Goal: Task Accomplishment & Management: Complete application form

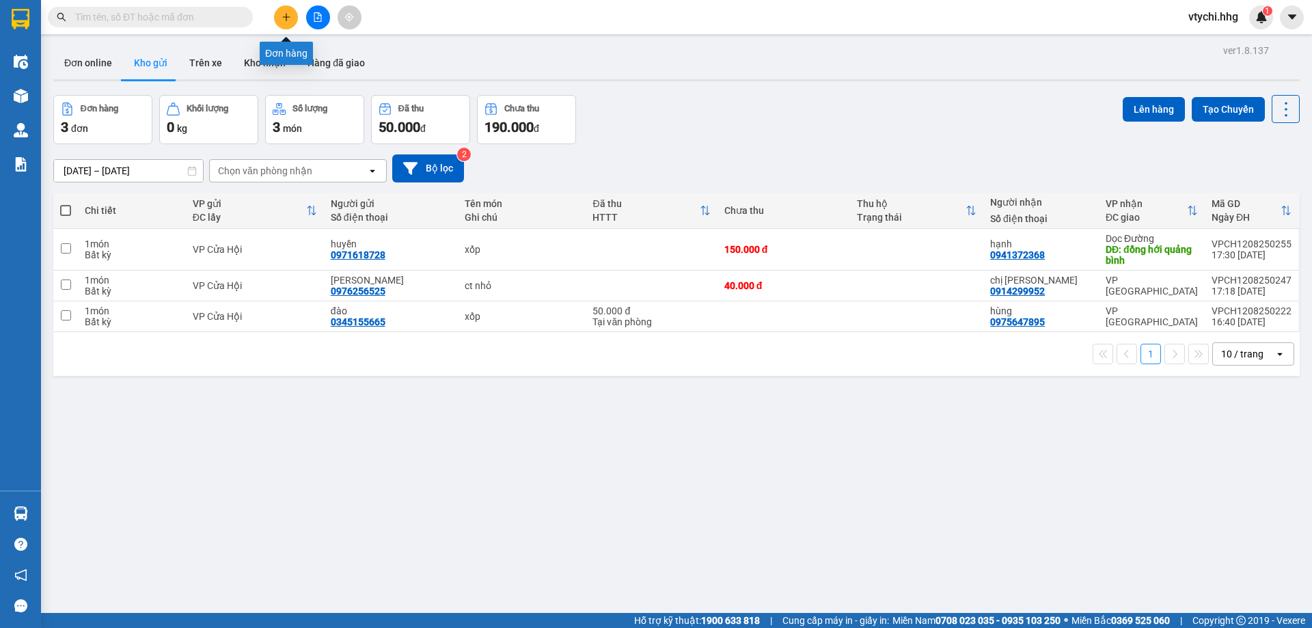
click at [292, 8] on button at bounding box center [286, 17] width 24 height 24
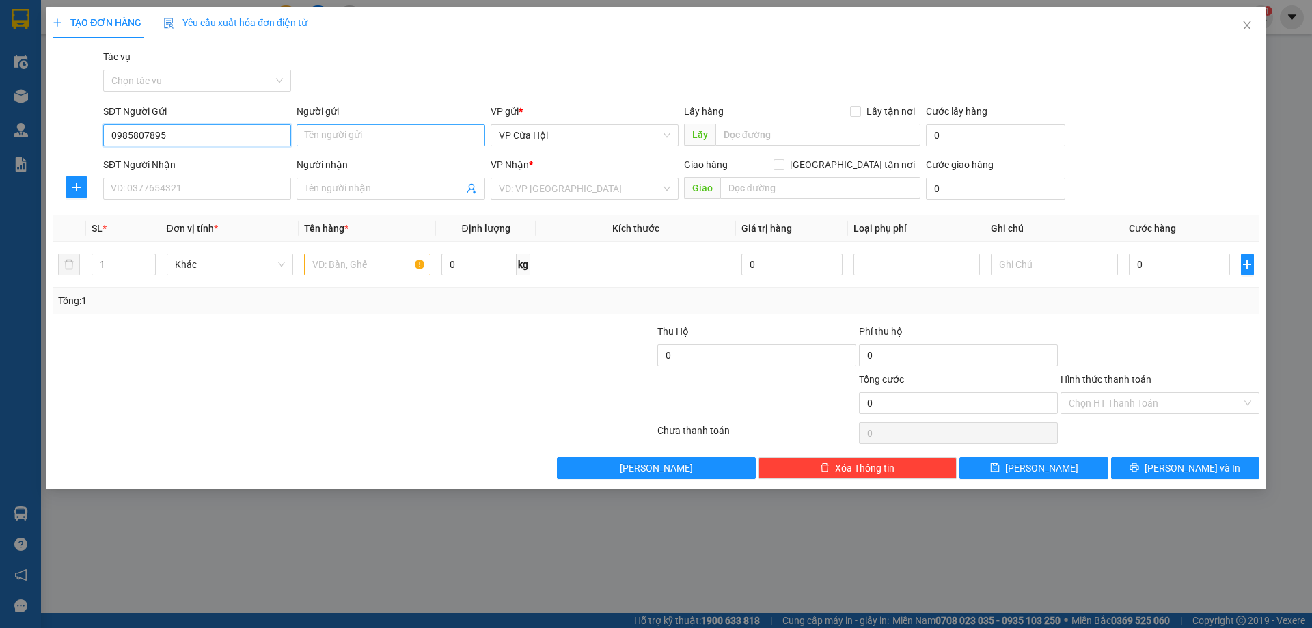
type input "0985807895"
click at [372, 137] on input "Người gửi" at bounding box center [391, 135] width 188 height 22
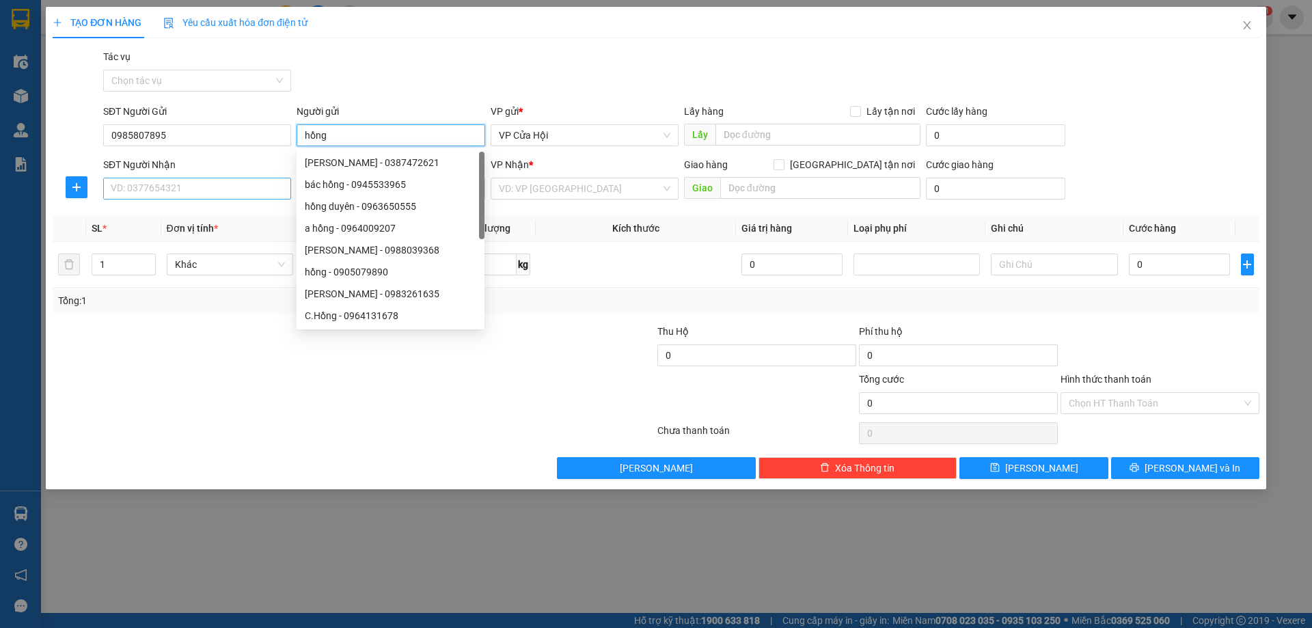
type input "hồng"
click at [156, 185] on input "SĐT Người Nhận" at bounding box center [197, 189] width 188 height 22
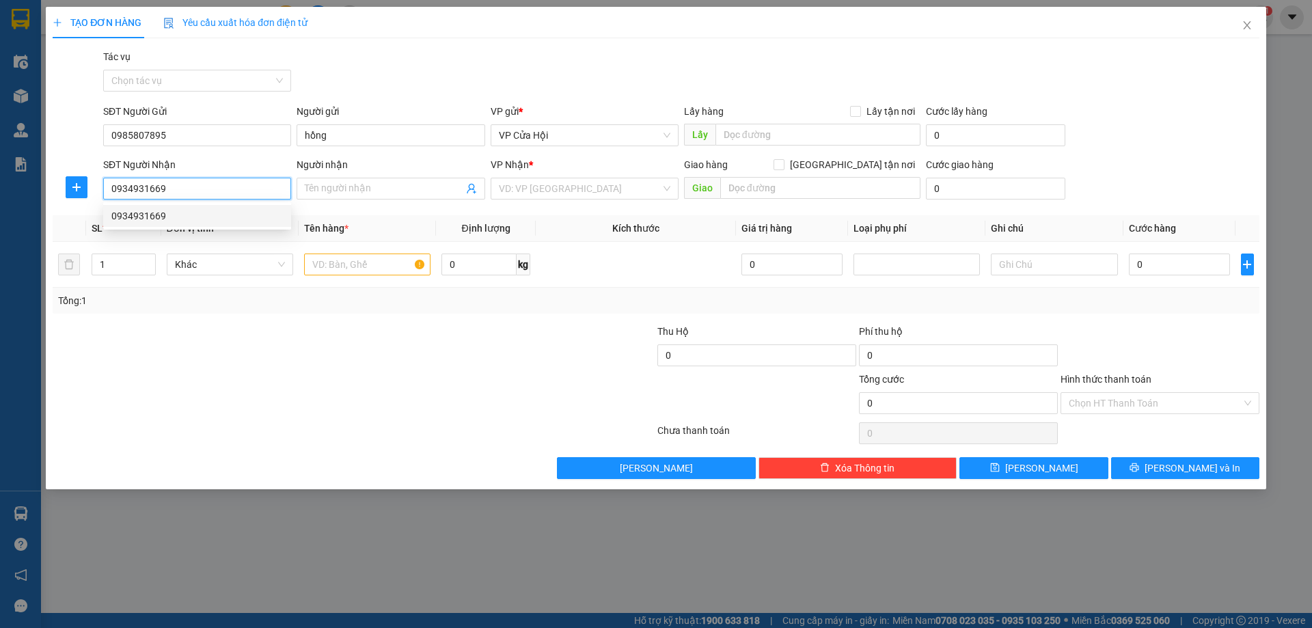
click at [150, 212] on div "0934931669" at bounding box center [196, 215] width 171 height 15
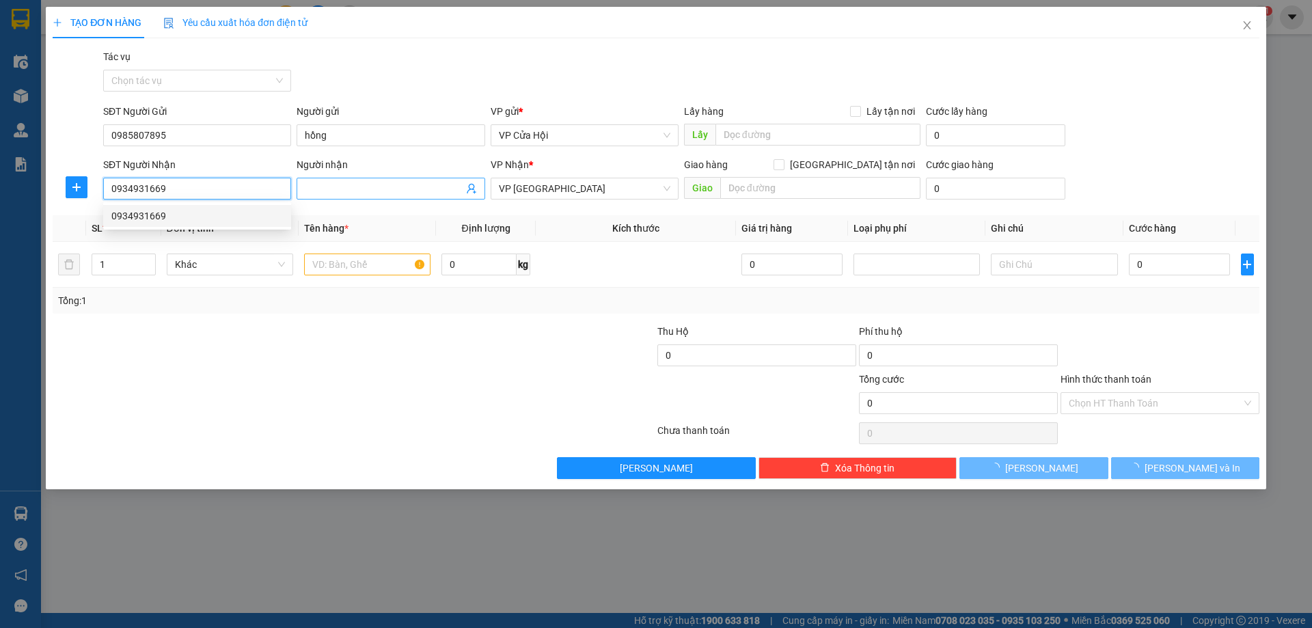
type input "0934931669"
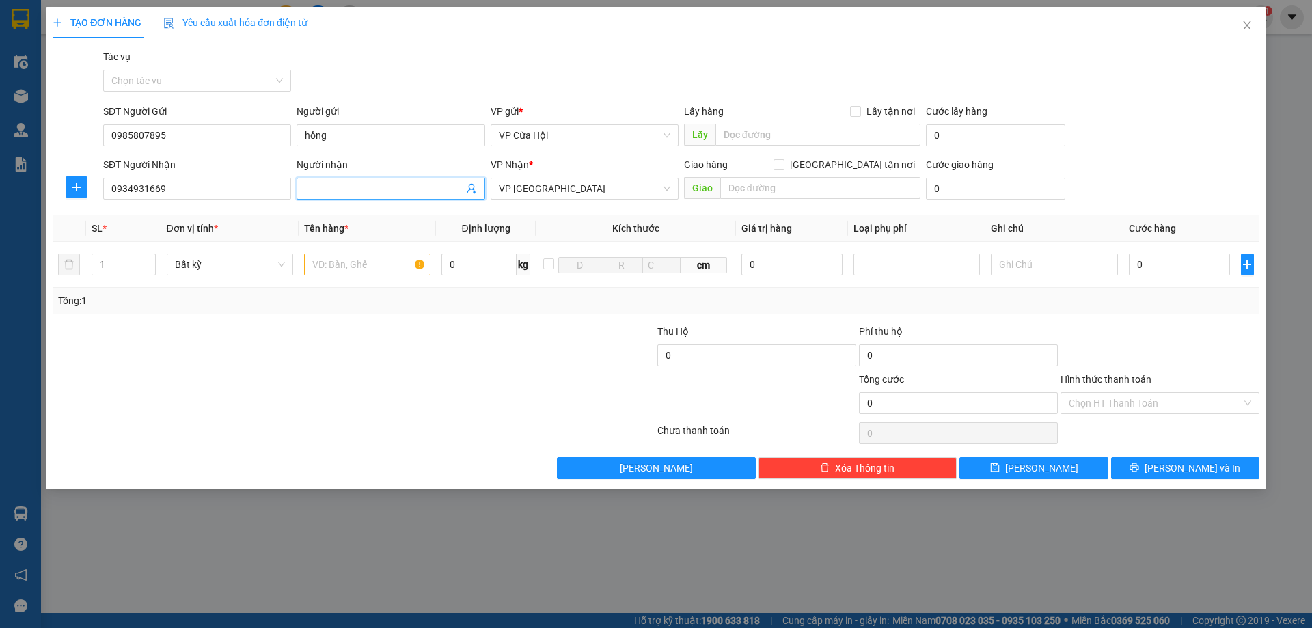
click at [349, 187] on input "Người nhận" at bounding box center [384, 188] width 158 height 15
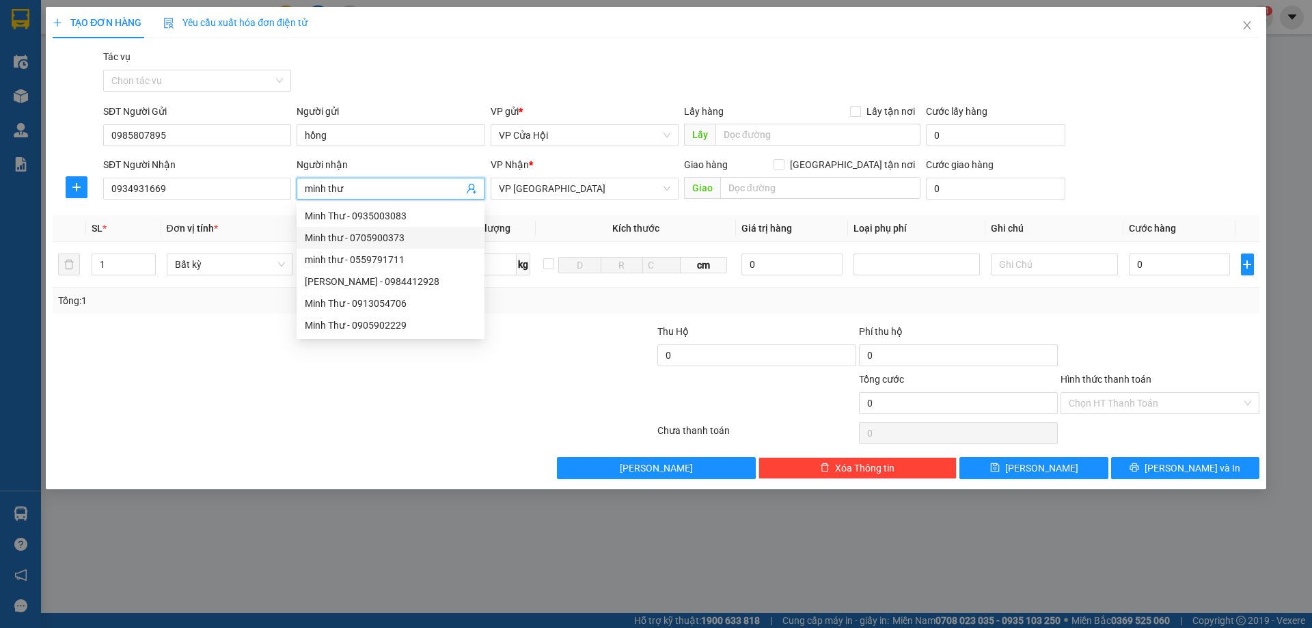
type input "minh thư"
click at [556, 375] on div at bounding box center [555, 396] width 202 height 48
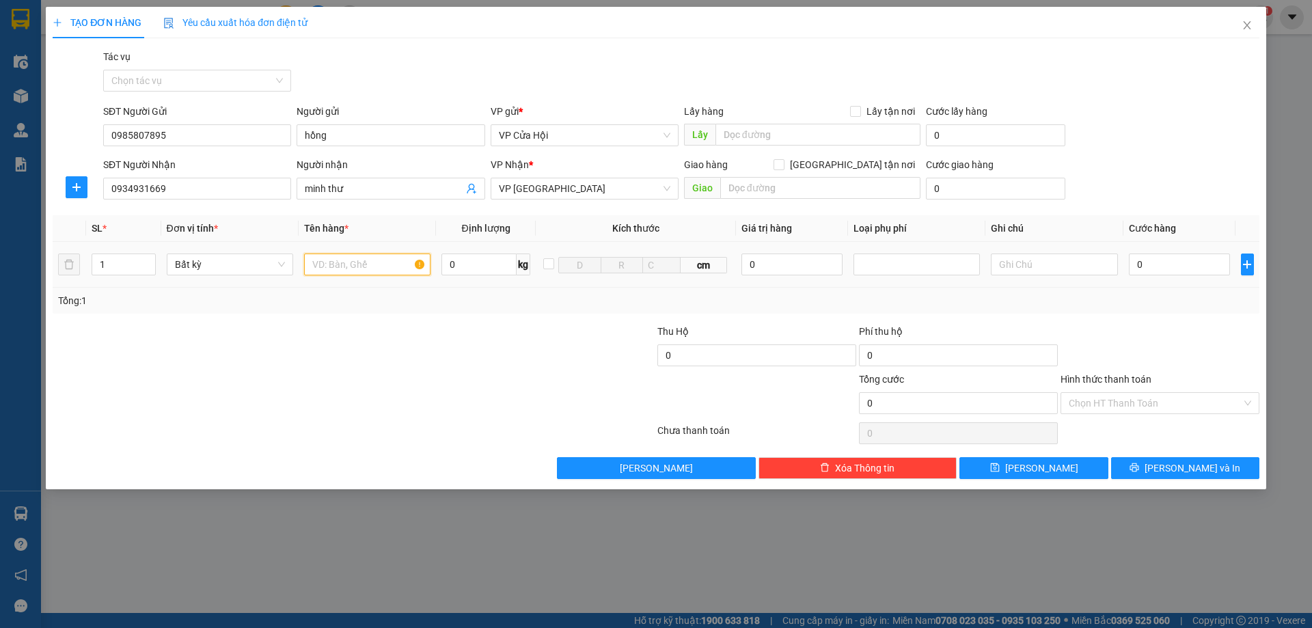
click at [395, 260] on input "text" at bounding box center [367, 264] width 126 height 22
type input "ct"
click at [1165, 269] on input "0" at bounding box center [1180, 264] width 102 height 22
type input "5"
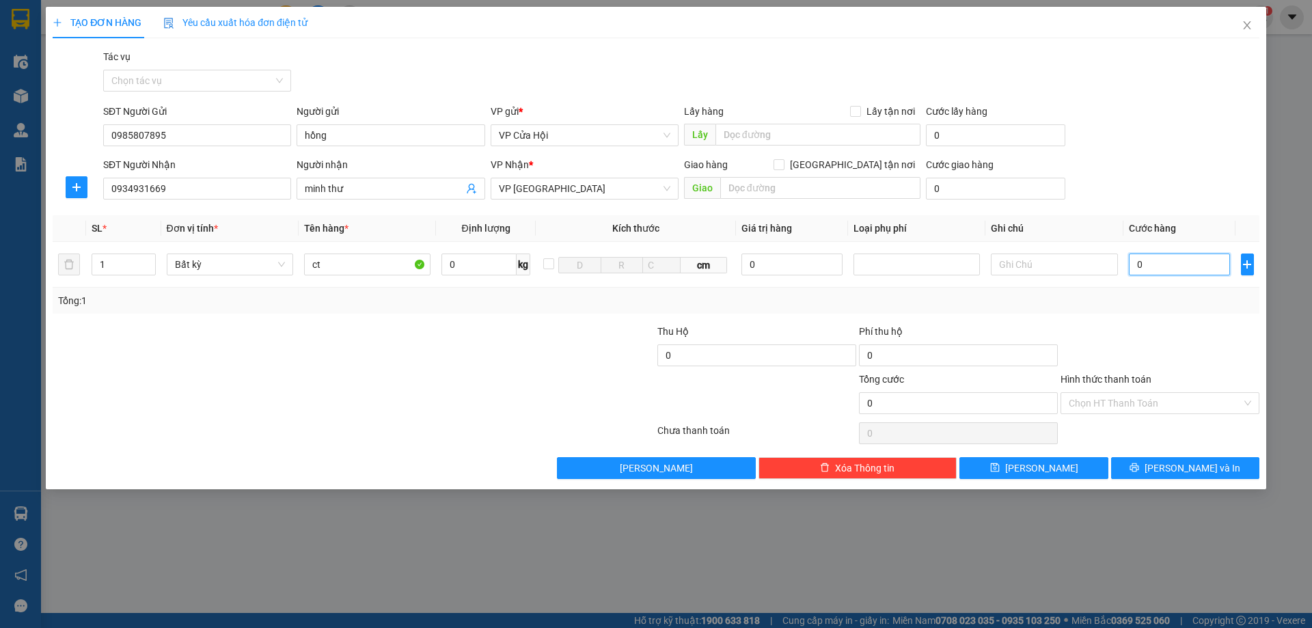
type input "5"
type input "50"
type input "500"
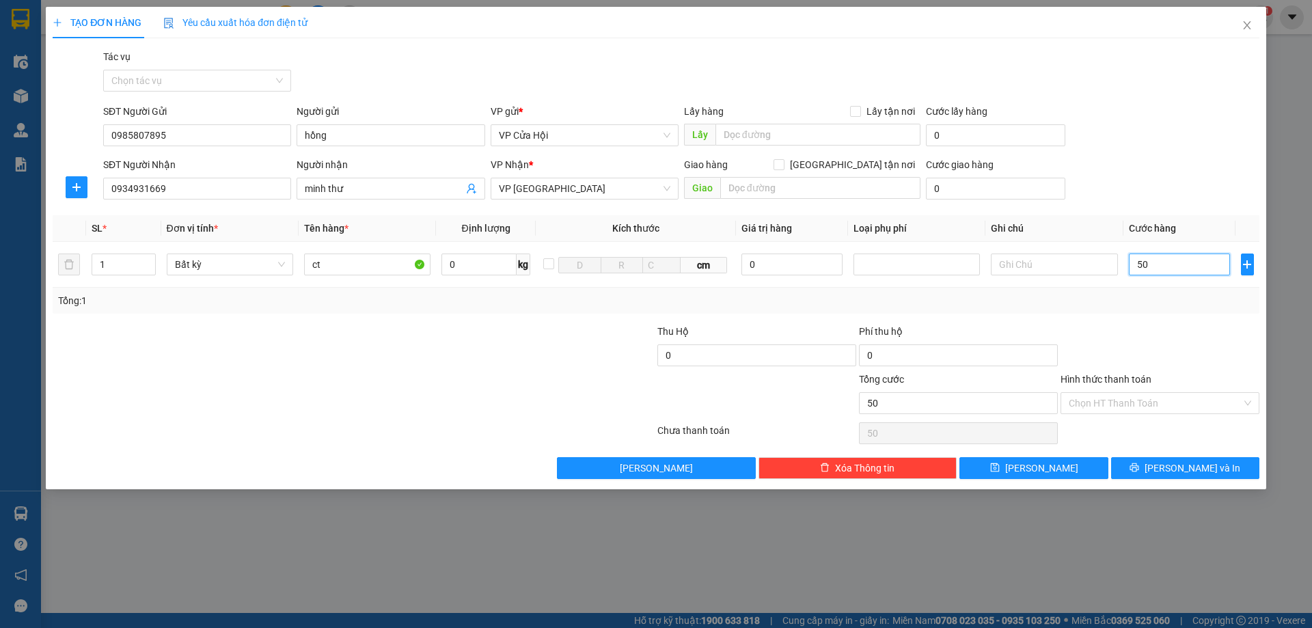
type input "500"
type input "5.000"
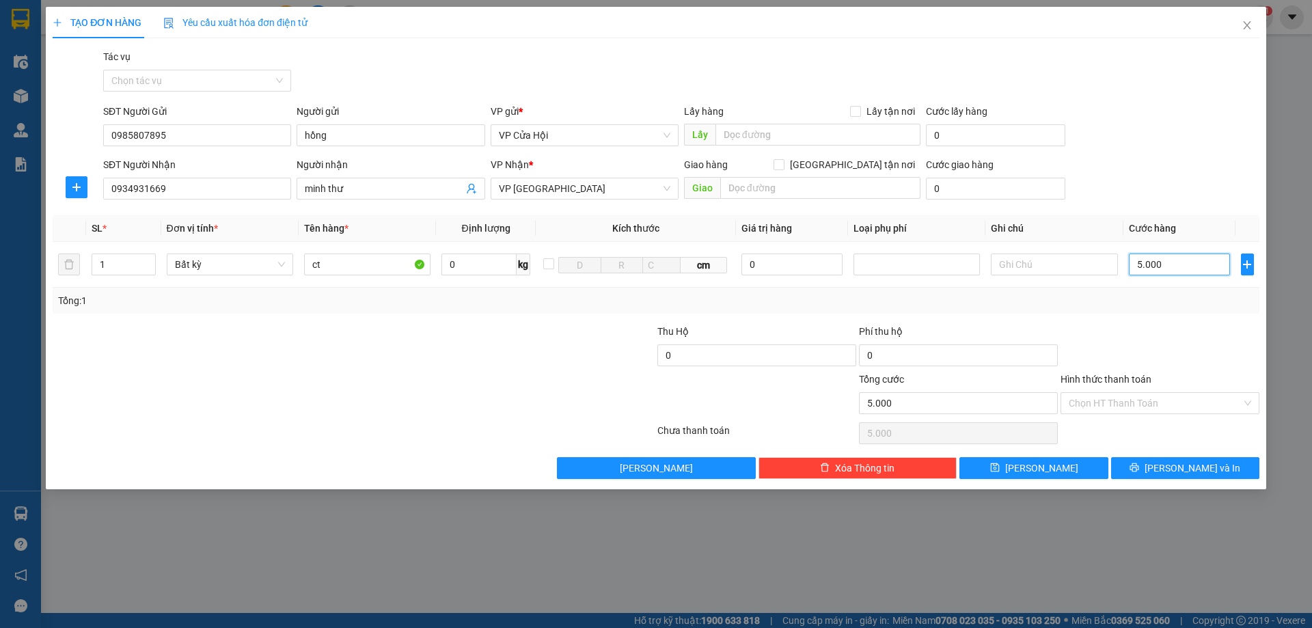
type input "50.000"
click at [1200, 398] on input "Hình thức thanh toán" at bounding box center [1155, 403] width 173 height 20
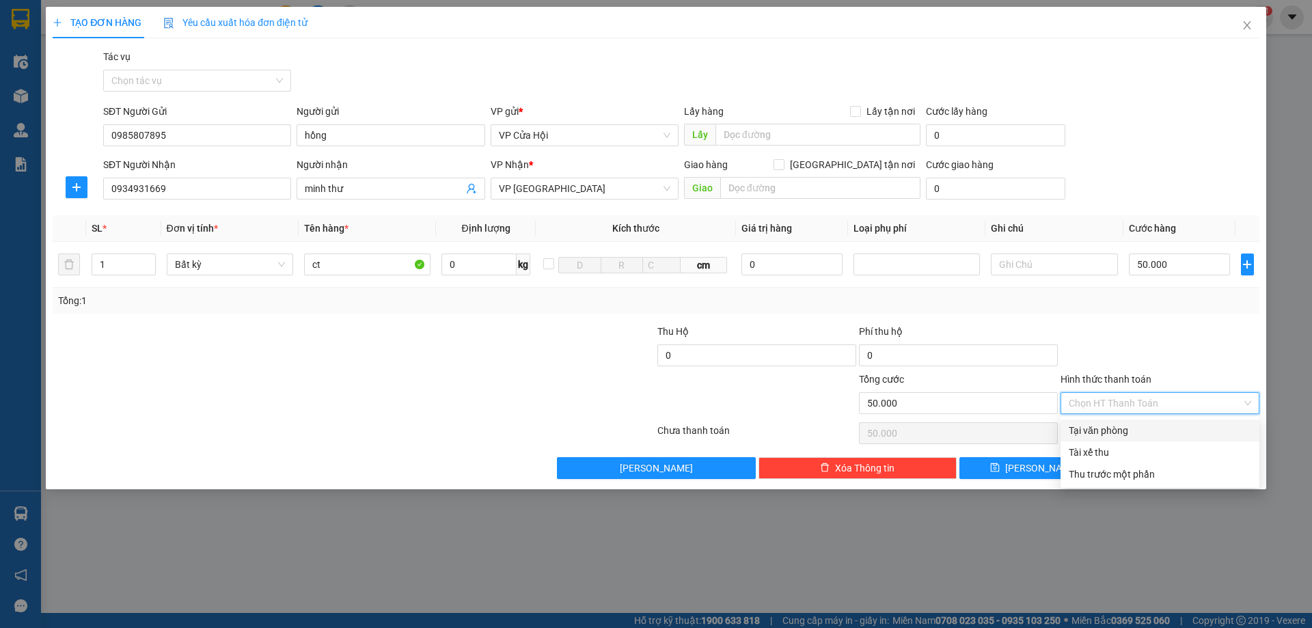
click at [1167, 435] on div "Tại văn phòng" at bounding box center [1160, 430] width 182 height 15
type input "0"
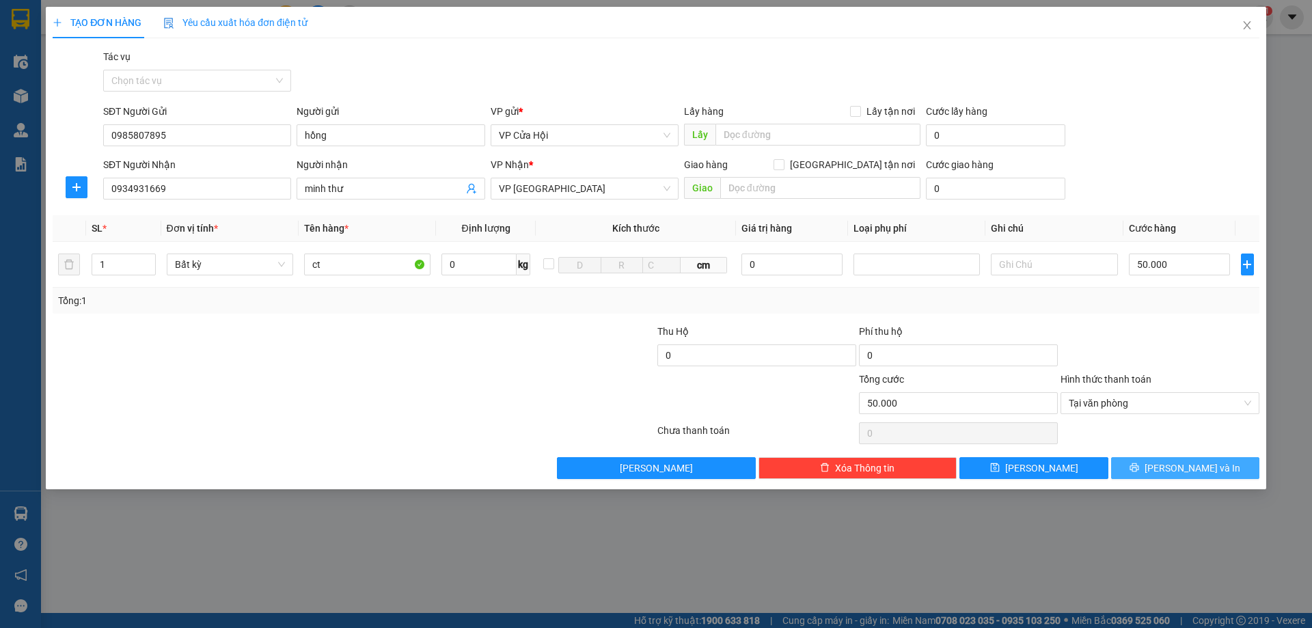
drag, startPoint x: 1185, startPoint y: 467, endPoint x: 1302, endPoint y: 433, distance: 122.4
click at [1196, 467] on span "[PERSON_NAME] và In" at bounding box center [1192, 468] width 96 height 15
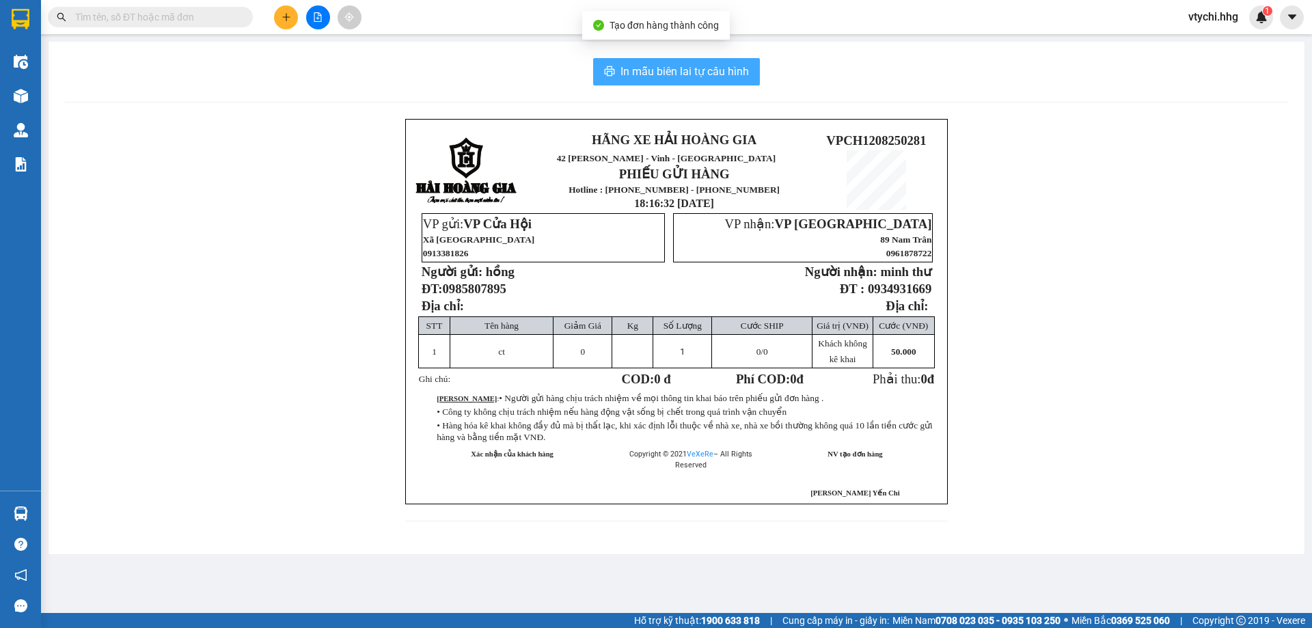
click at [635, 62] on button "In mẫu biên lai tự cấu hình" at bounding box center [676, 71] width 167 height 27
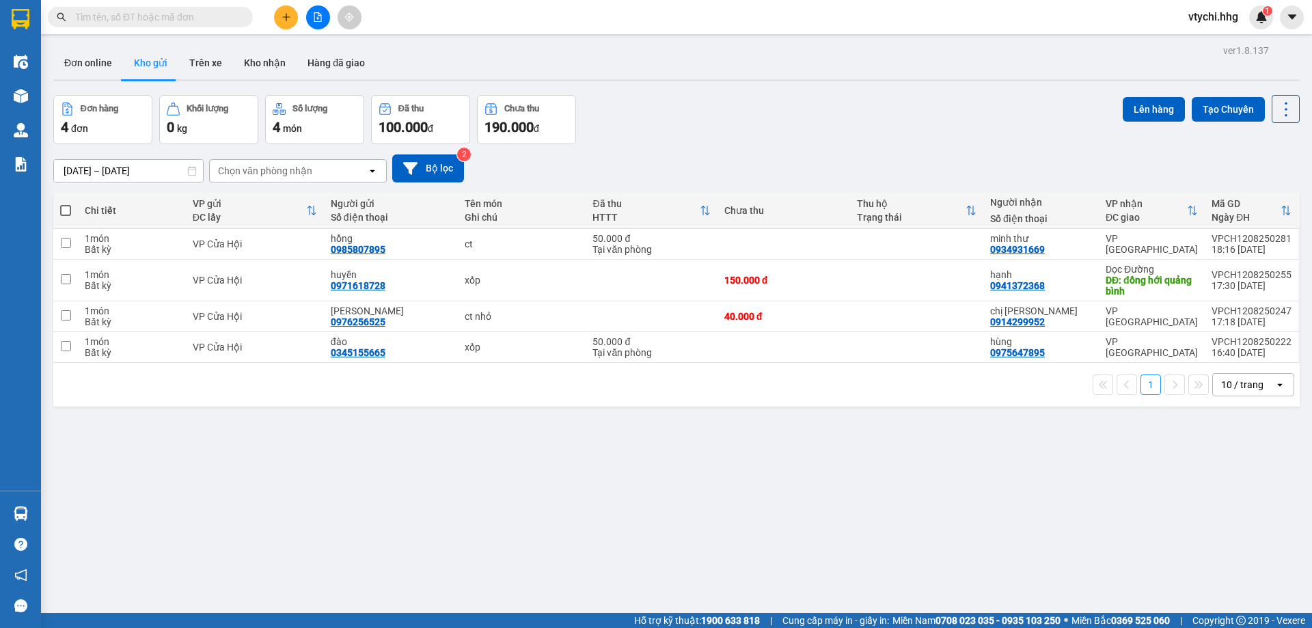
click at [756, 148] on div "[DATE] – [DATE] Press the down arrow key to interact with the calendar and sele…" at bounding box center [676, 168] width 1246 height 49
click at [1214, 242] on button at bounding box center [1218, 244] width 19 height 24
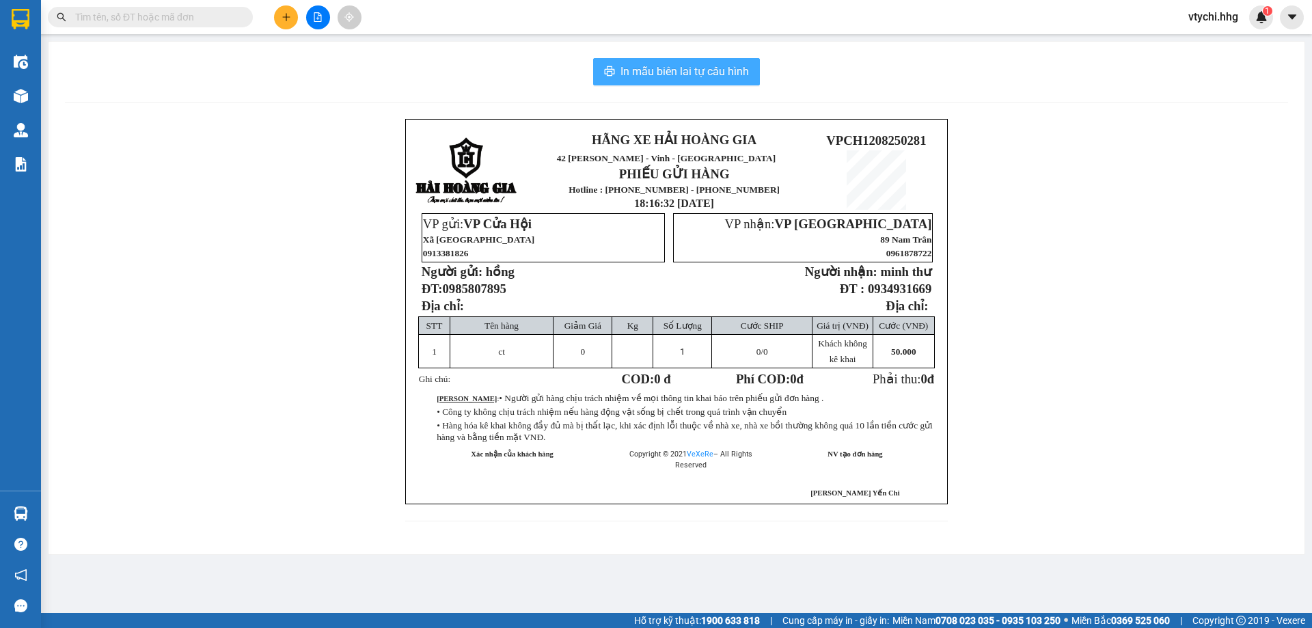
click at [728, 70] on span "In mẫu biên lai tự cấu hình" at bounding box center [684, 71] width 128 height 17
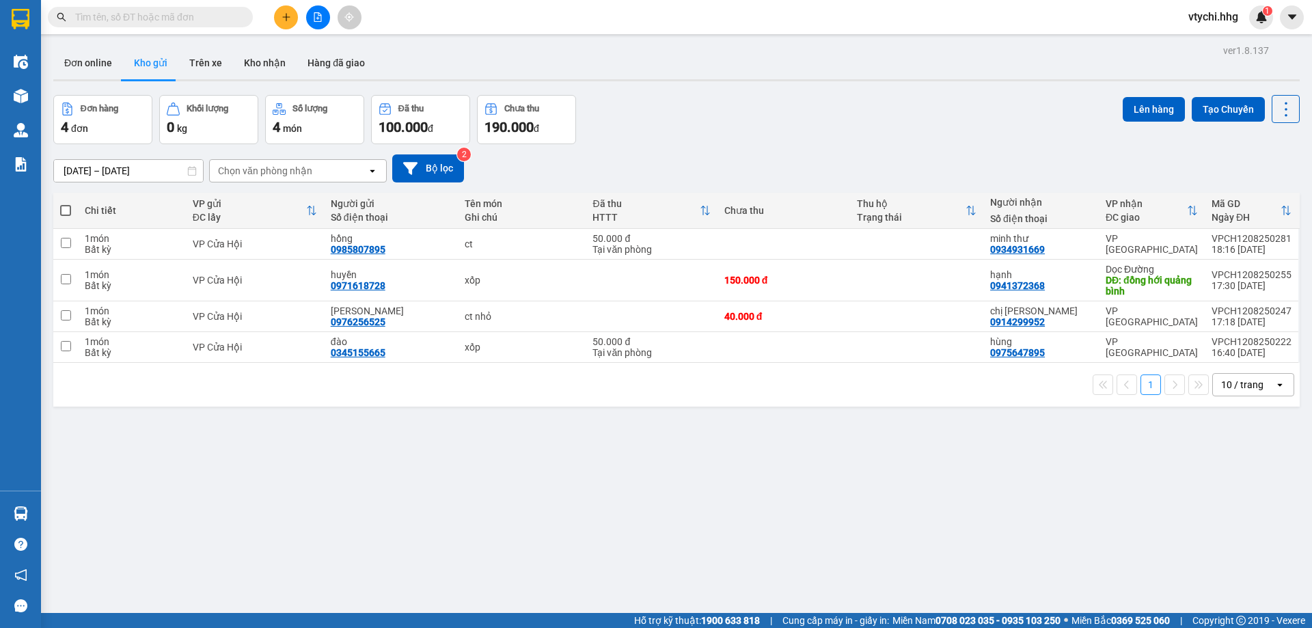
click at [795, 114] on div "Đơn hàng 4 đơn Khối lượng 0 kg Số lượng 4 món Đã thu 100.000 đ Chưa thu 190.000…" at bounding box center [676, 119] width 1246 height 49
click at [284, 15] on icon "plus" at bounding box center [286, 17] width 10 height 10
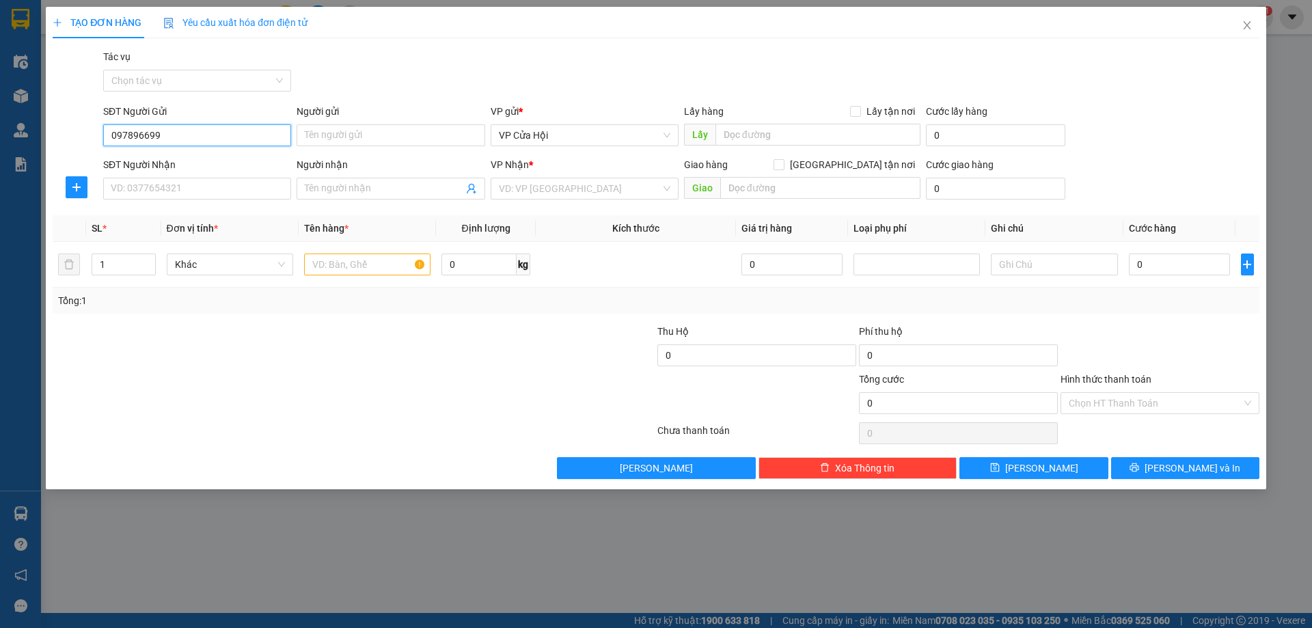
type input "0978966990"
click at [289, 166] on div "0978966990 - [PERSON_NAME]" at bounding box center [197, 163] width 188 height 22
type input "[PERSON_NAME]"
type input "0978966990"
click at [258, 187] on input "SĐT Người Nhận" at bounding box center [197, 189] width 188 height 22
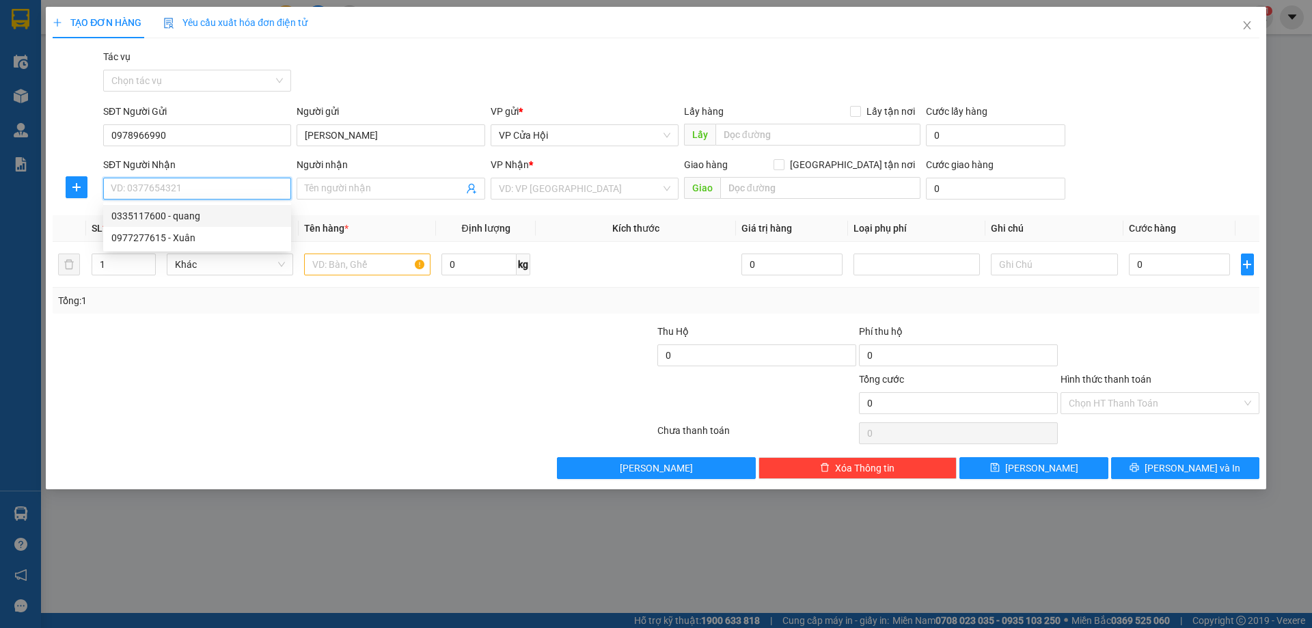
click at [227, 210] on div "0335117600 - quang" at bounding box center [196, 215] width 171 height 15
type input "0335117600"
type input "quang"
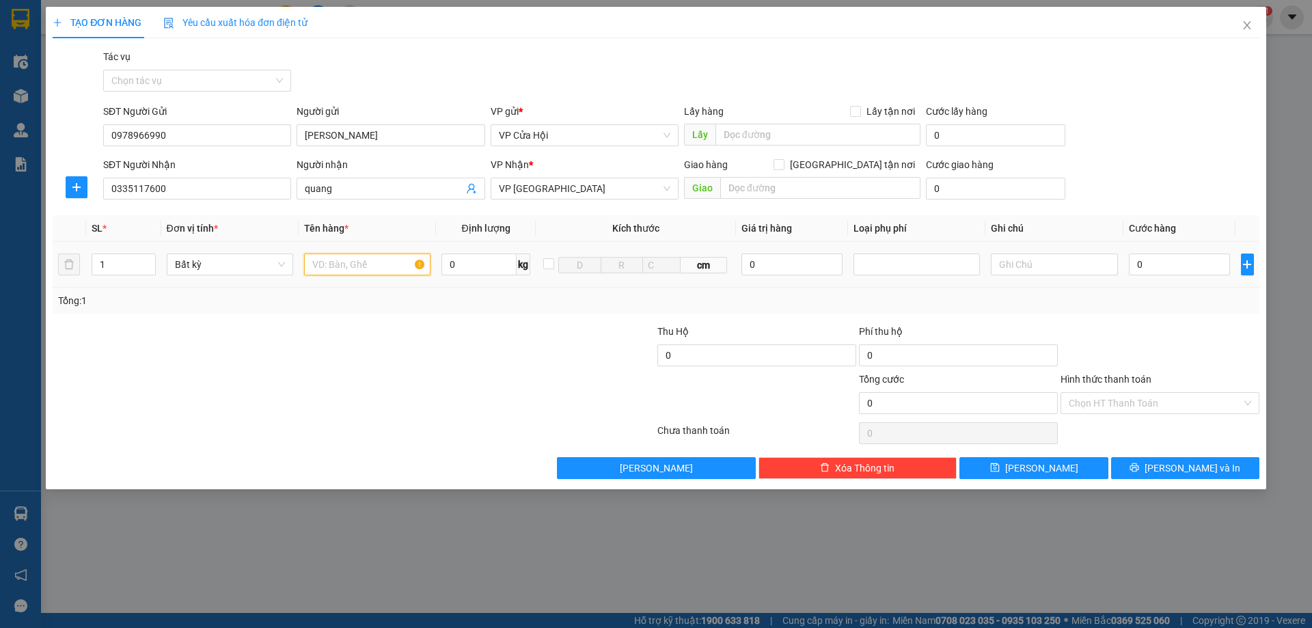
click at [333, 273] on input "text" at bounding box center [367, 264] width 126 height 22
type input "2"
drag, startPoint x: 150, startPoint y: 260, endPoint x: 227, endPoint y: 267, distance: 77.5
click at [150, 260] on icon "up" at bounding box center [148, 260] width 5 height 5
click at [397, 268] on input "text" at bounding box center [367, 264] width 126 height 22
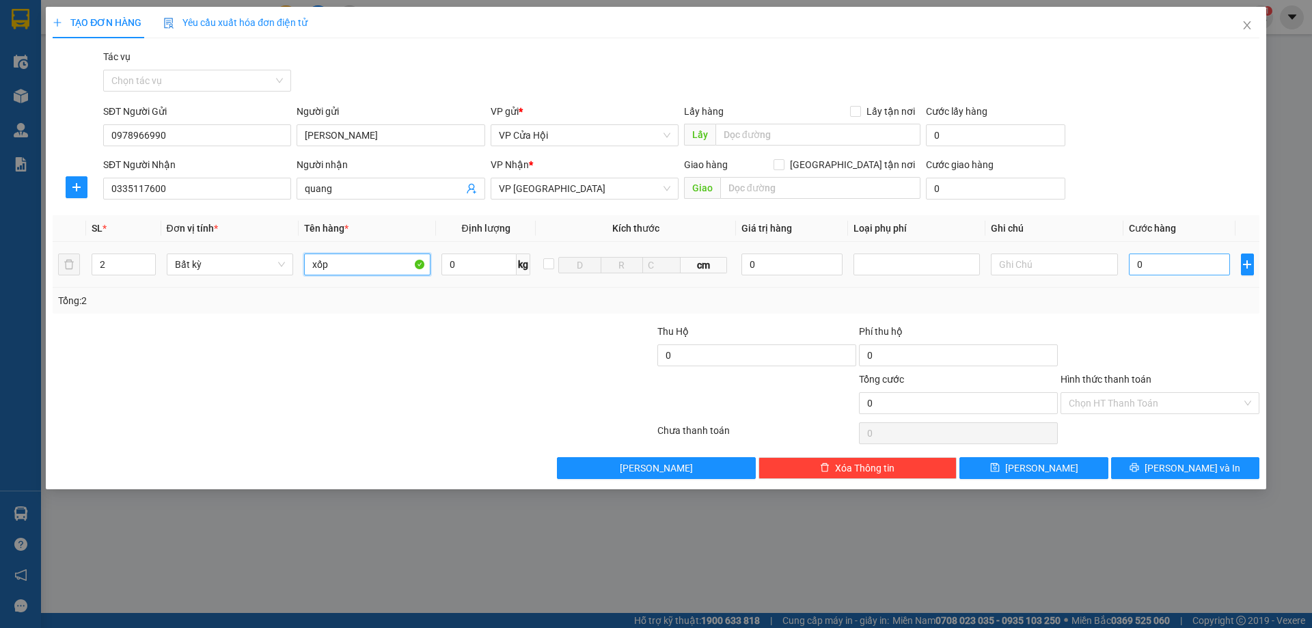
type input "xốp"
click at [1149, 256] on input "0" at bounding box center [1180, 264] width 102 height 22
type input "1"
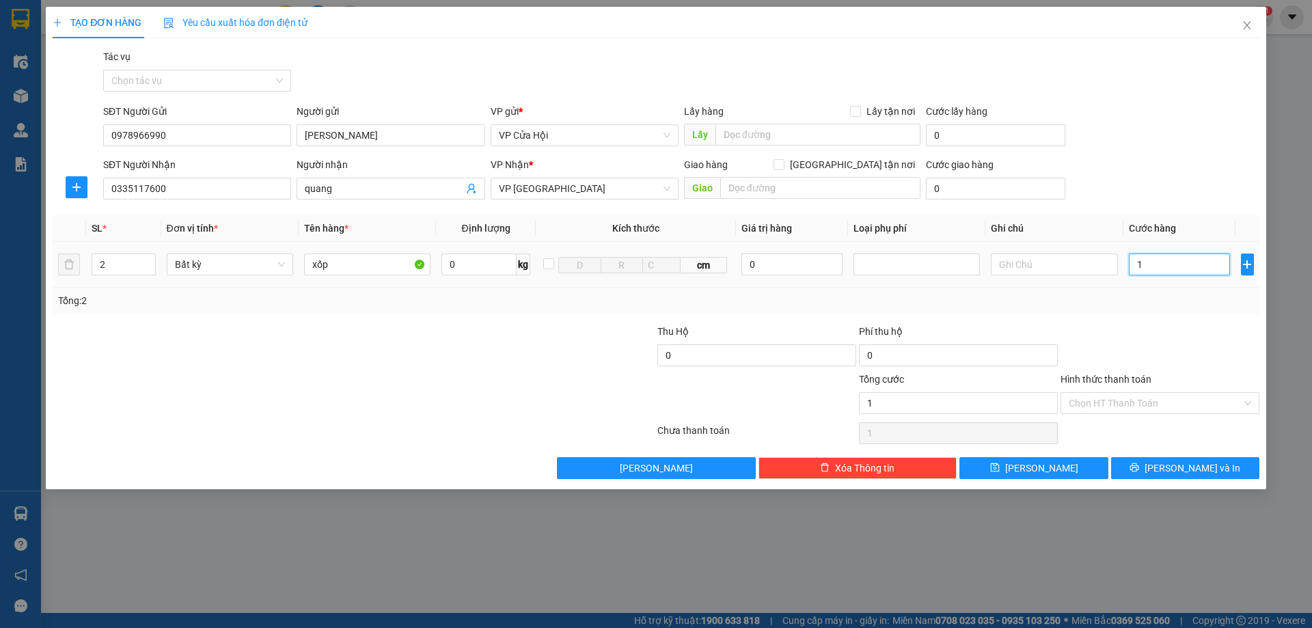
type input "13"
type input "130"
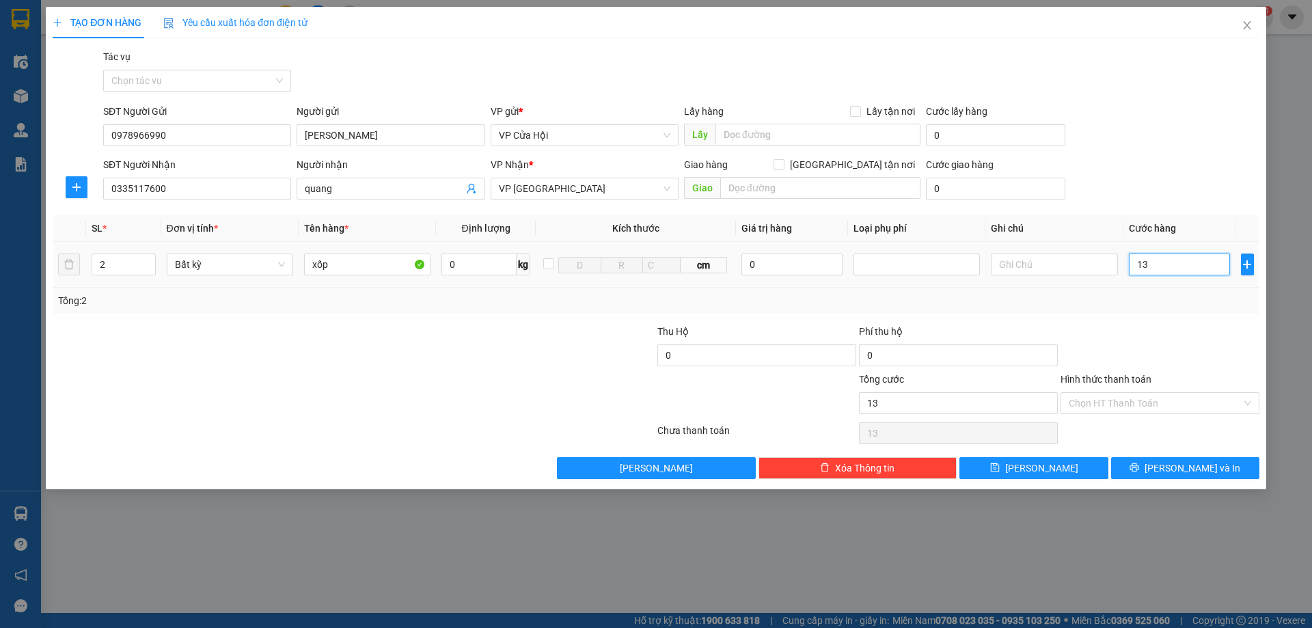
type input "130"
type input "1.300"
type input "13.000"
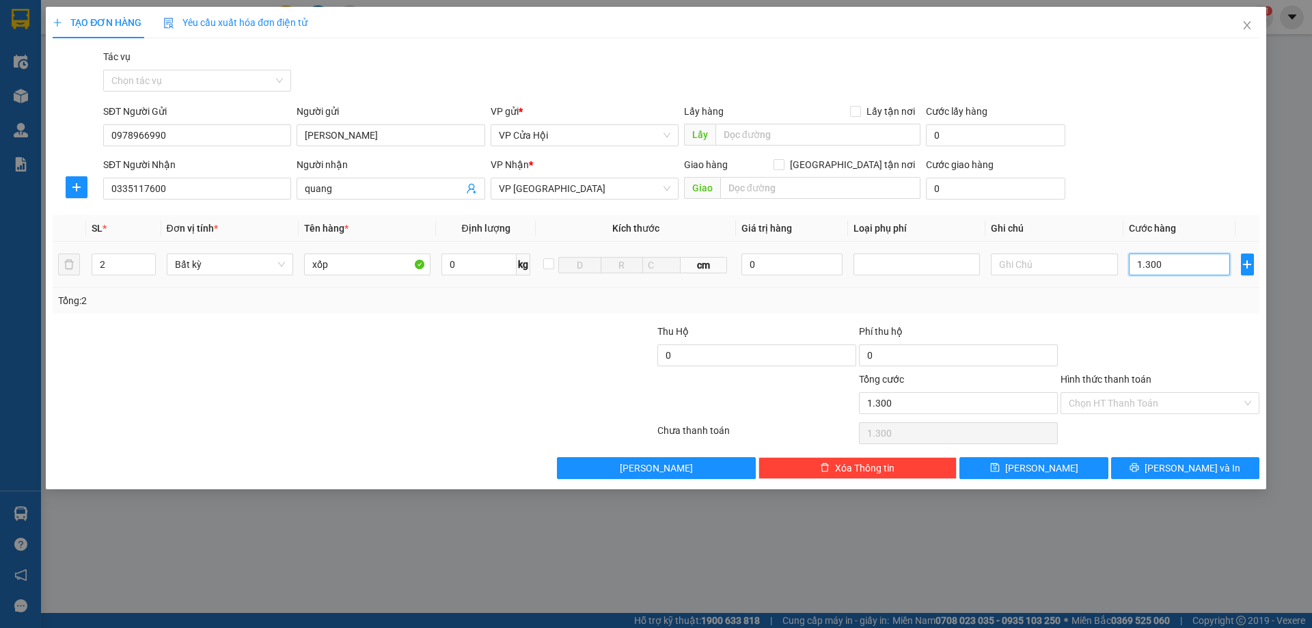
type input "13.000"
type input "130.000"
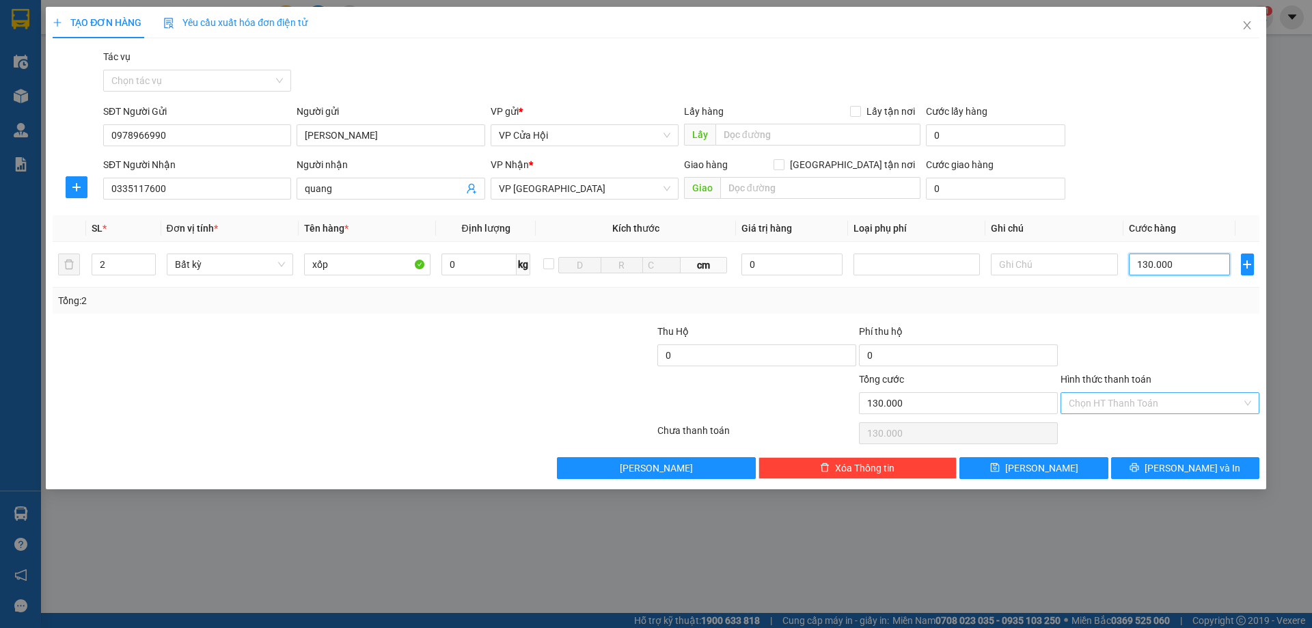
type input "130.000"
drag, startPoint x: 1114, startPoint y: 407, endPoint x: 1106, endPoint y: 414, distance: 11.1
click at [1114, 407] on input "Hình thức thanh toán" at bounding box center [1155, 403] width 173 height 20
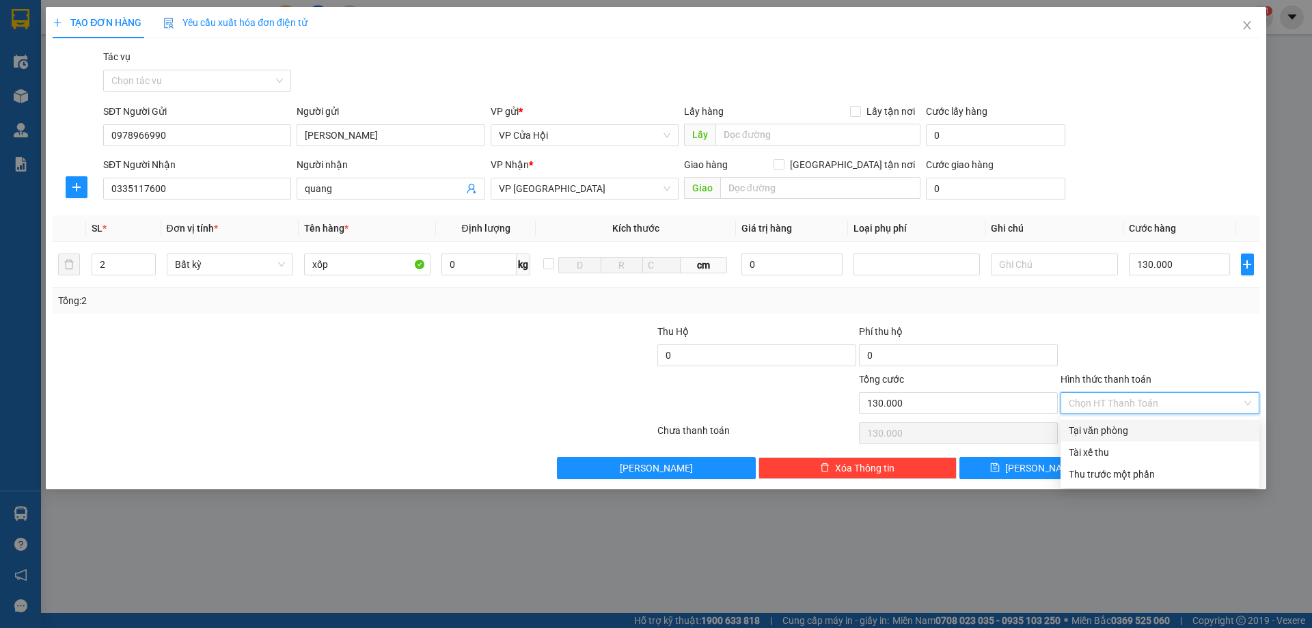
click at [1101, 426] on div "Tại văn phòng" at bounding box center [1160, 430] width 182 height 15
type input "0"
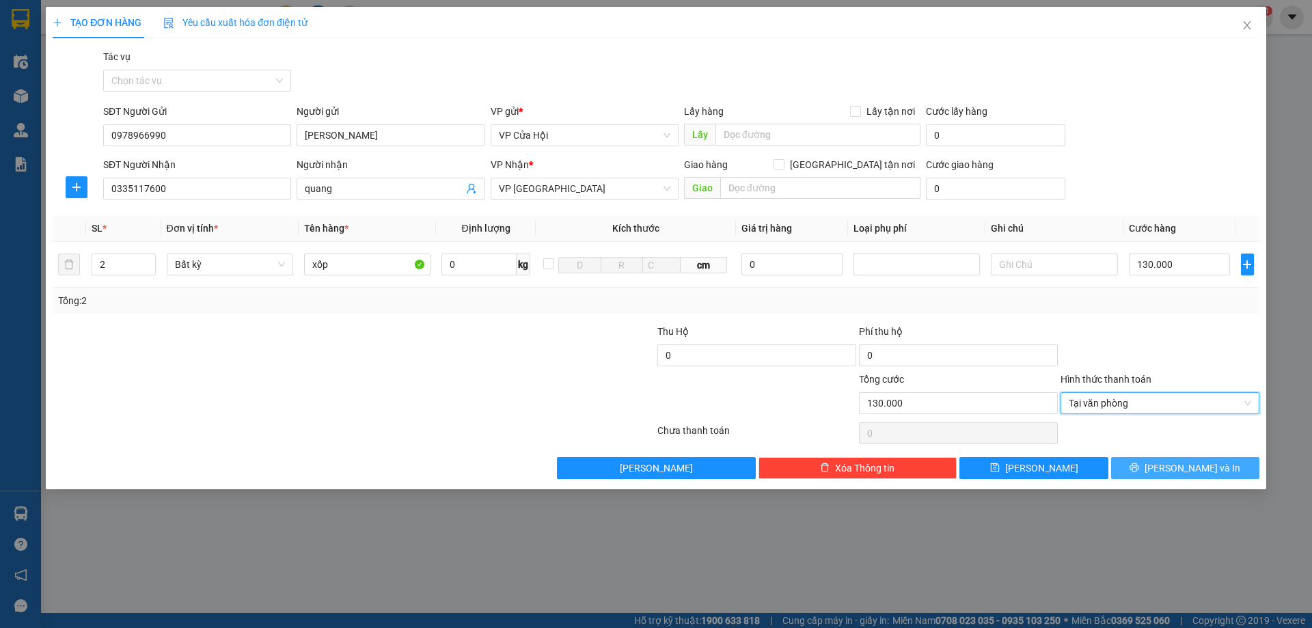
click at [1139, 466] on icon "printer" at bounding box center [1134, 467] width 9 height 9
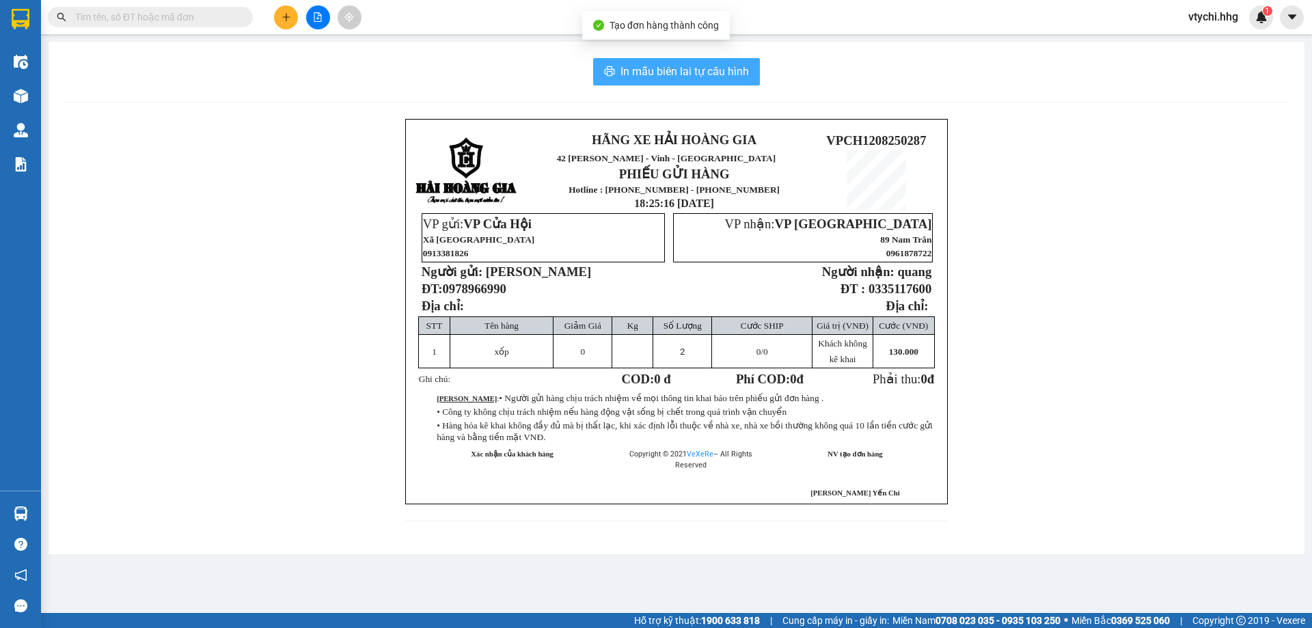
click at [676, 66] on span "In mẫu biên lai tự cấu hình" at bounding box center [684, 71] width 128 height 17
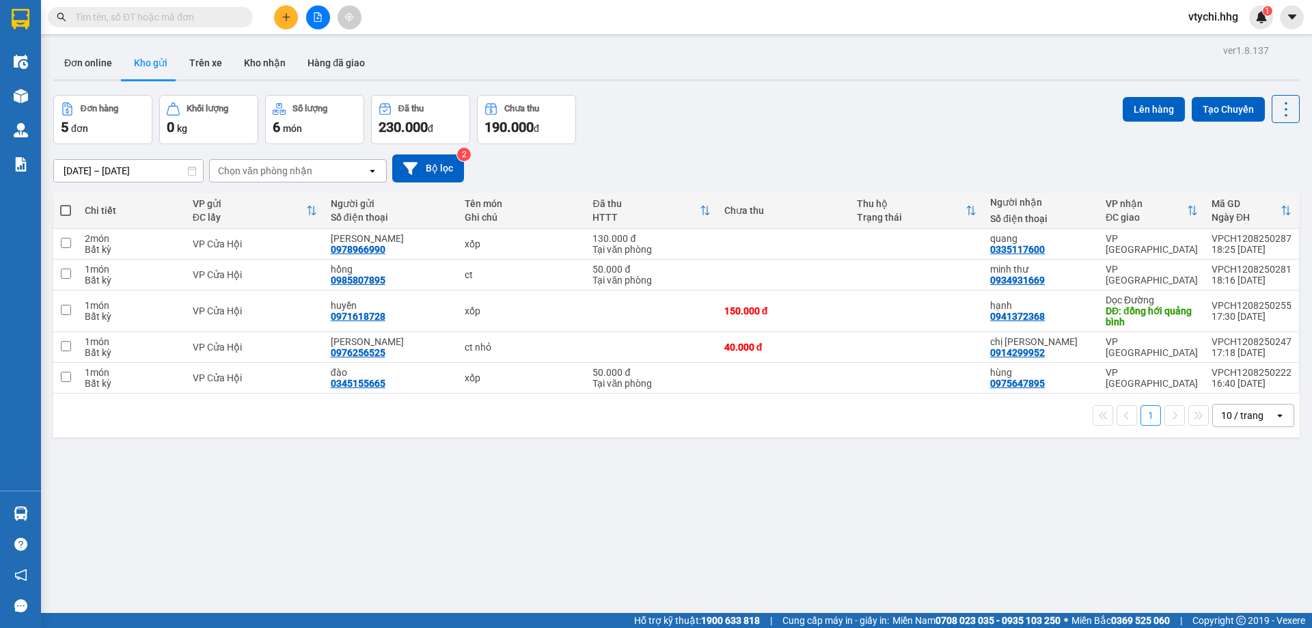
click at [855, 159] on div "[DATE] – [DATE] Press the down arrow key to interact with the calendar and sele…" at bounding box center [676, 168] width 1246 height 28
click at [293, 17] on button at bounding box center [286, 17] width 24 height 24
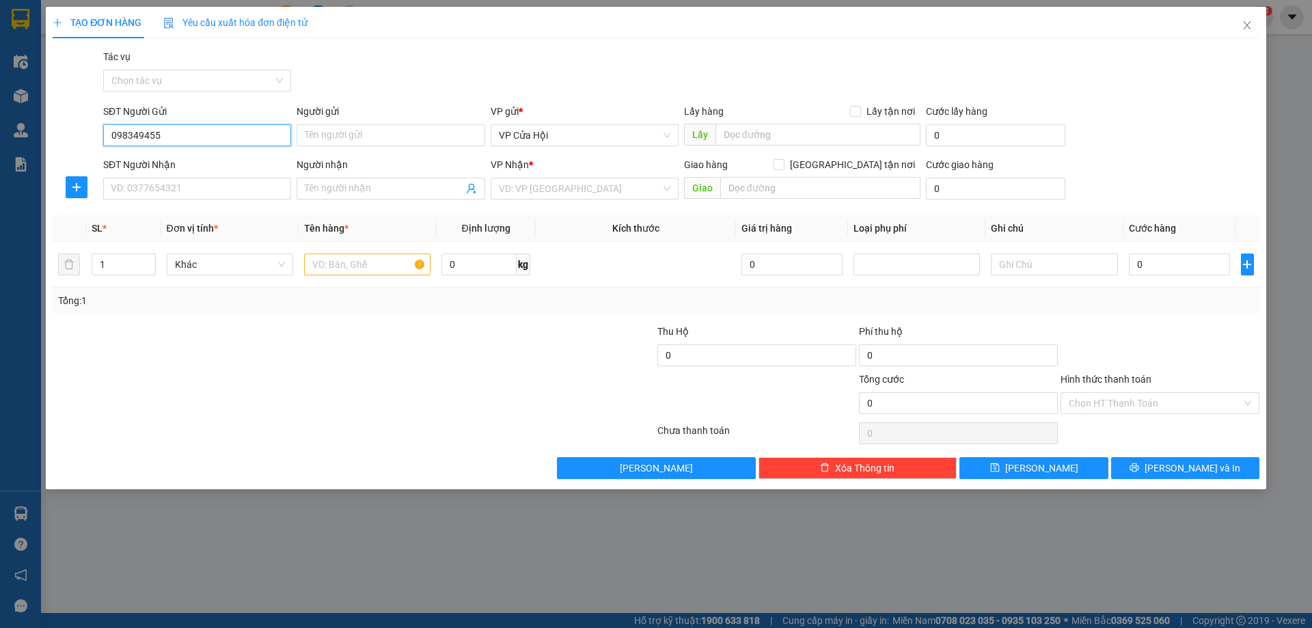
type input "0983494552"
click at [163, 165] on div "0983494552 - c thắm" at bounding box center [196, 162] width 171 height 15
type input "c thắm"
type input "0983494552"
click at [168, 182] on input "SĐT Người Nhận" at bounding box center [197, 189] width 188 height 22
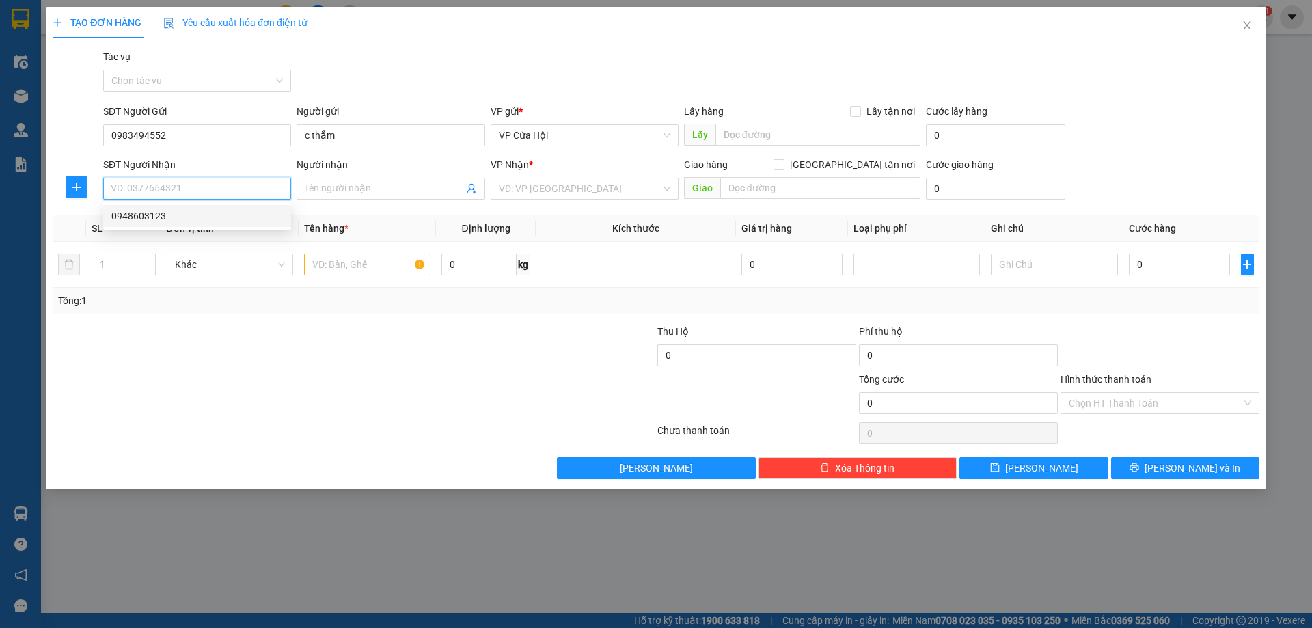
click at [171, 212] on div "0948603123" at bounding box center [196, 215] width 171 height 15
type input "0948603123"
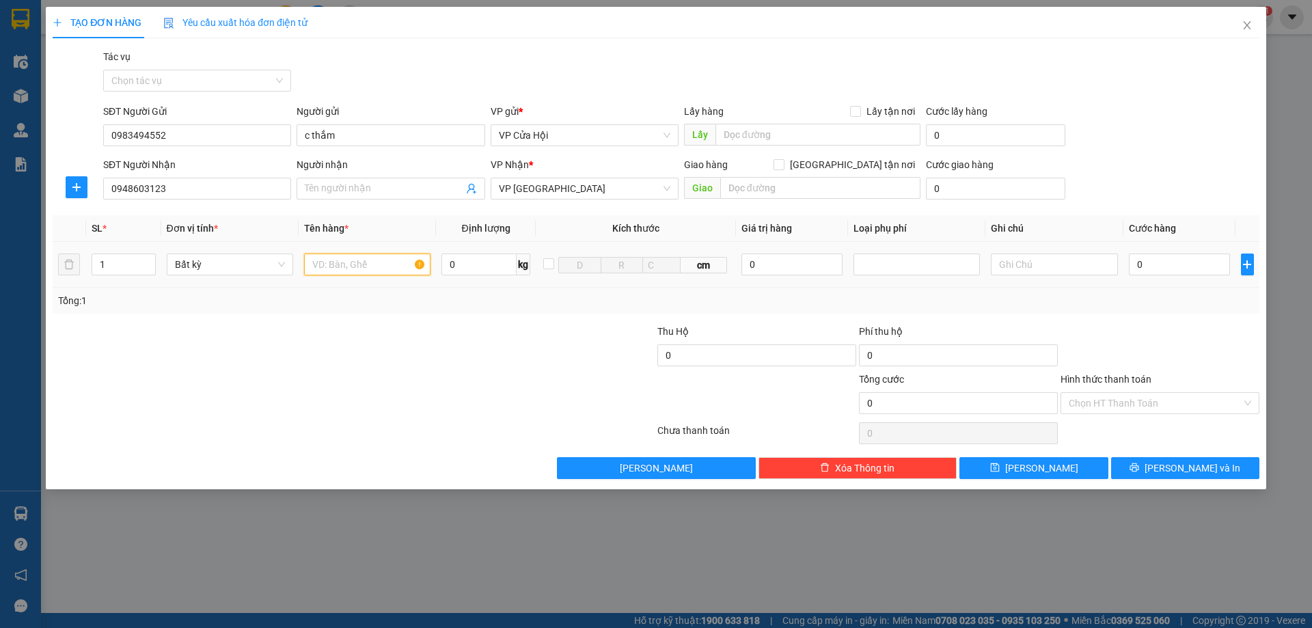
click at [329, 271] on input "text" at bounding box center [367, 264] width 126 height 22
type input "bì đen"
click at [1190, 268] on input "0" at bounding box center [1180, 264] width 102 height 22
type input "6"
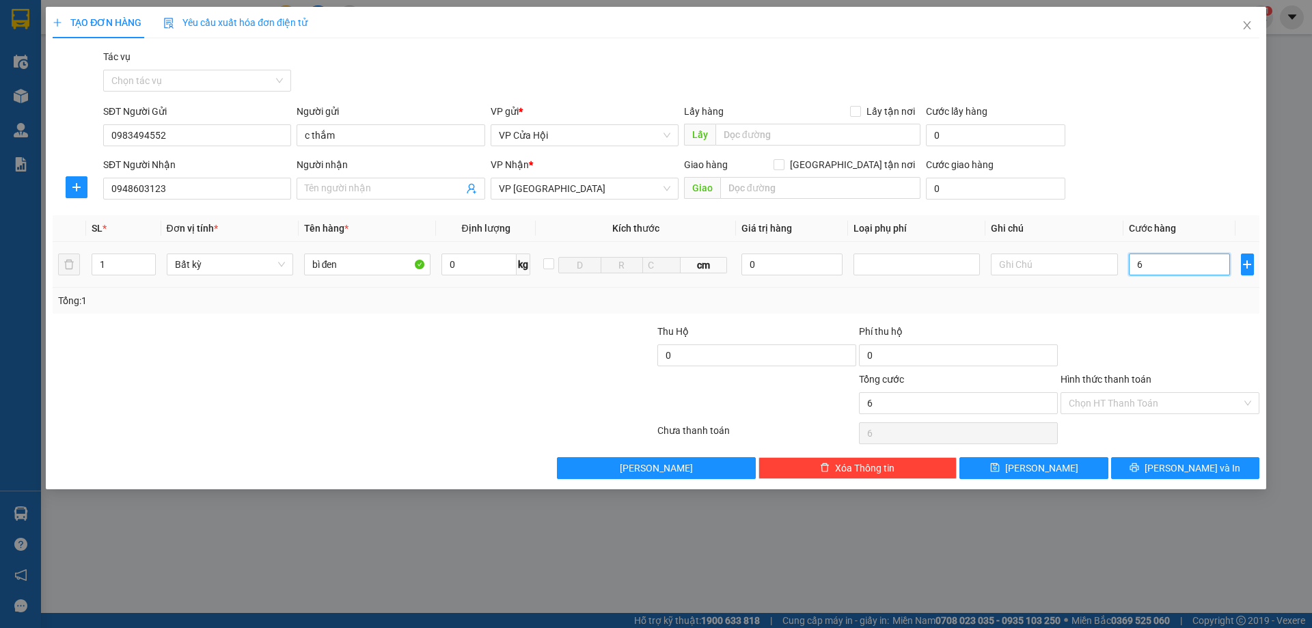
type input "6"
type input "60"
type input "600"
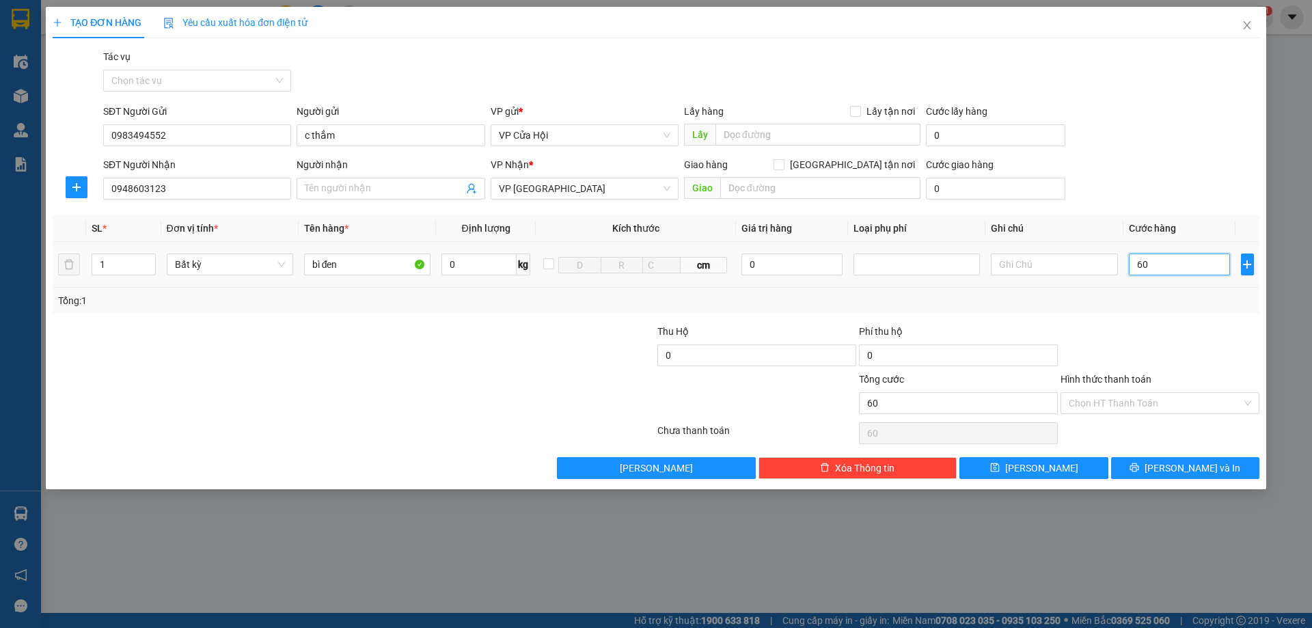
type input "600"
type input "6.000"
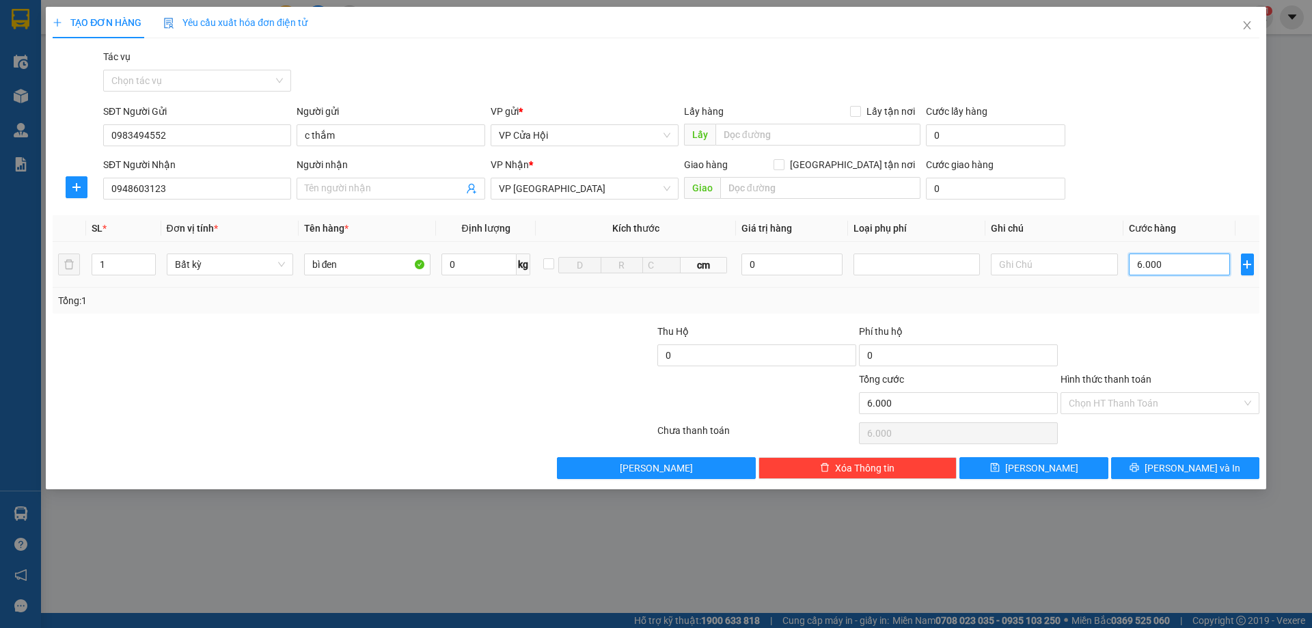
type input "60.000"
click at [1172, 409] on input "Hình thức thanh toán" at bounding box center [1155, 403] width 173 height 20
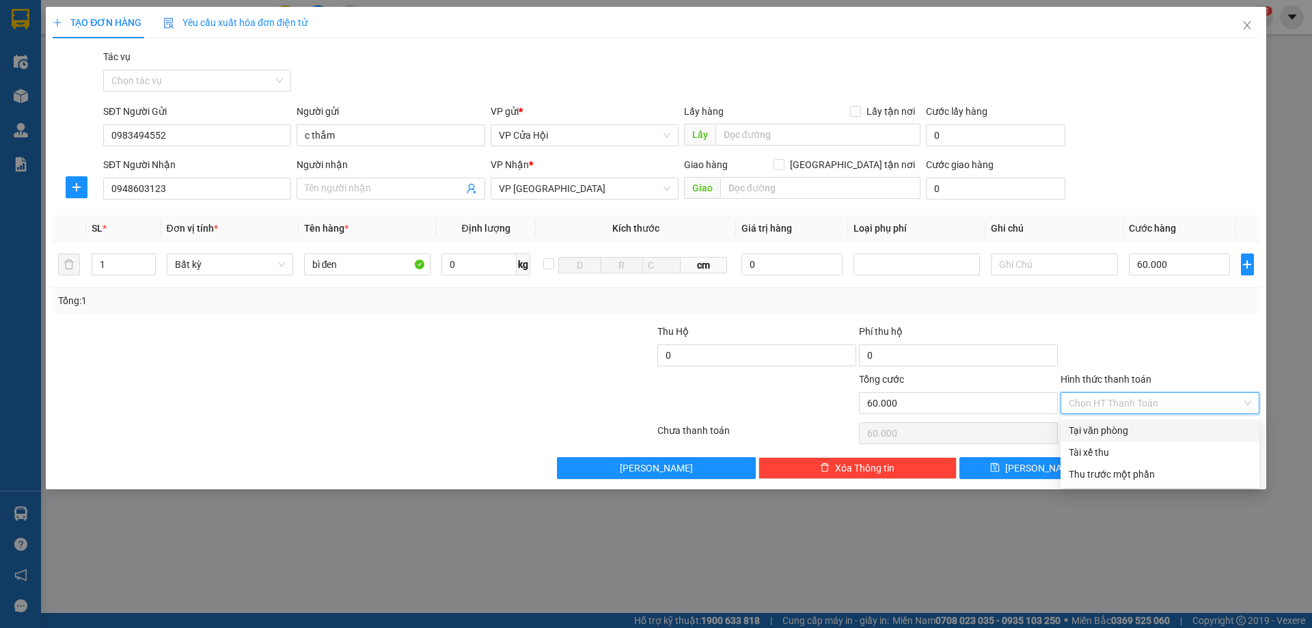
click at [1167, 435] on div "Tại văn phòng" at bounding box center [1160, 430] width 182 height 15
type input "0"
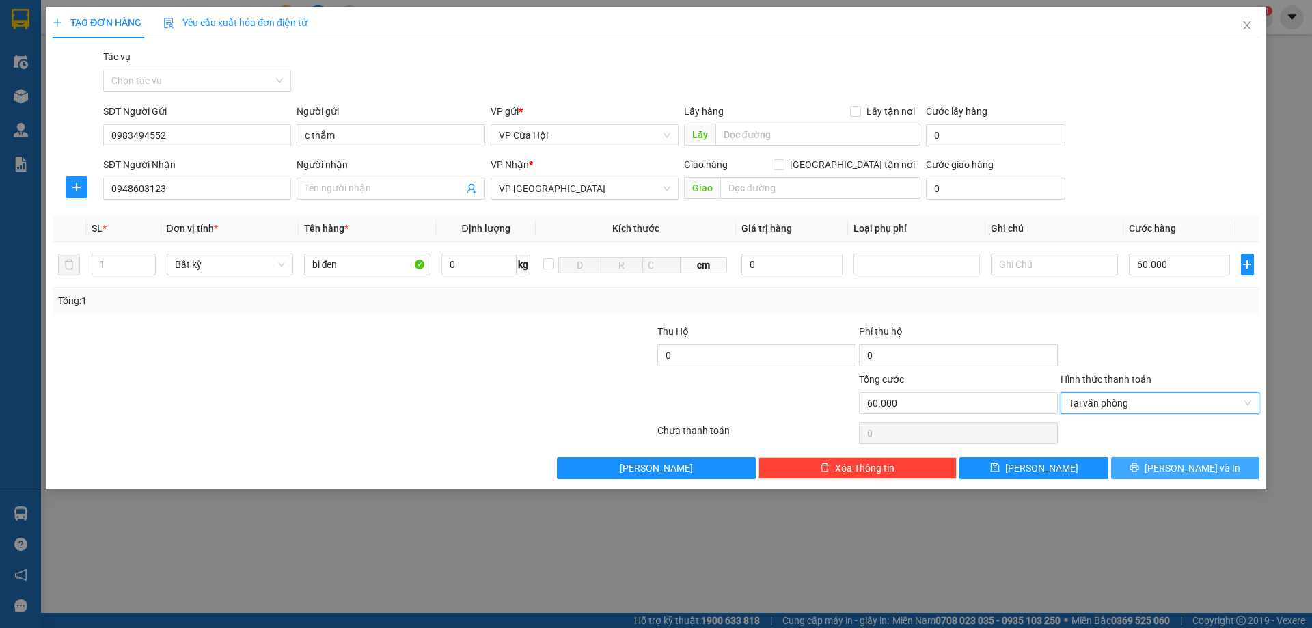
click at [1139, 464] on icon "printer" at bounding box center [1134, 467] width 9 height 9
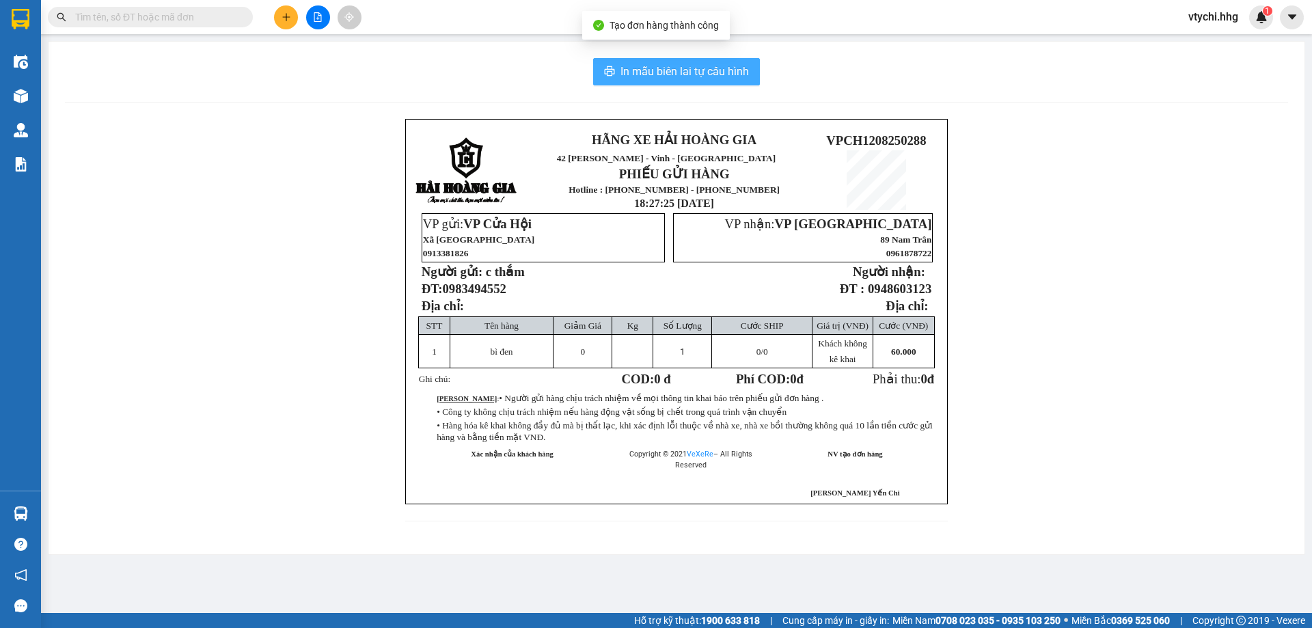
click at [688, 68] on span "In mẫu biên lai tự cấu hình" at bounding box center [684, 71] width 128 height 17
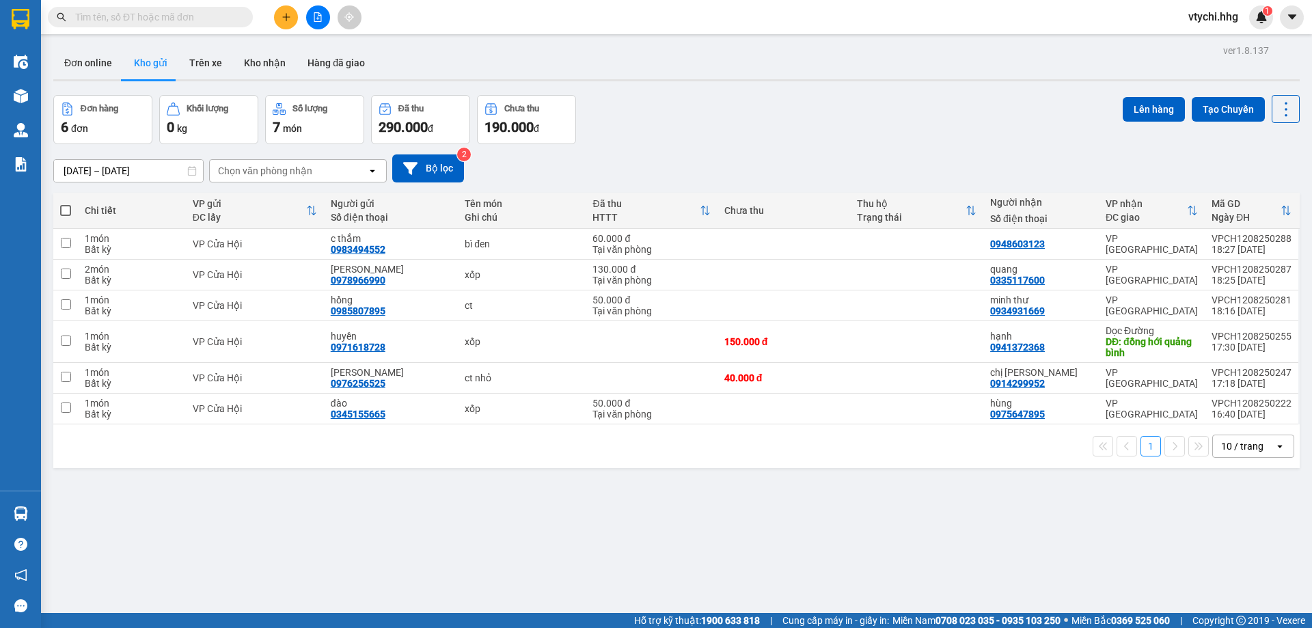
click at [878, 118] on div "Đơn hàng 6 đơn Khối lượng 0 kg Số lượng 7 món Đã thu 290.000 đ Chưa thu 190.000…" at bounding box center [676, 119] width 1246 height 49
click at [287, 16] on icon "plus" at bounding box center [286, 17] width 10 height 10
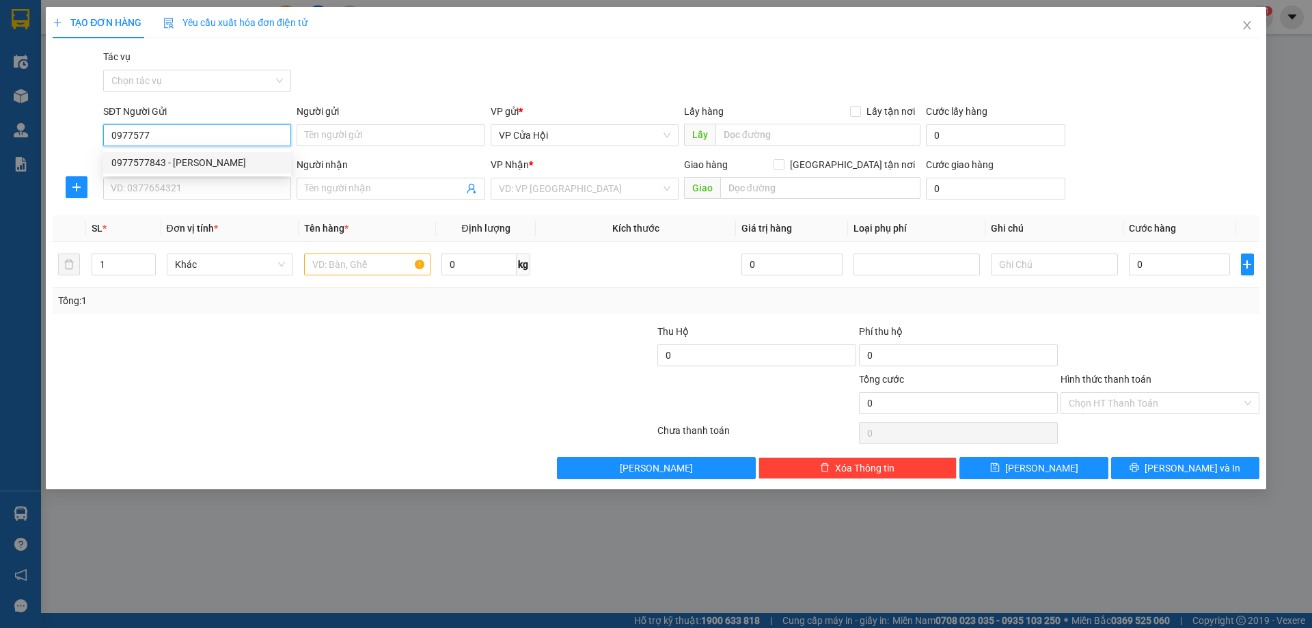
click at [183, 159] on div "0977577843 - [PERSON_NAME]" at bounding box center [196, 162] width 171 height 15
type input "0977577843"
type input "[PERSON_NAME]"
type input "0977577843"
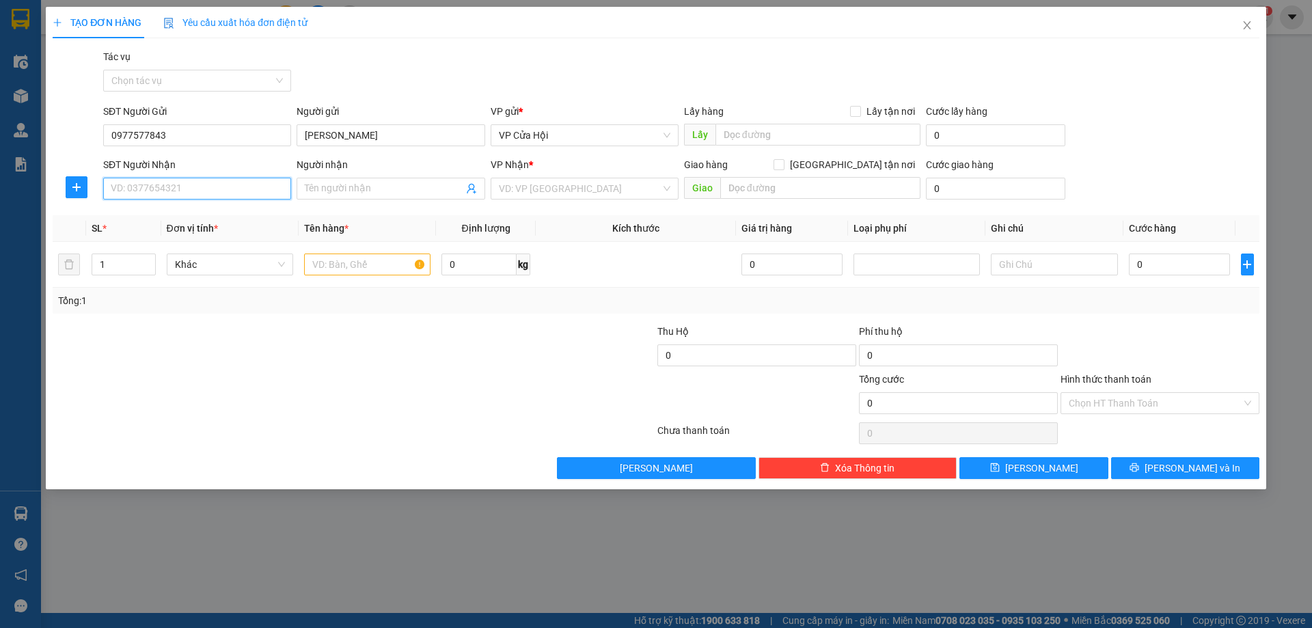
click at [198, 190] on input "SĐT Người Nhận" at bounding box center [197, 189] width 188 height 22
click at [149, 220] on div "0567137888 - [PERSON_NAME]" at bounding box center [196, 215] width 171 height 15
type input "0567137888"
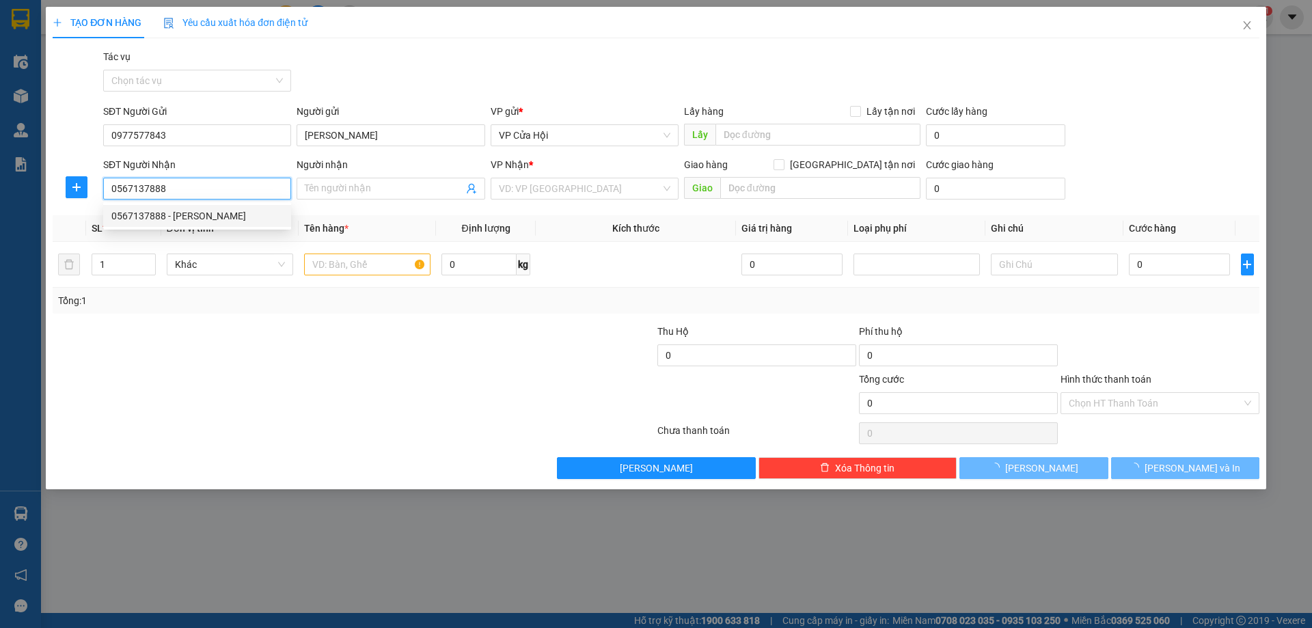
type input "[PERSON_NAME]"
checkbox input "true"
type input "Q ngũ hành sơn"
type input "60.000"
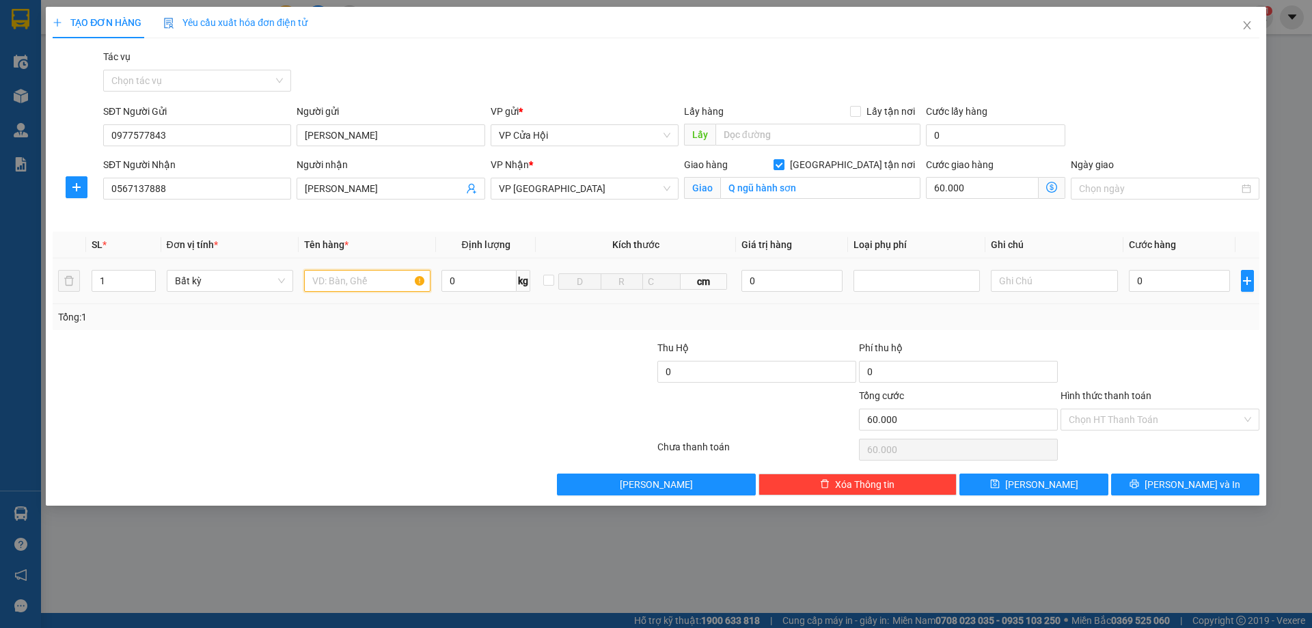
click at [358, 281] on input "text" at bounding box center [367, 281] width 126 height 22
type input "xốp"
click at [1155, 286] on input "0" at bounding box center [1180, 281] width 102 height 22
type input "5"
type input "60.005"
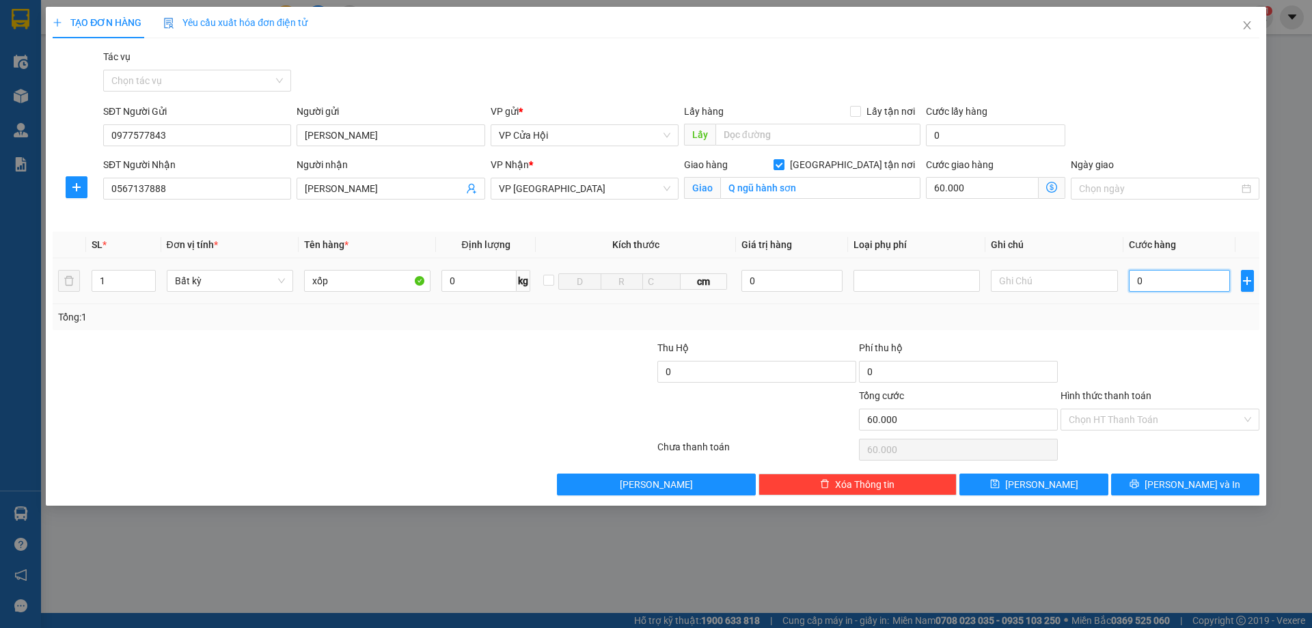
type input "60.005"
type input "50"
type input "60.050"
type input "500"
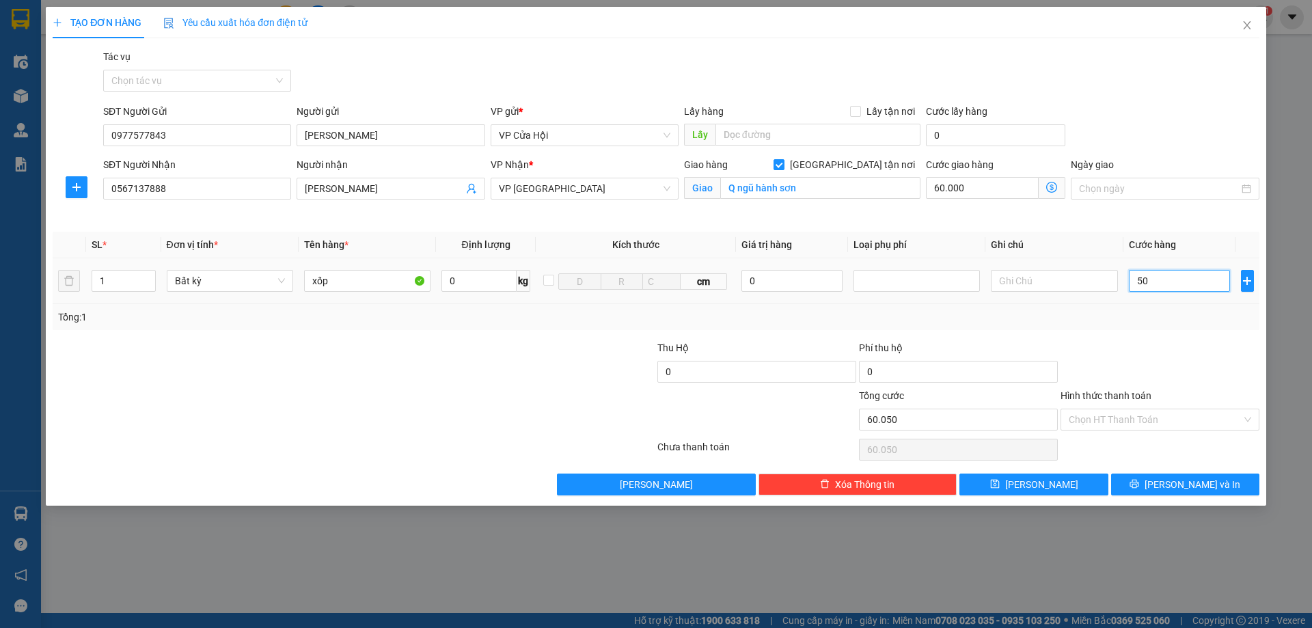
type input "60.500"
type input "5.000"
type input "65.000"
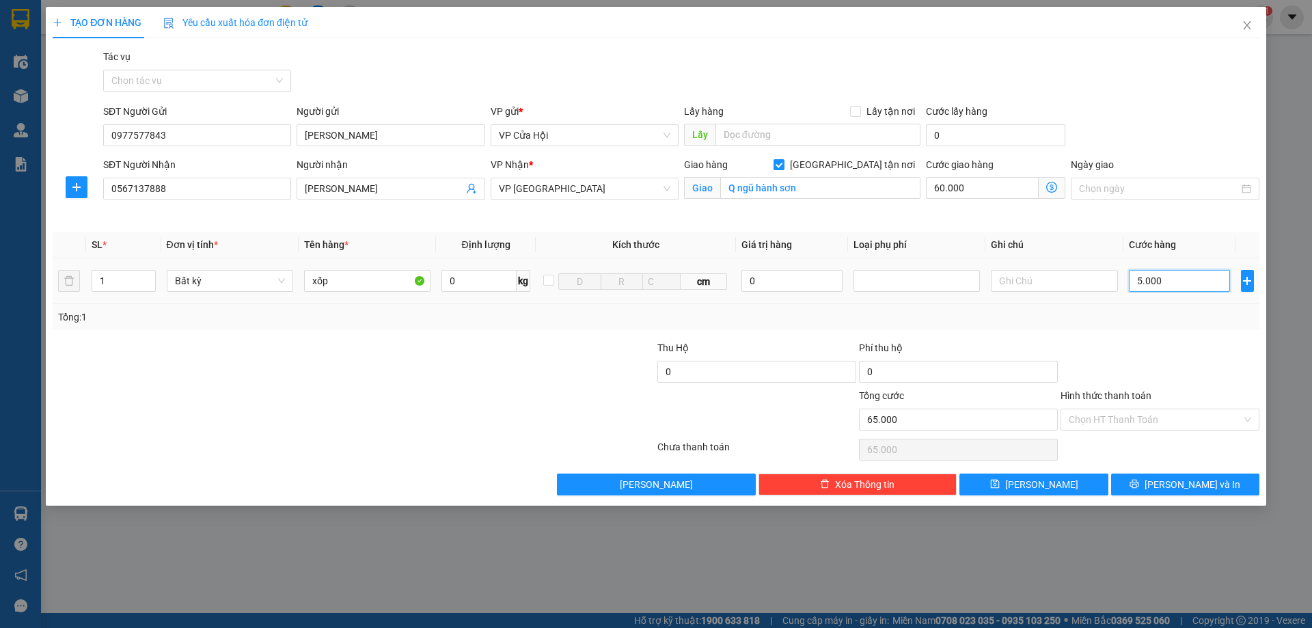
type input "50.000"
type input "110.000"
type input "50.000"
click at [1190, 406] on div "Hình thức thanh toán" at bounding box center [1159, 398] width 199 height 20
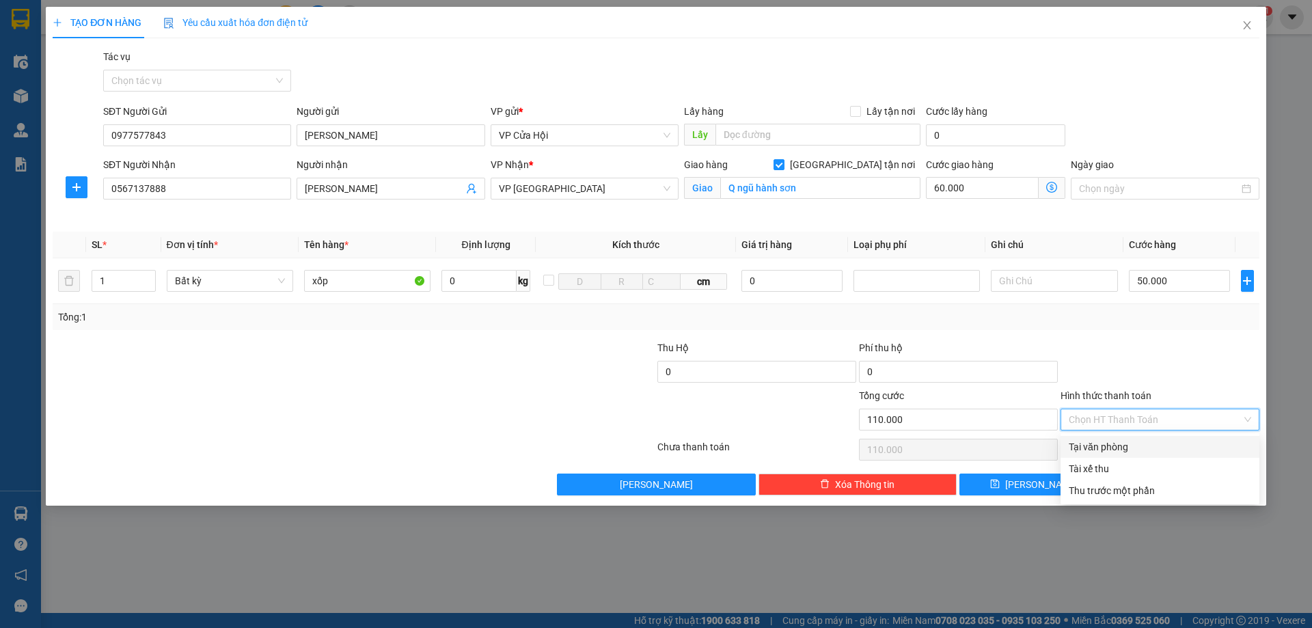
click at [1184, 418] on input "Hình thức thanh toán" at bounding box center [1155, 419] width 173 height 20
click at [1155, 441] on div "Tại văn phòng" at bounding box center [1160, 446] width 182 height 15
type input "0"
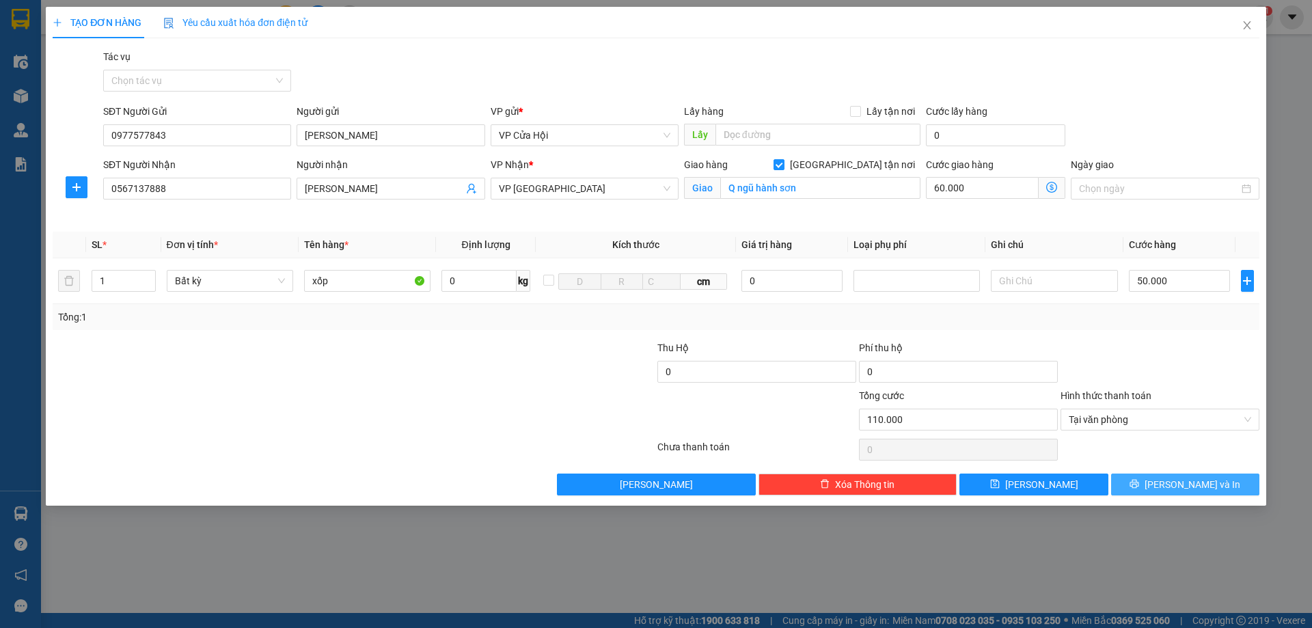
click at [1139, 482] on icon "printer" at bounding box center [1134, 484] width 10 height 10
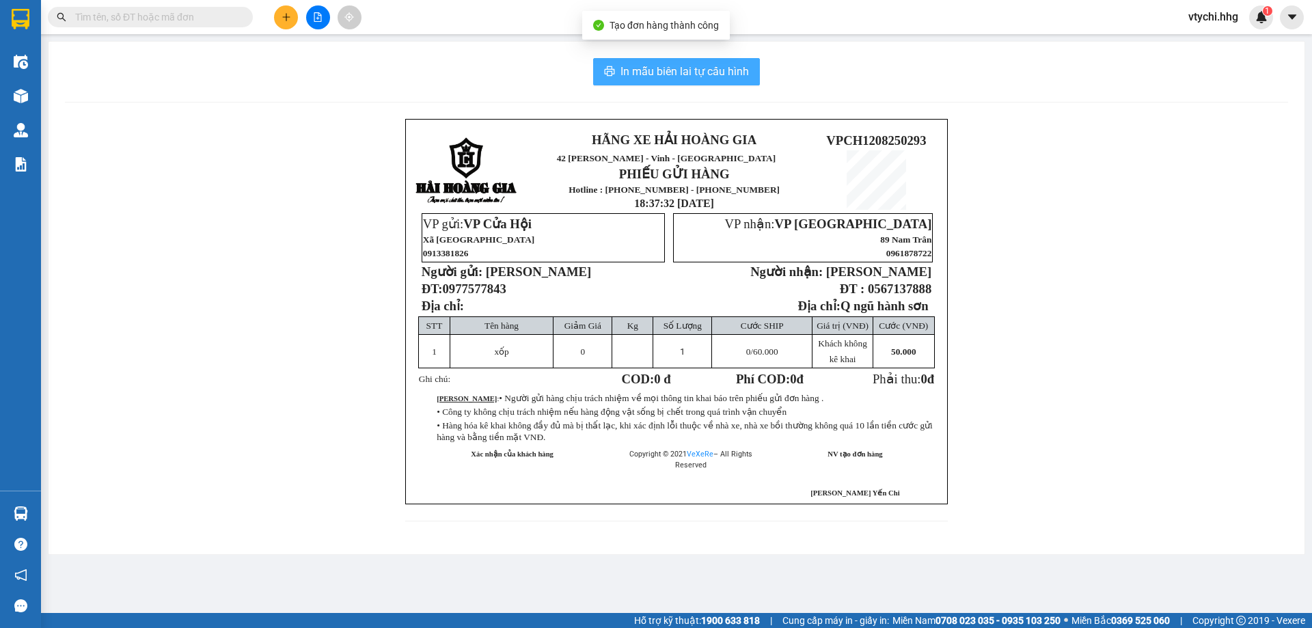
click at [726, 77] on span "In mẫu biên lai tự cấu hình" at bounding box center [684, 71] width 128 height 17
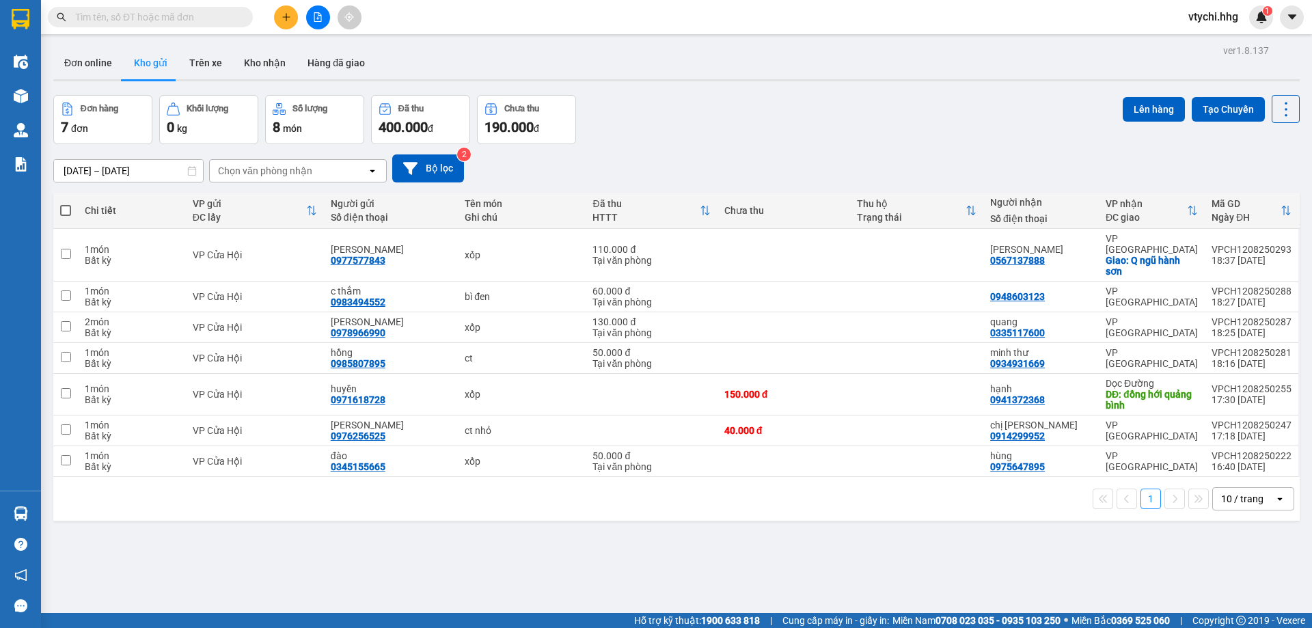
click at [844, 118] on div "Đơn hàng 7 đơn Khối lượng 0 kg Số lượng 8 món Đã thu 400.000 đ Chưa thu 190.000…" at bounding box center [676, 119] width 1246 height 49
click at [1269, 250] on icon at bounding box center [1274, 255] width 10 height 10
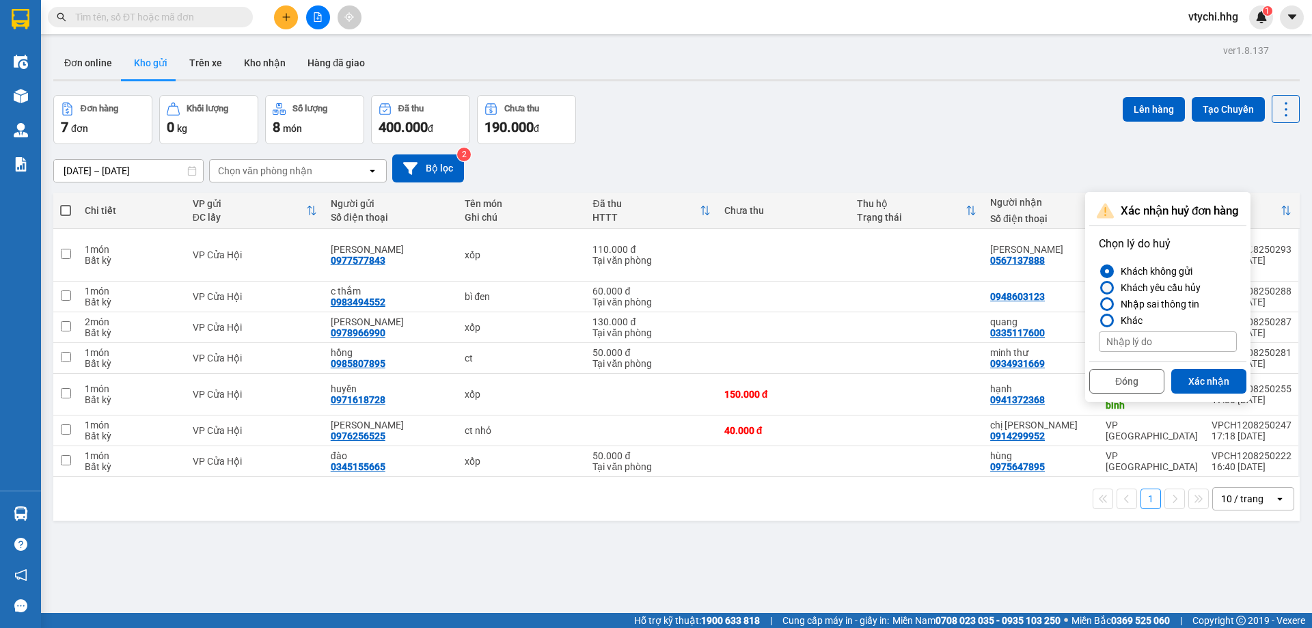
click at [1108, 288] on div at bounding box center [1107, 288] width 10 height 10
click at [1099, 288] on input "Khách yêu cầu hủy" at bounding box center [1099, 288] width 0 height 0
click at [1191, 378] on button "Xác nhận" at bounding box center [1208, 381] width 75 height 25
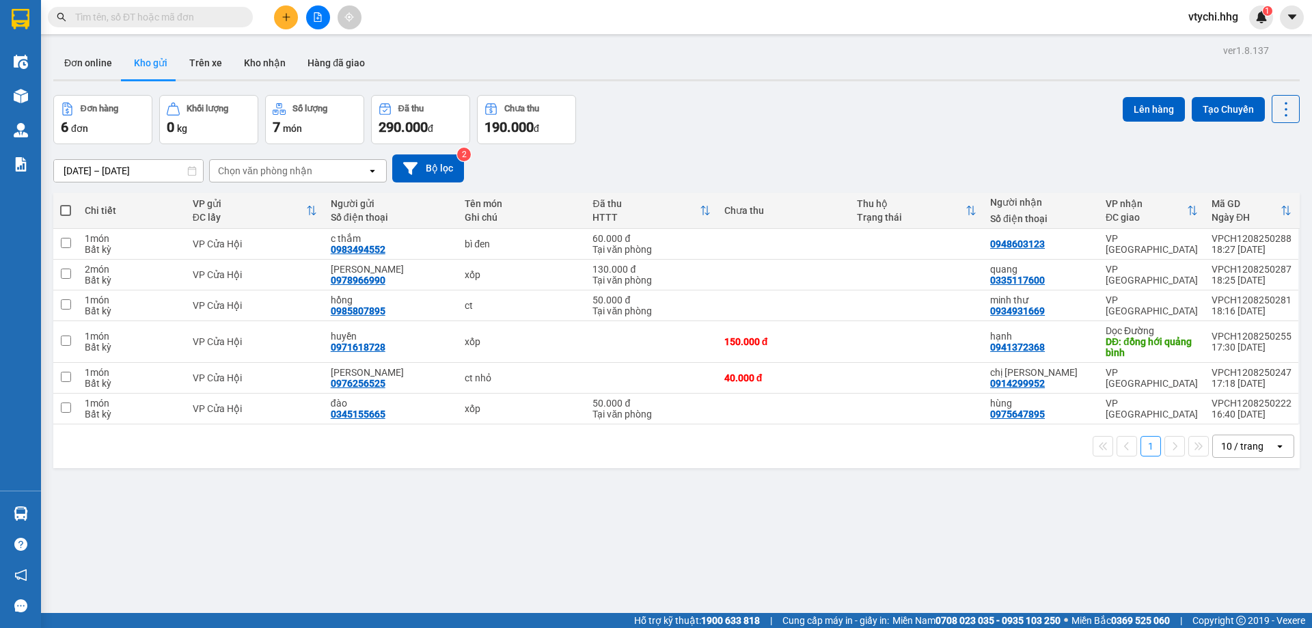
click at [289, 19] on icon "plus" at bounding box center [286, 17] width 10 height 10
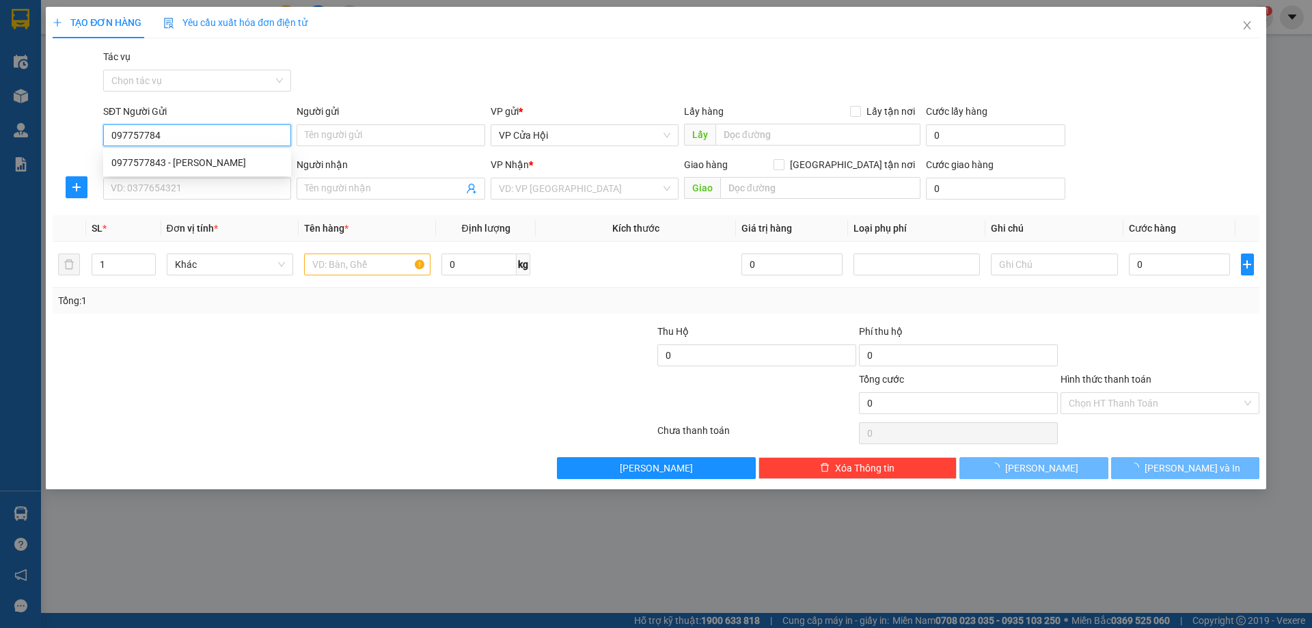
type input "0977577843"
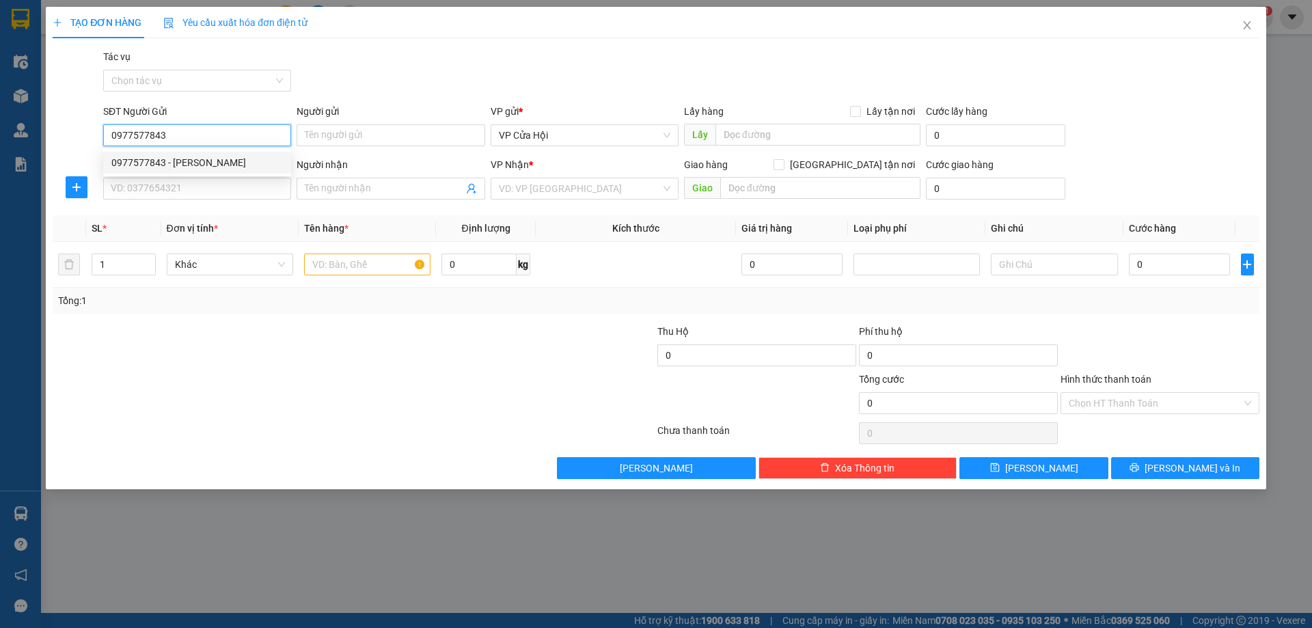
click at [229, 163] on div "0977577843 - [PERSON_NAME]" at bounding box center [196, 162] width 171 height 15
type input "[PERSON_NAME]"
type input "0977577843"
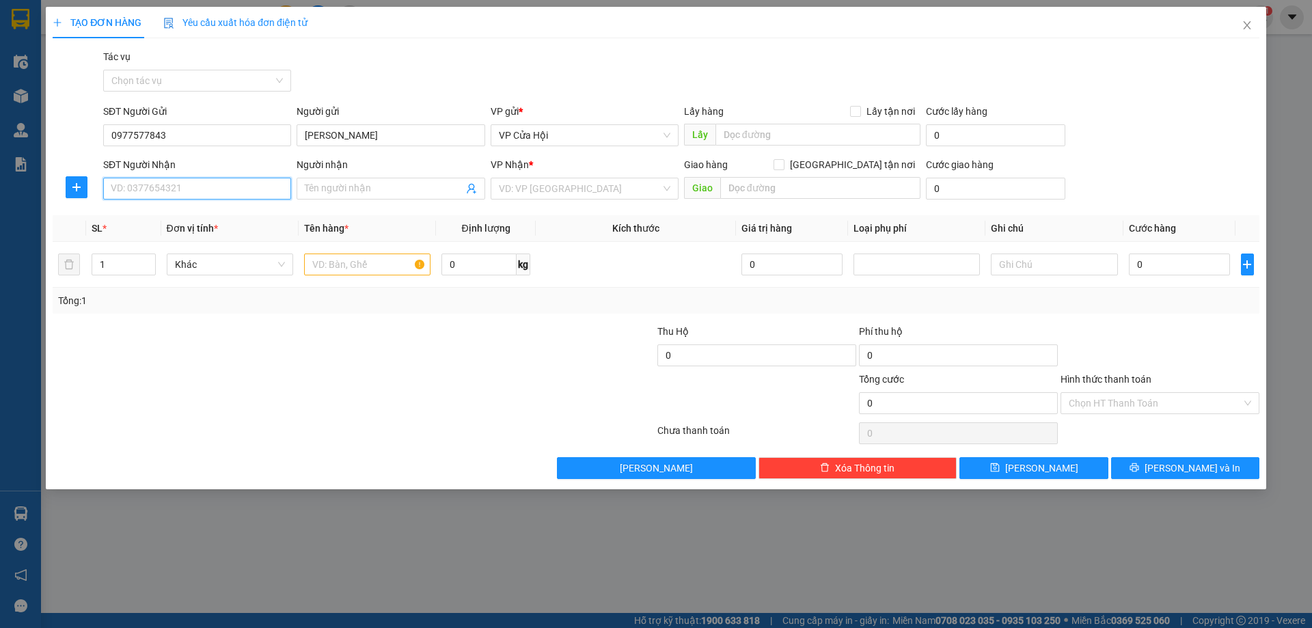
click at [220, 181] on input "SĐT Người Nhận" at bounding box center [197, 189] width 188 height 22
click at [204, 217] on div "0567137888 - [PERSON_NAME]" at bounding box center [196, 215] width 171 height 15
type input "0567137888"
type input "[PERSON_NAME]"
checkbox input "true"
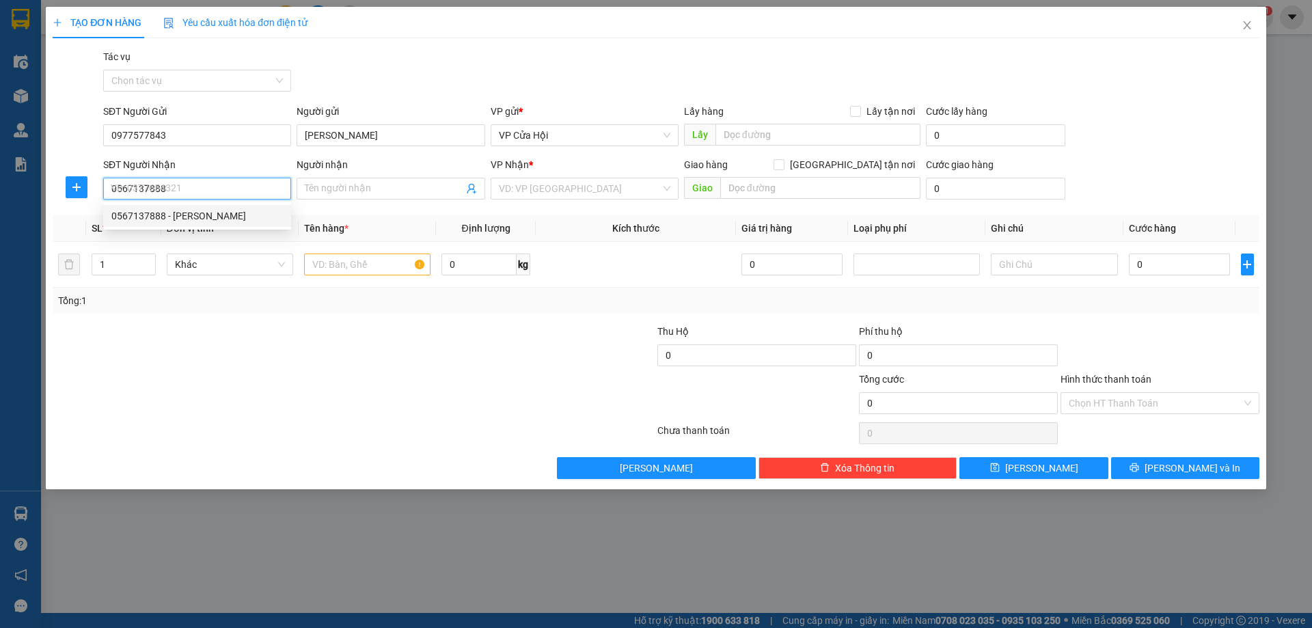
type input "Q ngũ hành sơn"
type input "60.000"
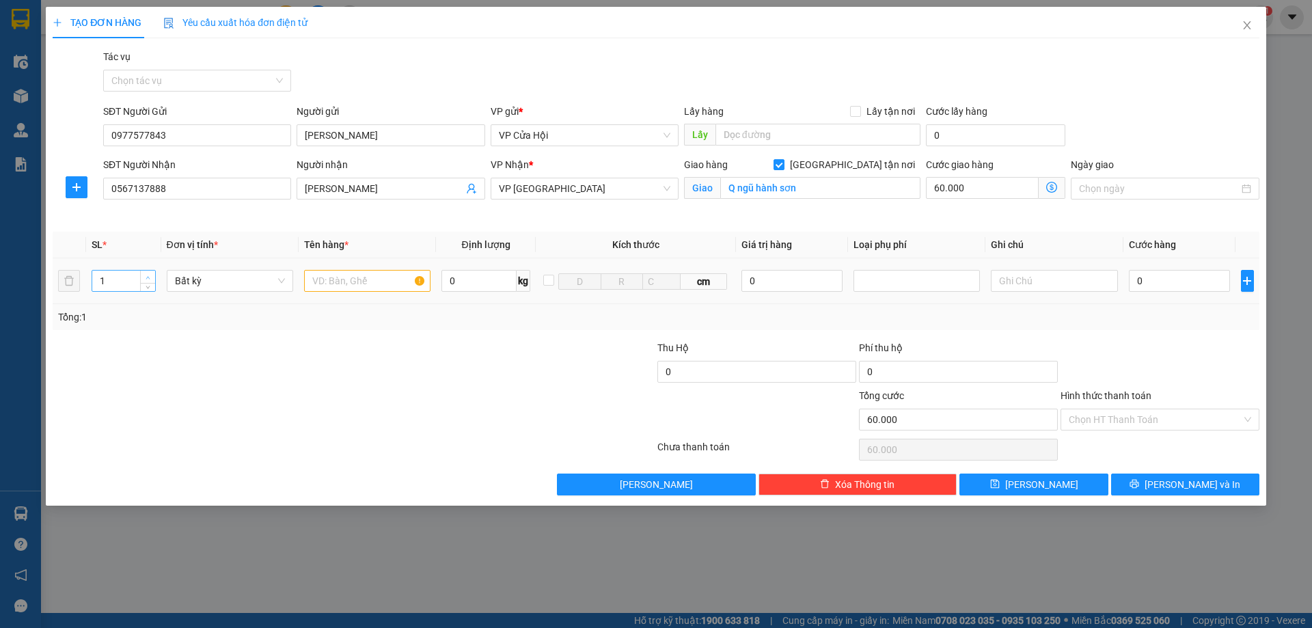
type input "2"
click at [144, 276] on span "up" at bounding box center [148, 277] width 8 height 8
click at [381, 284] on input "text" at bounding box center [367, 281] width 126 height 22
type input "xốp+ bì trắng"
click at [1156, 287] on input "0" at bounding box center [1180, 281] width 102 height 22
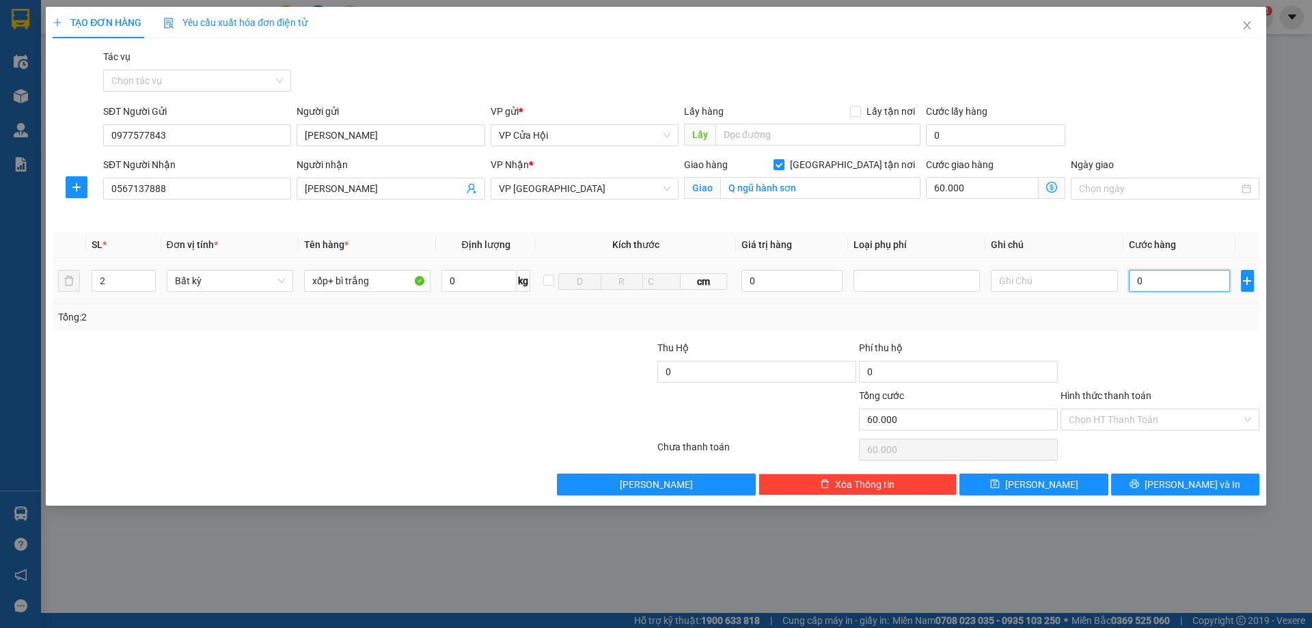
type input "1"
type input "60.001"
type input "10"
type input "60.010"
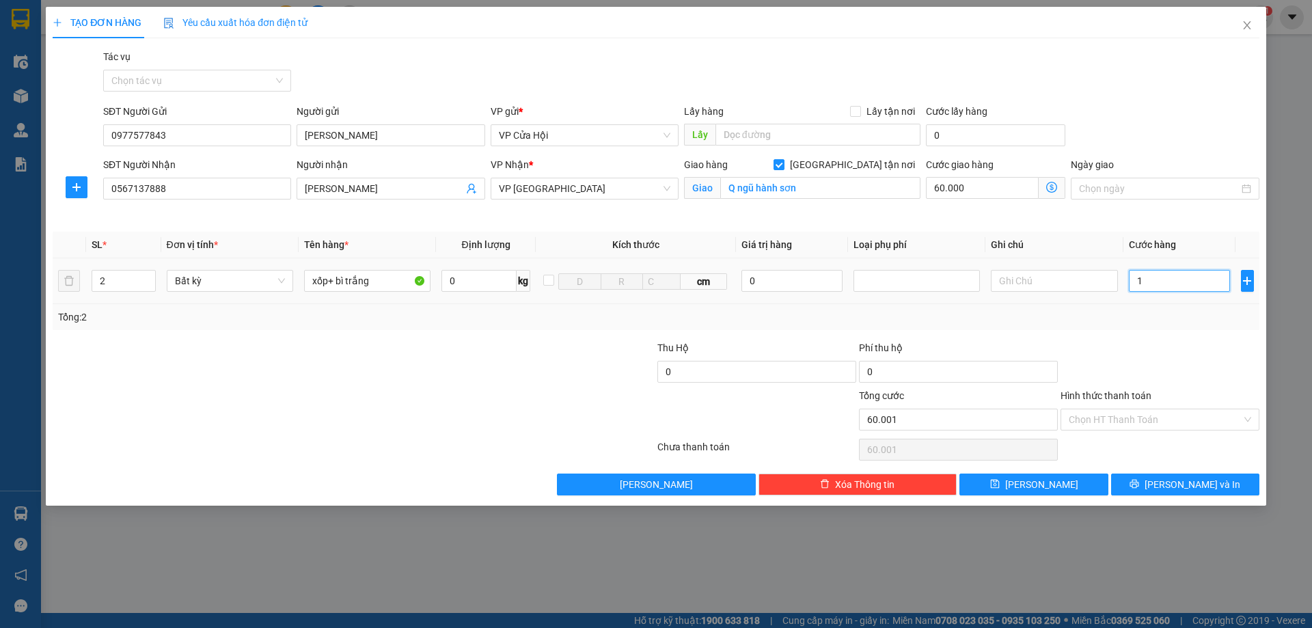
type input "60.010"
type input "100"
type input "60.100"
type input "1.000"
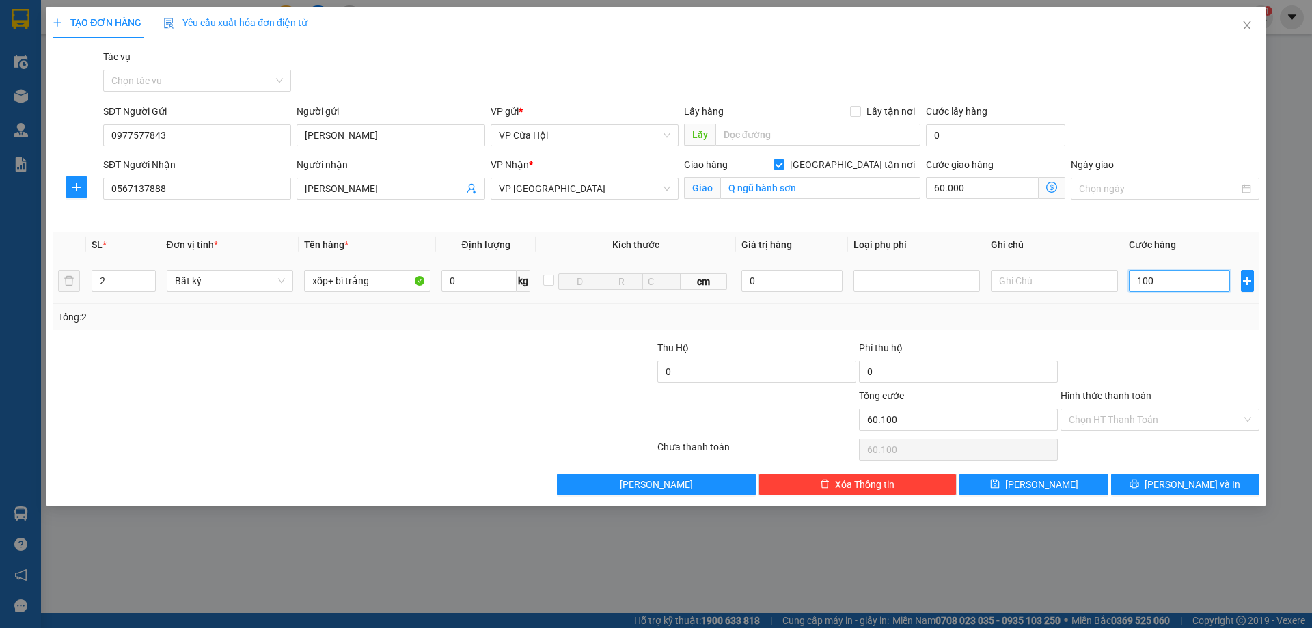
type input "61.000"
type input "10.000"
type input "70.000"
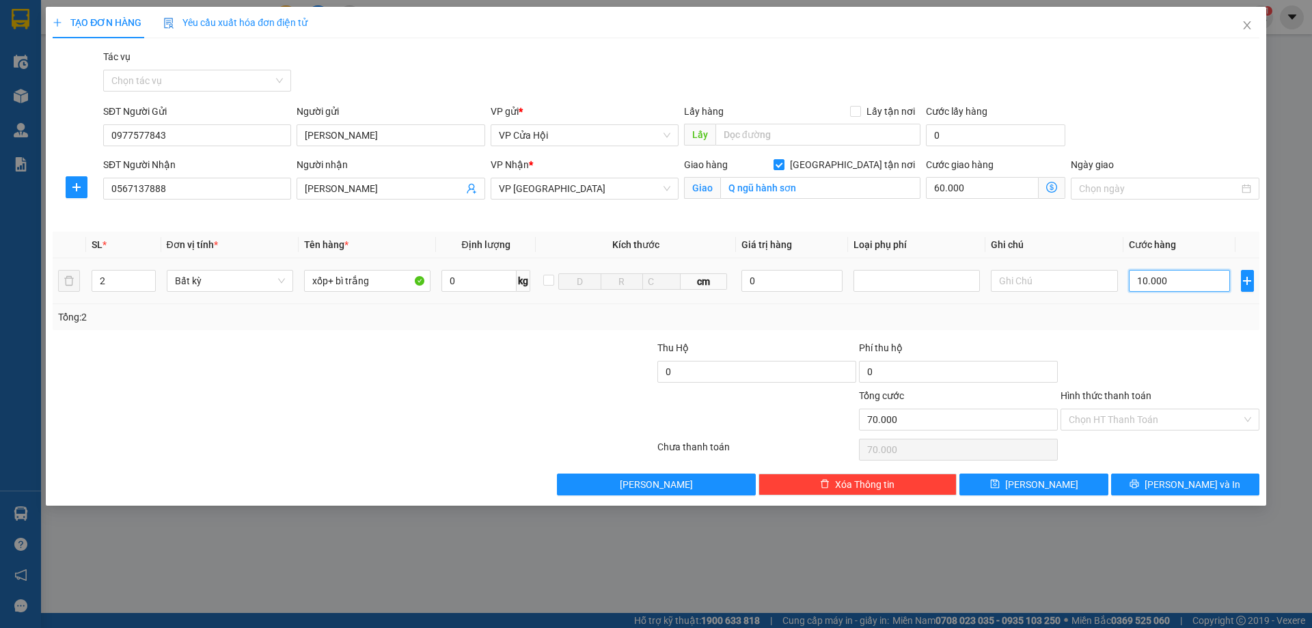
type input "100.000"
type input "160.000"
type input "100.000"
click at [985, 180] on input "60.000" at bounding box center [982, 188] width 113 height 22
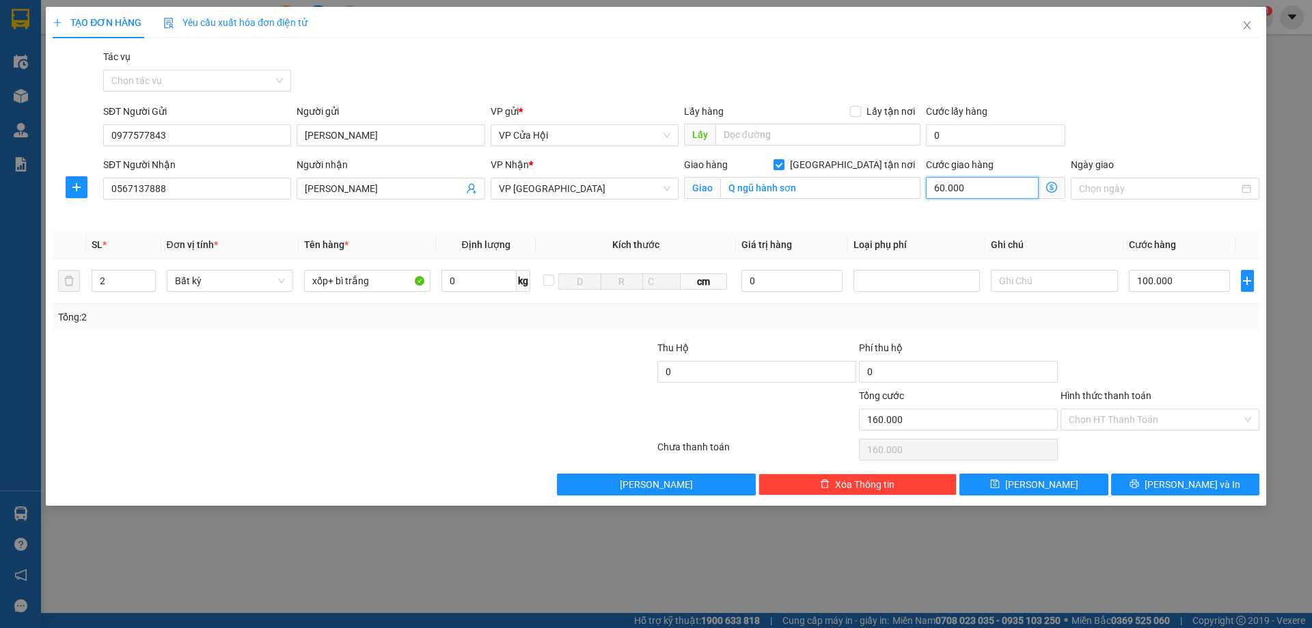
type input "100.007"
type input "7"
type input "100.070"
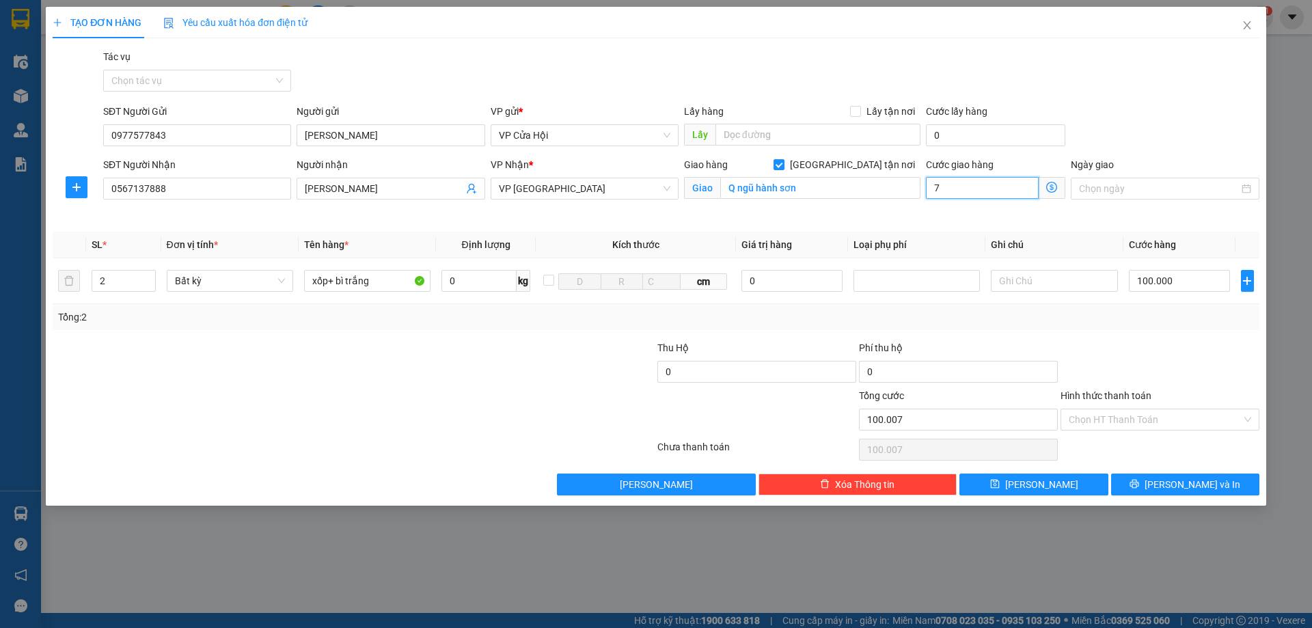
type input "70"
type input "100.700"
type input "700"
type input "107.000"
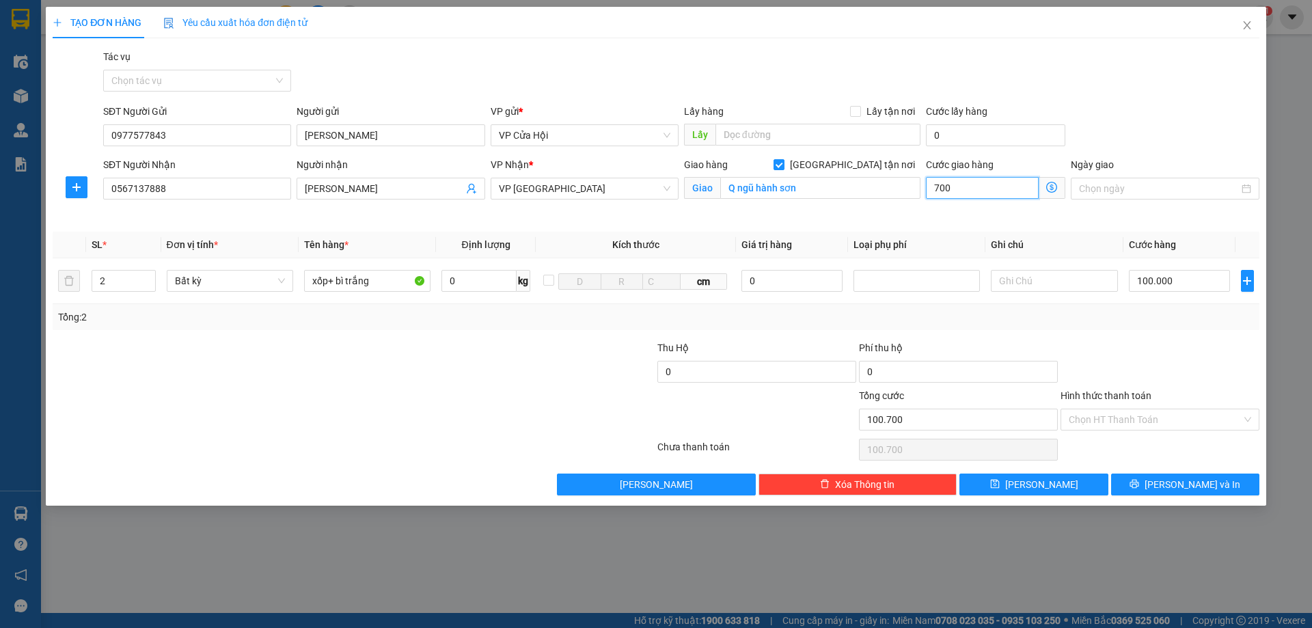
type input "107.000"
type input "7.000"
type input "170.000"
type input "70.000"
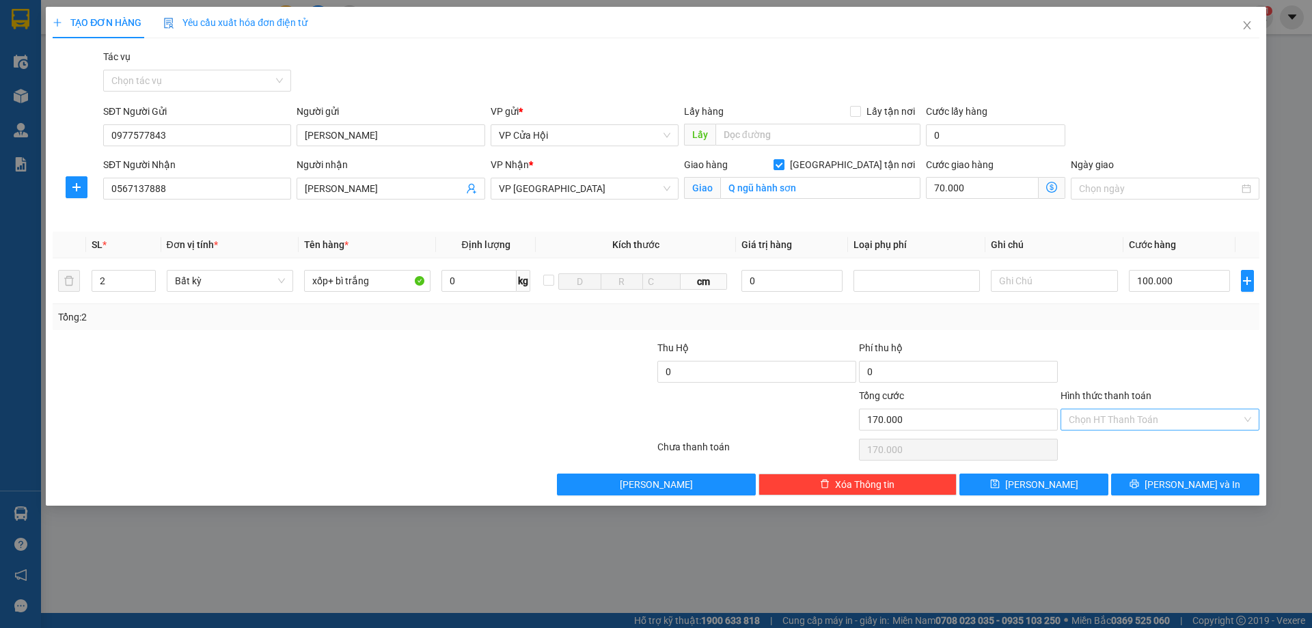
click at [1207, 420] on input "Hình thức thanh toán" at bounding box center [1155, 419] width 173 height 20
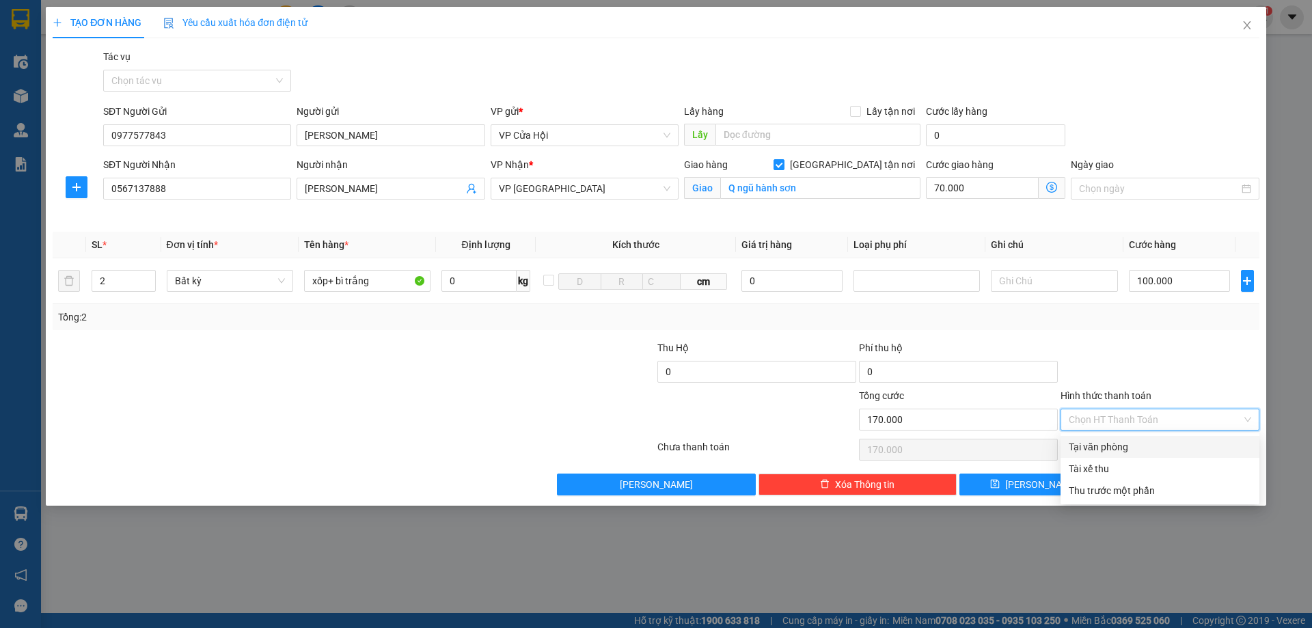
click at [1114, 444] on div "Tại văn phòng" at bounding box center [1160, 446] width 182 height 15
type input "0"
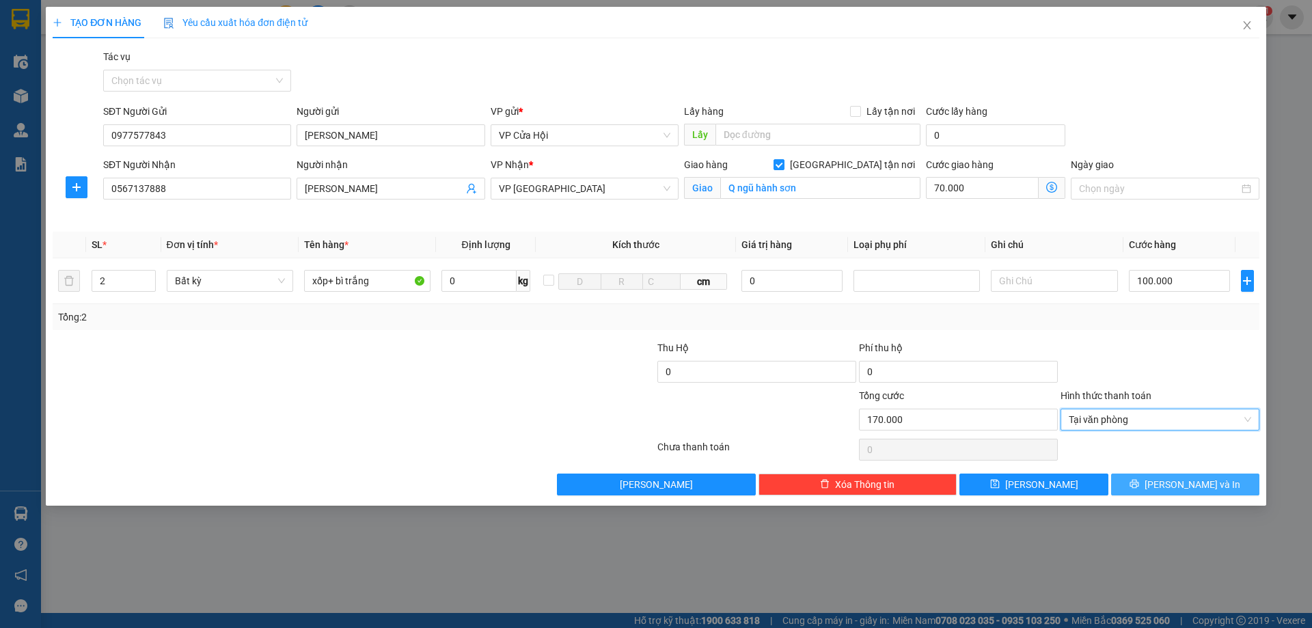
click at [1123, 487] on button "[PERSON_NAME] và In" at bounding box center [1185, 484] width 148 height 22
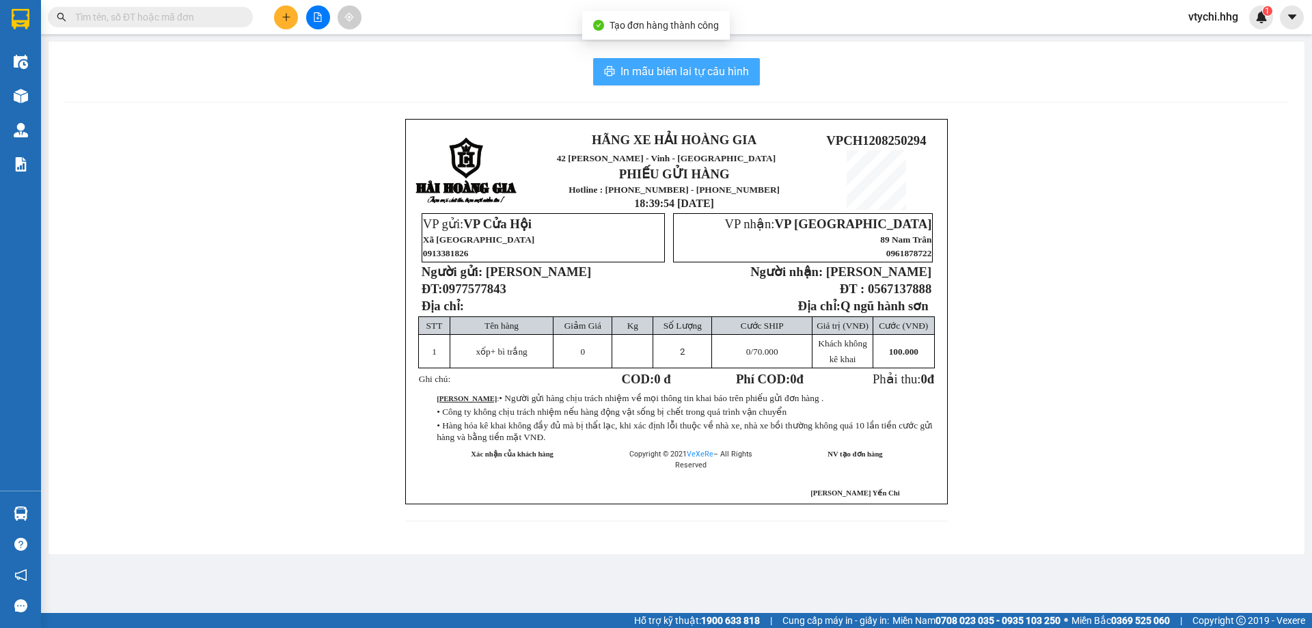
click at [718, 73] on span "In mẫu biên lai tự cấu hình" at bounding box center [684, 71] width 128 height 17
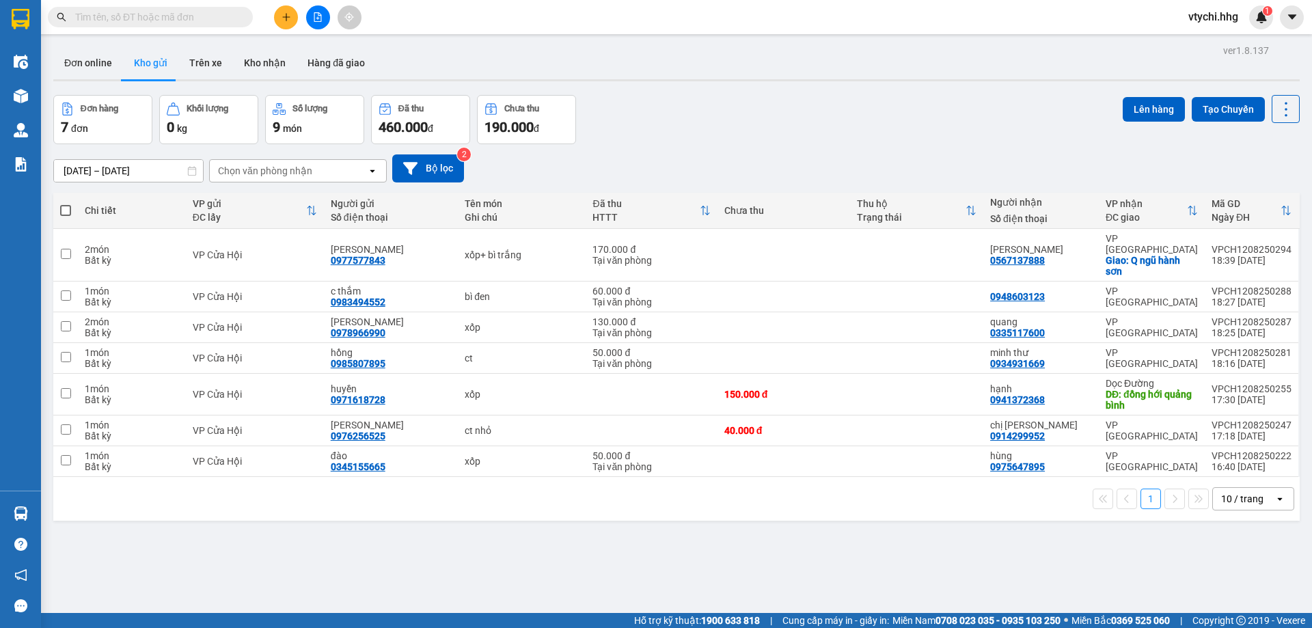
click at [821, 139] on div "Đơn hàng 7 đơn Khối lượng 0 kg Số lượng 9 món Đã thu 460.000 đ Chưa thu 190.000…" at bounding box center [676, 119] width 1246 height 49
click at [294, 18] on button at bounding box center [286, 17] width 24 height 24
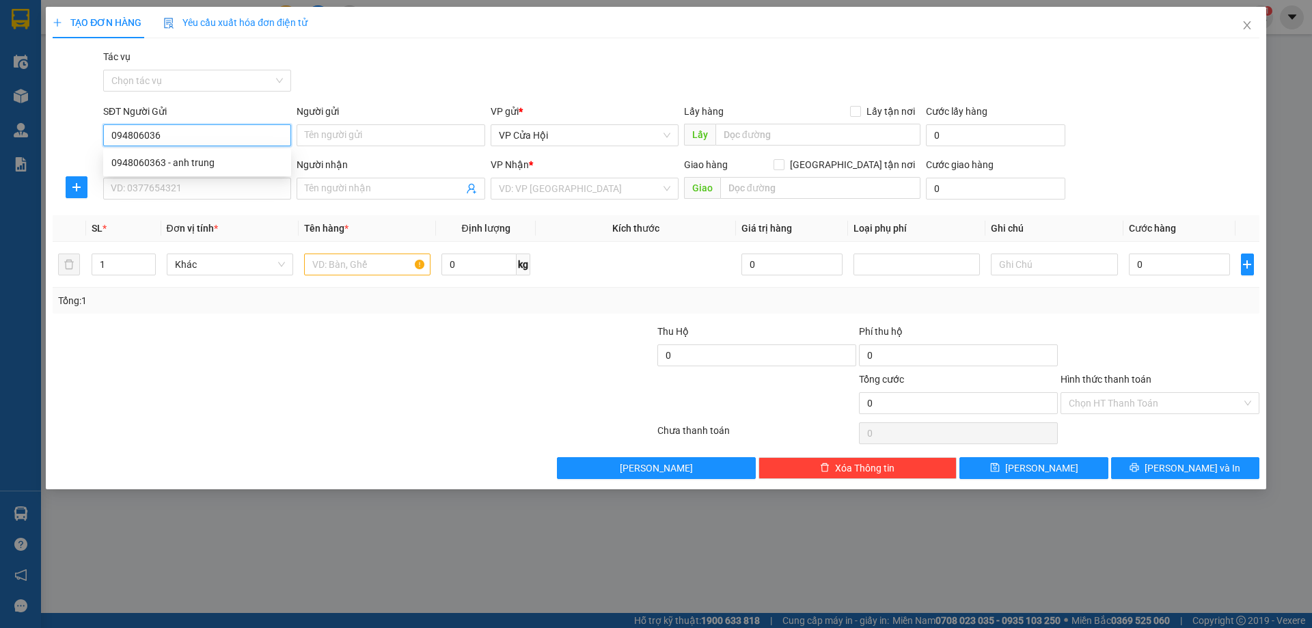
type input "0948060363"
click at [228, 163] on div "0948060363 - anh trung" at bounding box center [196, 162] width 171 height 15
type input "anh trung"
type input "0948060363"
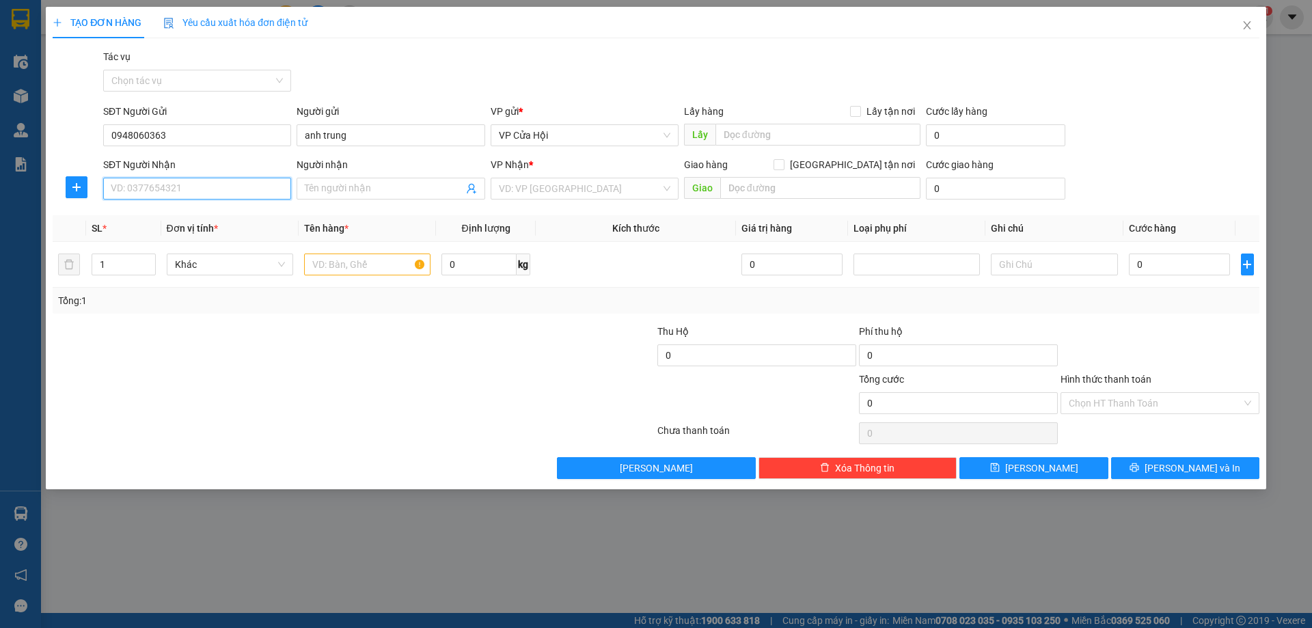
click at [228, 184] on input "SĐT Người Nhận" at bounding box center [197, 189] width 188 height 22
type input "0344016609"
click at [379, 186] on input "Người nhận" at bounding box center [384, 188] width 158 height 15
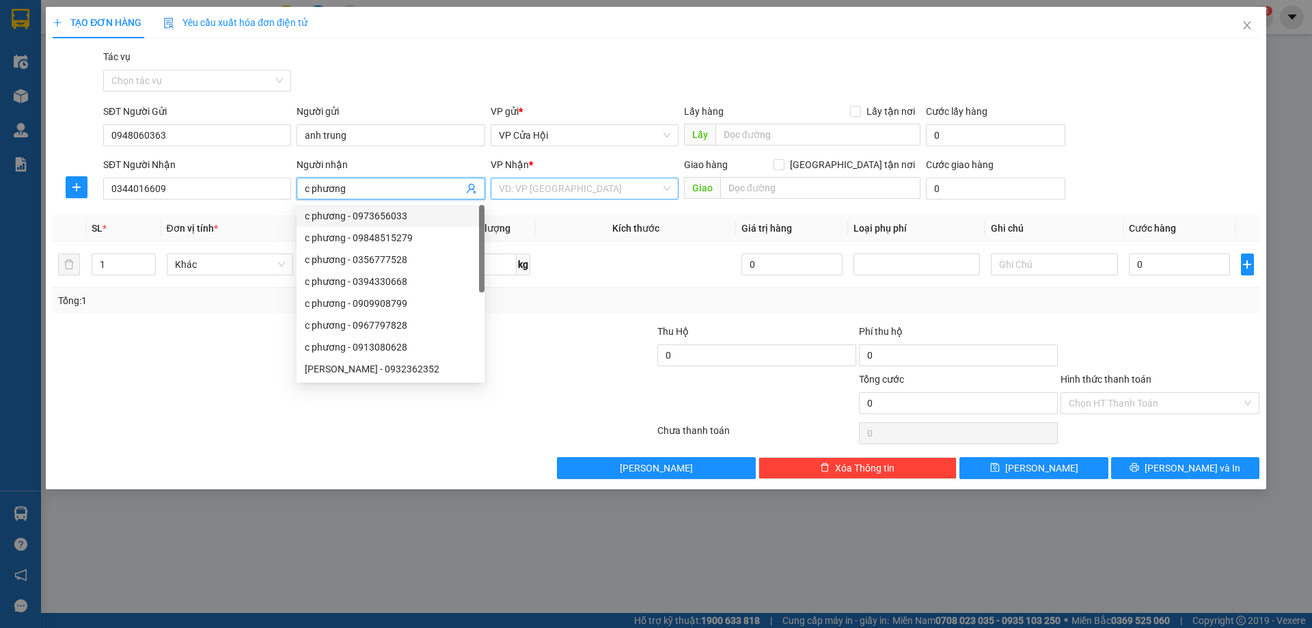
type input "c phương"
click at [583, 187] on input "search" at bounding box center [580, 188] width 162 height 20
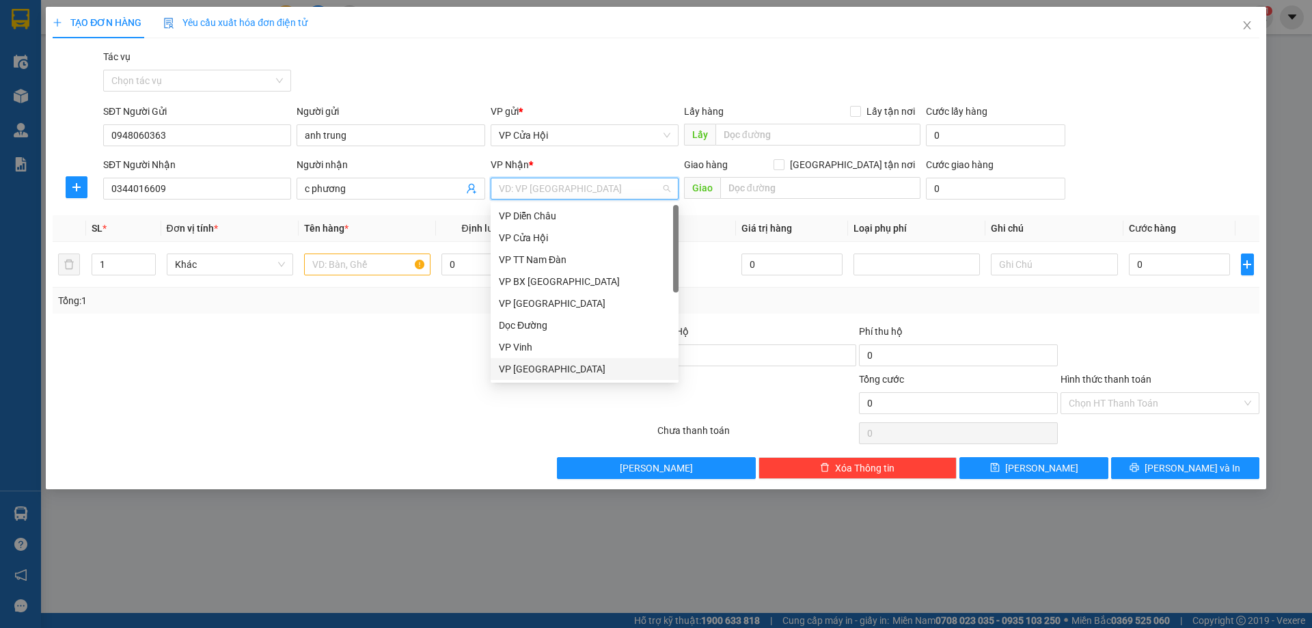
drag, startPoint x: 565, startPoint y: 364, endPoint x: 580, endPoint y: 357, distance: 16.8
click at [566, 363] on div "VP [GEOGRAPHIC_DATA]" at bounding box center [584, 368] width 171 height 15
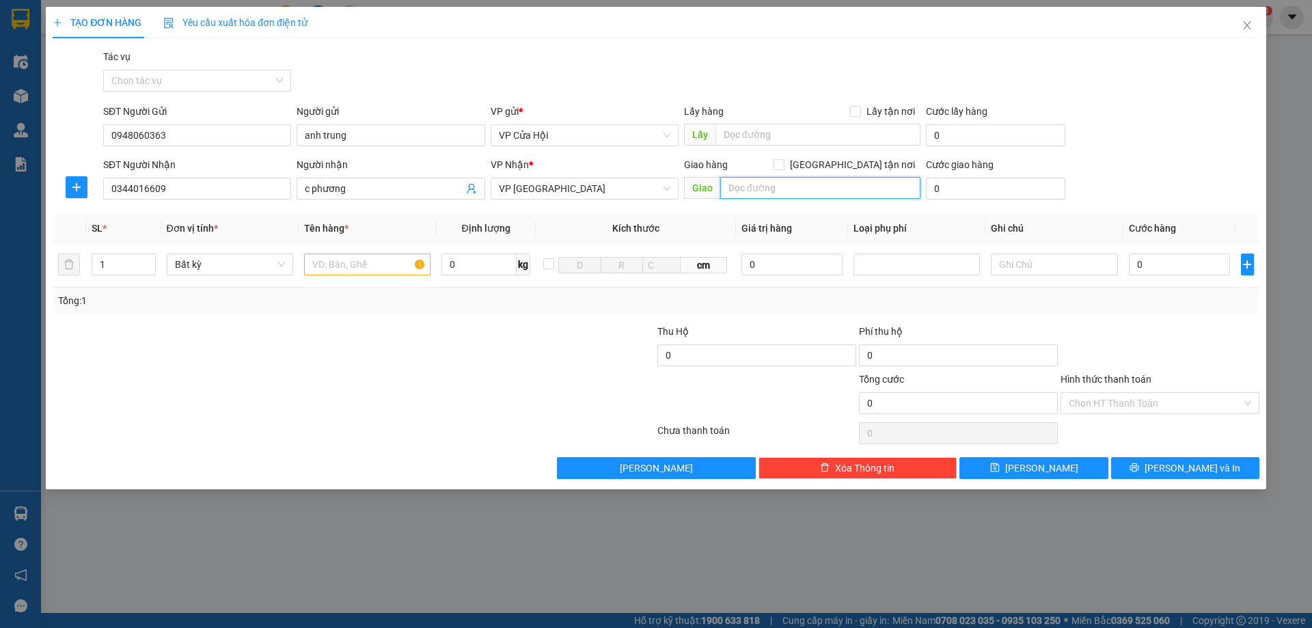
click at [751, 187] on input "text" at bounding box center [820, 188] width 200 height 22
type input "ks lá đỏ 11 [PERSON_NAME] mẫu"
click at [783, 164] on input "[GEOGRAPHIC_DATA] tận nơi" at bounding box center [778, 164] width 10 height 10
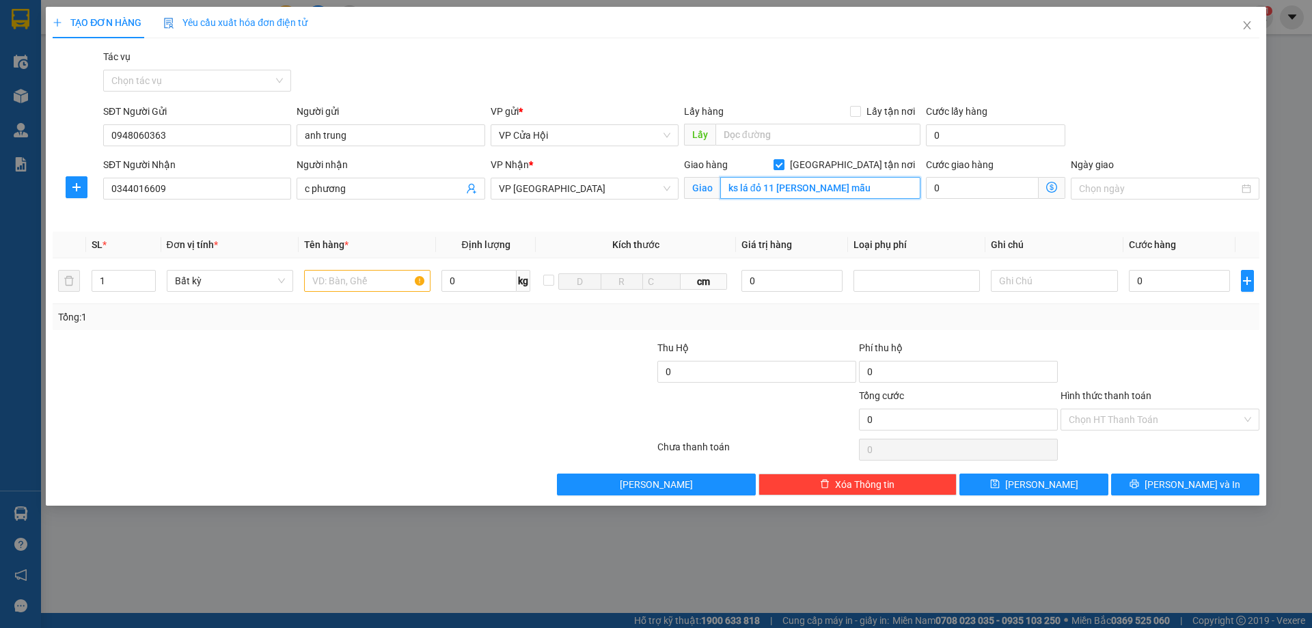
click at [860, 180] on input "ks lá đỏ 11 [PERSON_NAME] mẫu" at bounding box center [820, 188] width 200 height 22
click at [863, 186] on input "ks lá đỏ 11 [PERSON_NAME] mẫu" at bounding box center [820, 188] width 200 height 22
click at [783, 168] on input "[GEOGRAPHIC_DATA] tận nơi" at bounding box center [778, 164] width 10 height 10
checkbox input "false"
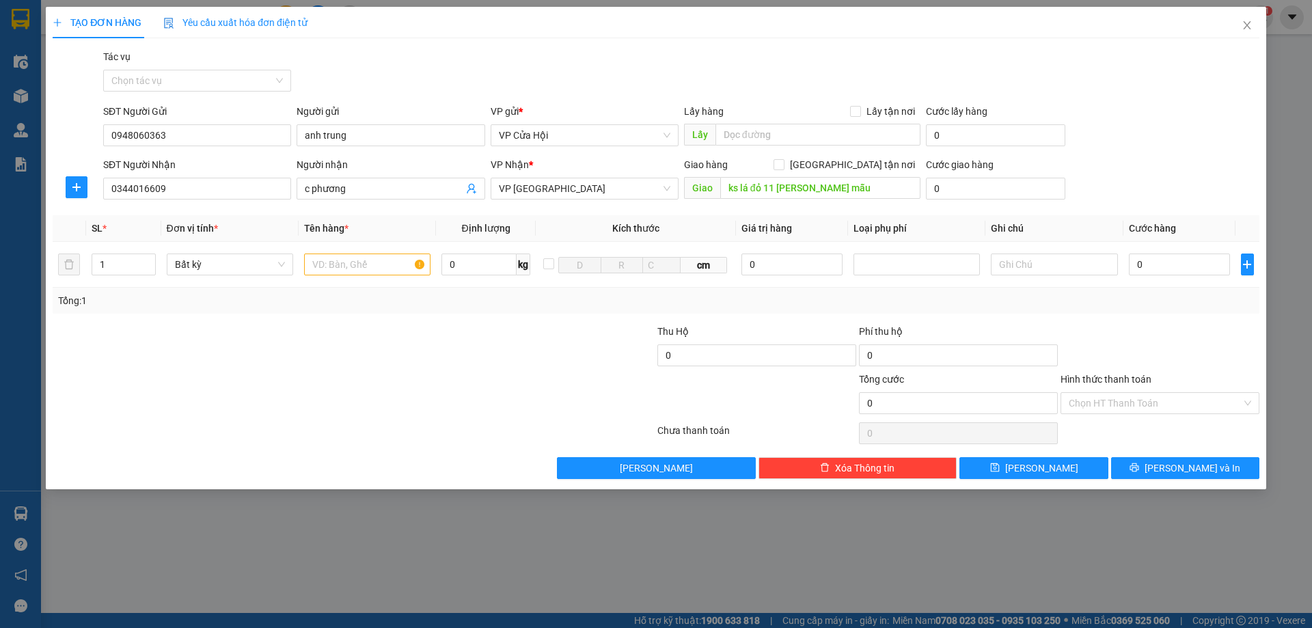
click at [860, 176] on div "Giao hàng [GEOGRAPHIC_DATA] tận nơi" at bounding box center [802, 167] width 236 height 20
click at [860, 184] on input "ks lá đỏ 11 [PERSON_NAME] mẫu" at bounding box center [820, 188] width 200 height 22
click at [353, 269] on input "text" at bounding box center [367, 264] width 126 height 22
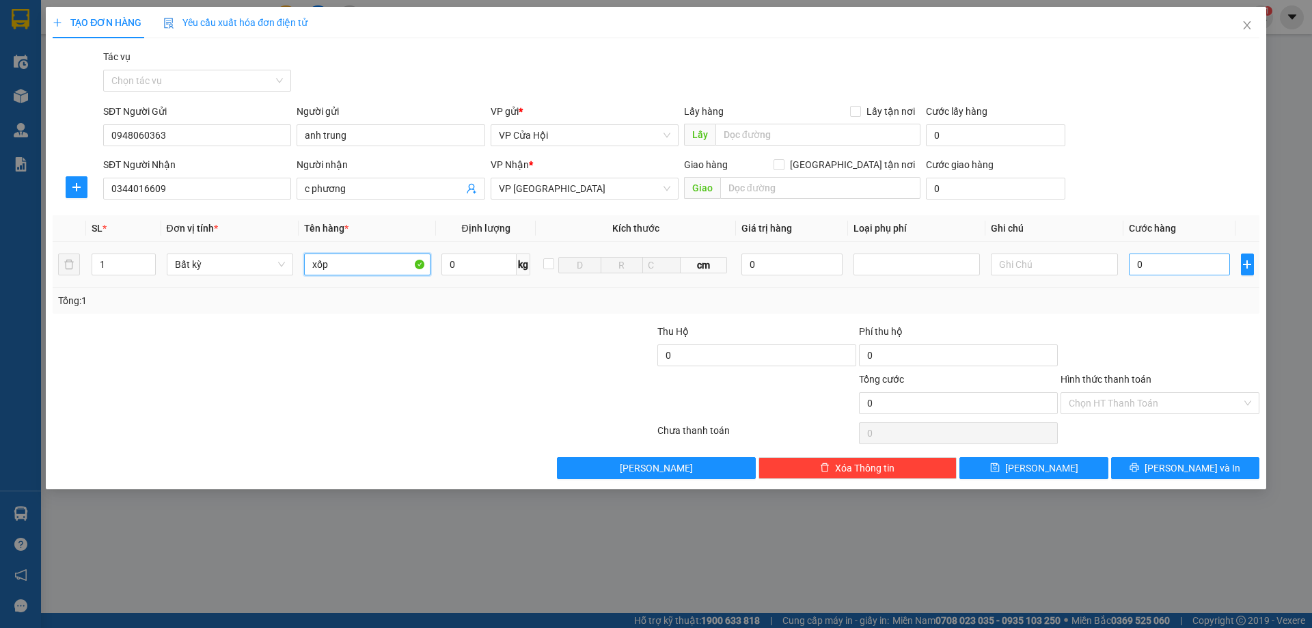
type input "xốp"
click at [1180, 270] on input "0" at bounding box center [1180, 264] width 102 height 22
type input "5"
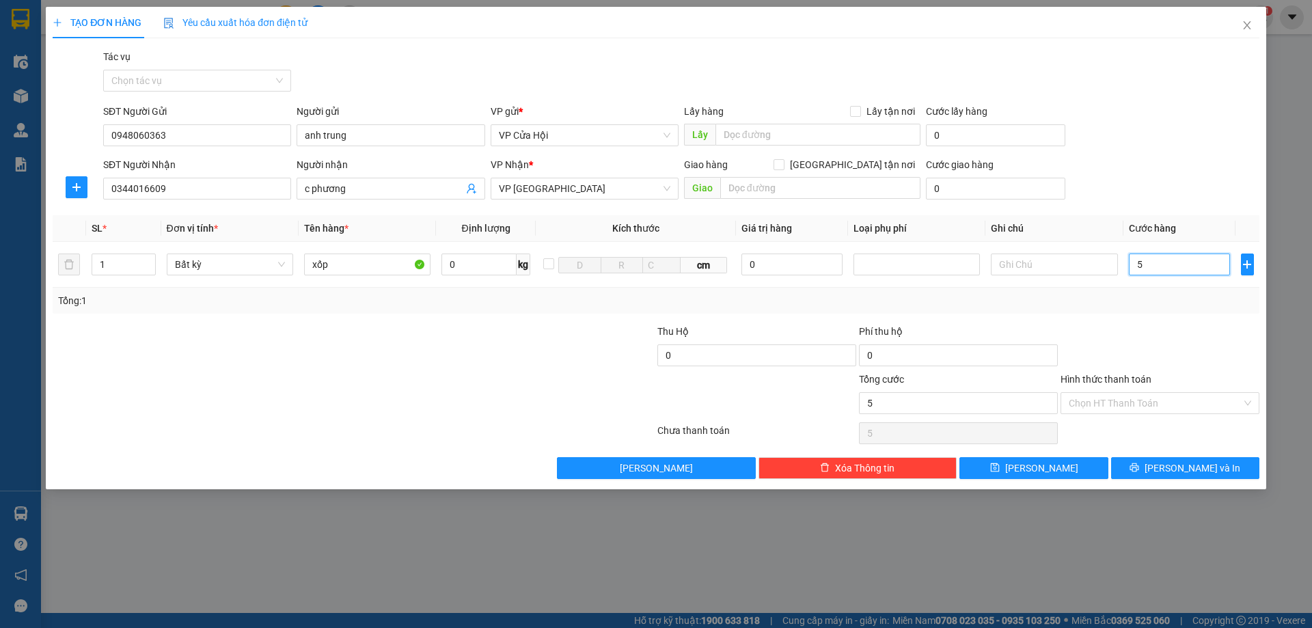
type input "50"
type input "500"
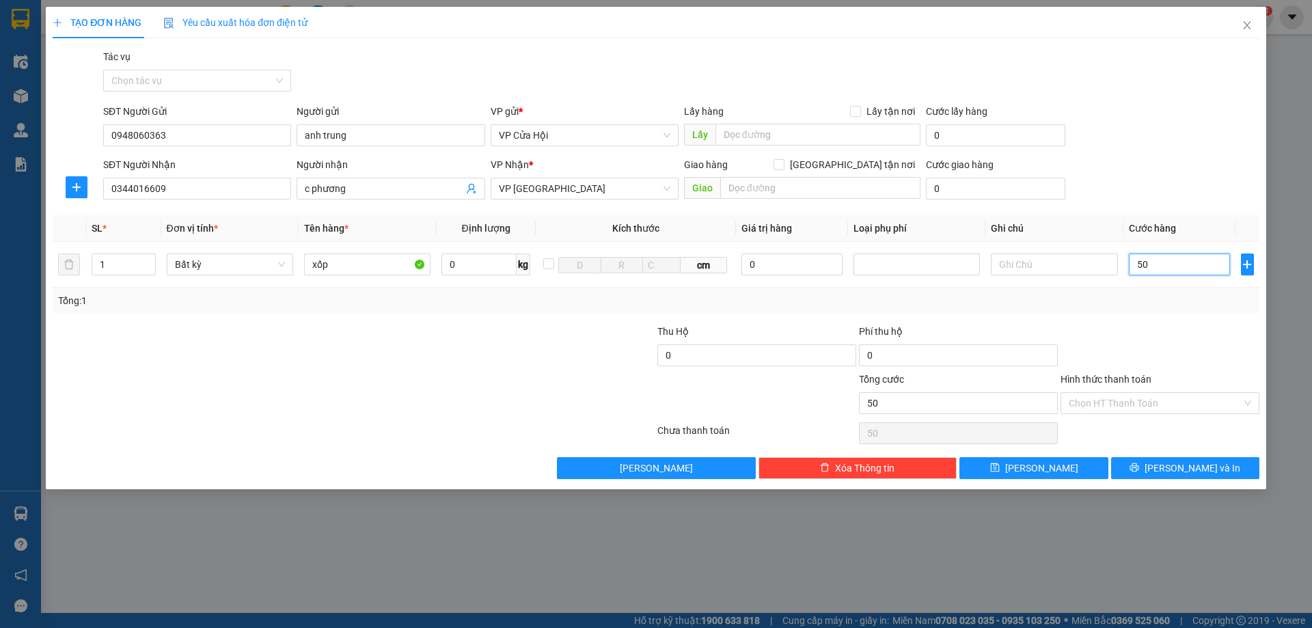
type input "500"
type input "5.000"
type input "50.000"
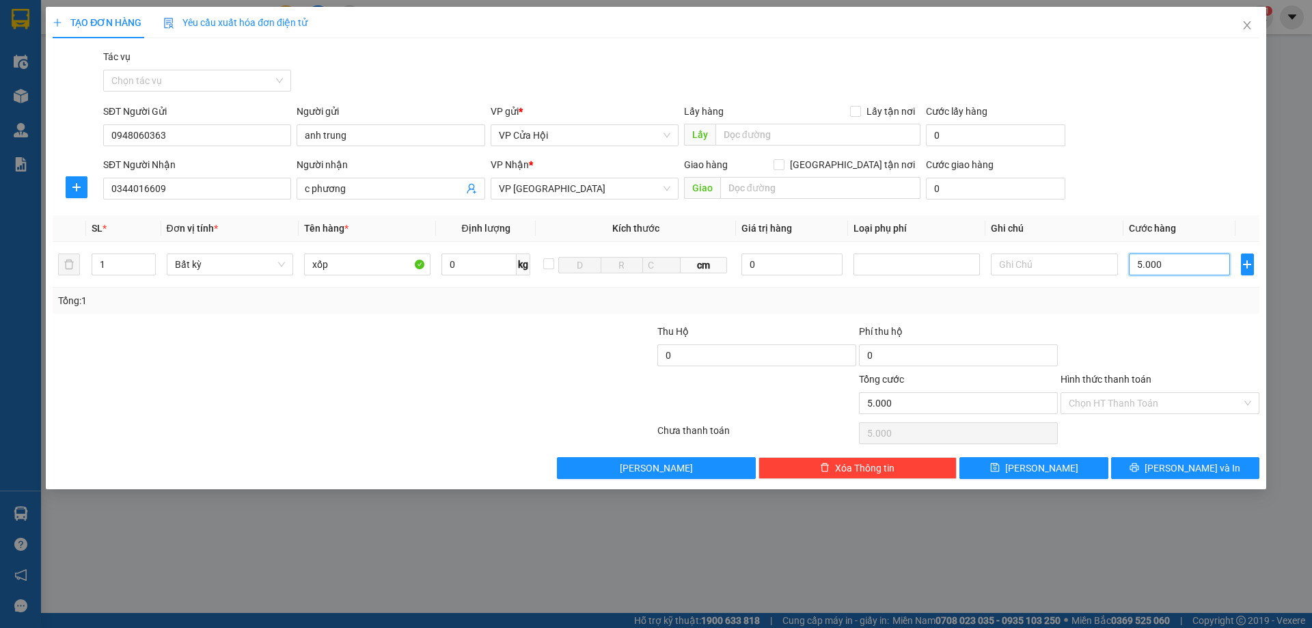
type input "50.000"
click at [1197, 468] on span "[PERSON_NAME] và In" at bounding box center [1192, 468] width 96 height 15
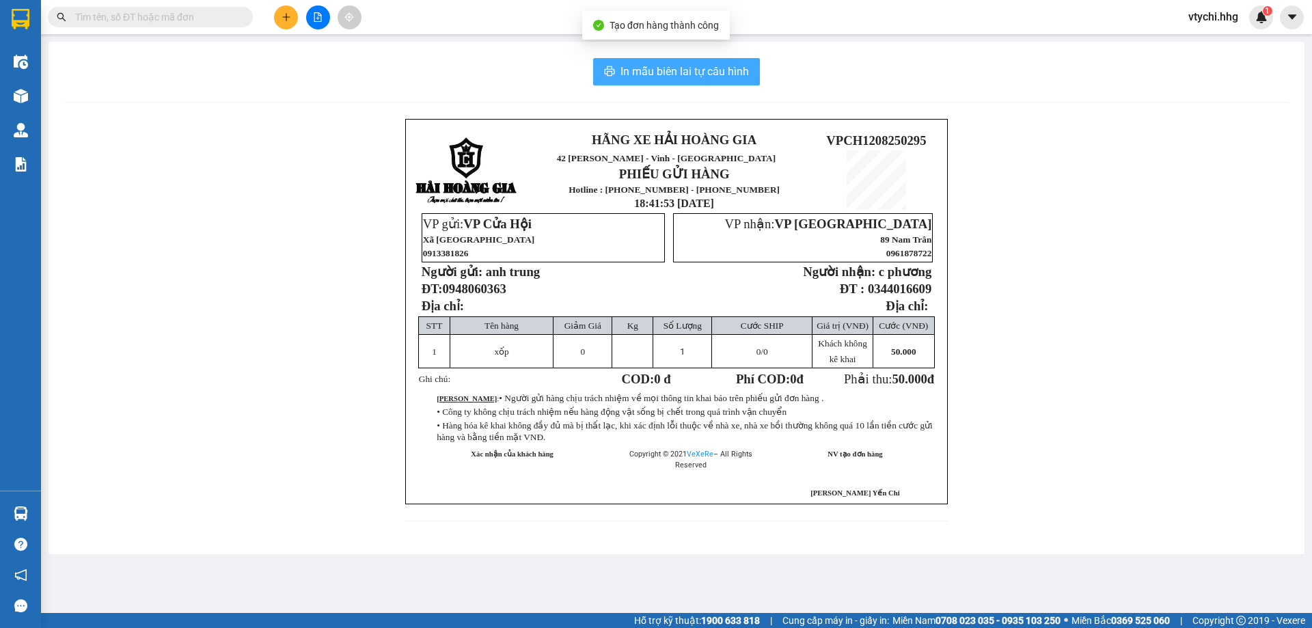
click at [700, 64] on span "In mẫu biên lai tự cấu hình" at bounding box center [684, 71] width 128 height 17
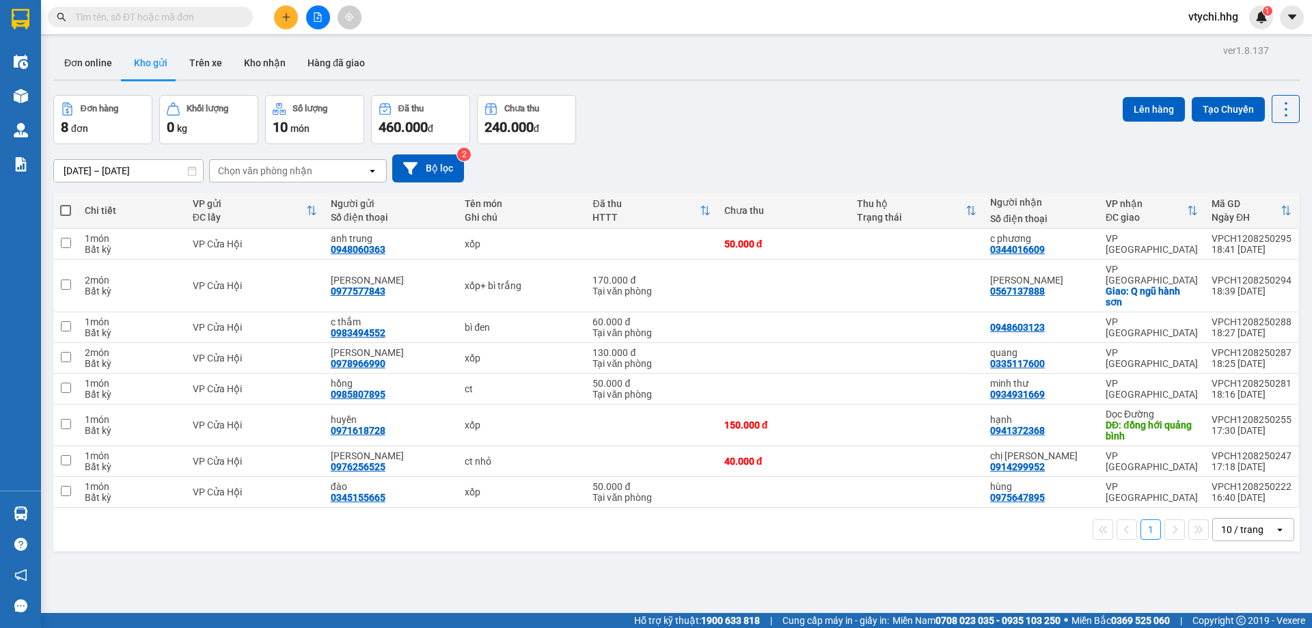
click at [789, 120] on div "Đơn hàng 8 đơn Khối lượng 0 kg Số lượng 10 món Đã thu 460.000 đ Chưa thu 240.00…" at bounding box center [676, 119] width 1246 height 49
click at [288, 18] on icon "plus" at bounding box center [286, 17] width 10 height 10
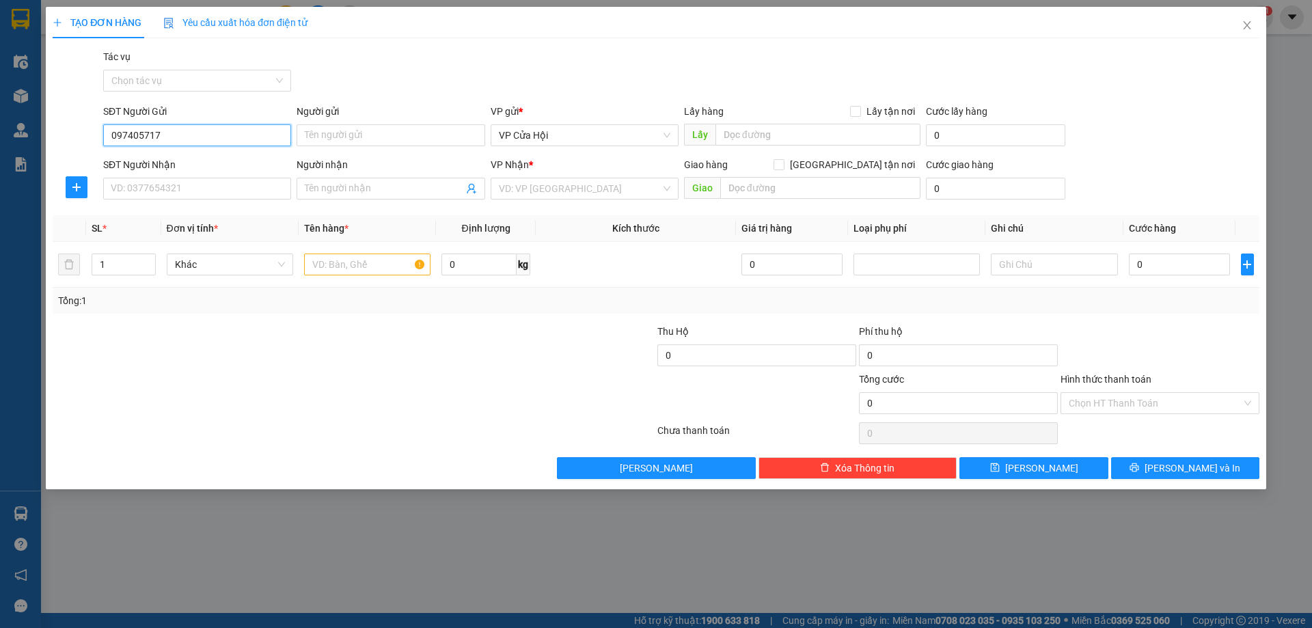
type input "0974057171"
click at [191, 161] on div "0974057171 - bích tĩnh" at bounding box center [196, 162] width 171 height 15
type input "bích tĩnh"
type input "0974057171"
click at [193, 187] on input "SĐT Người Nhận" at bounding box center [197, 189] width 188 height 22
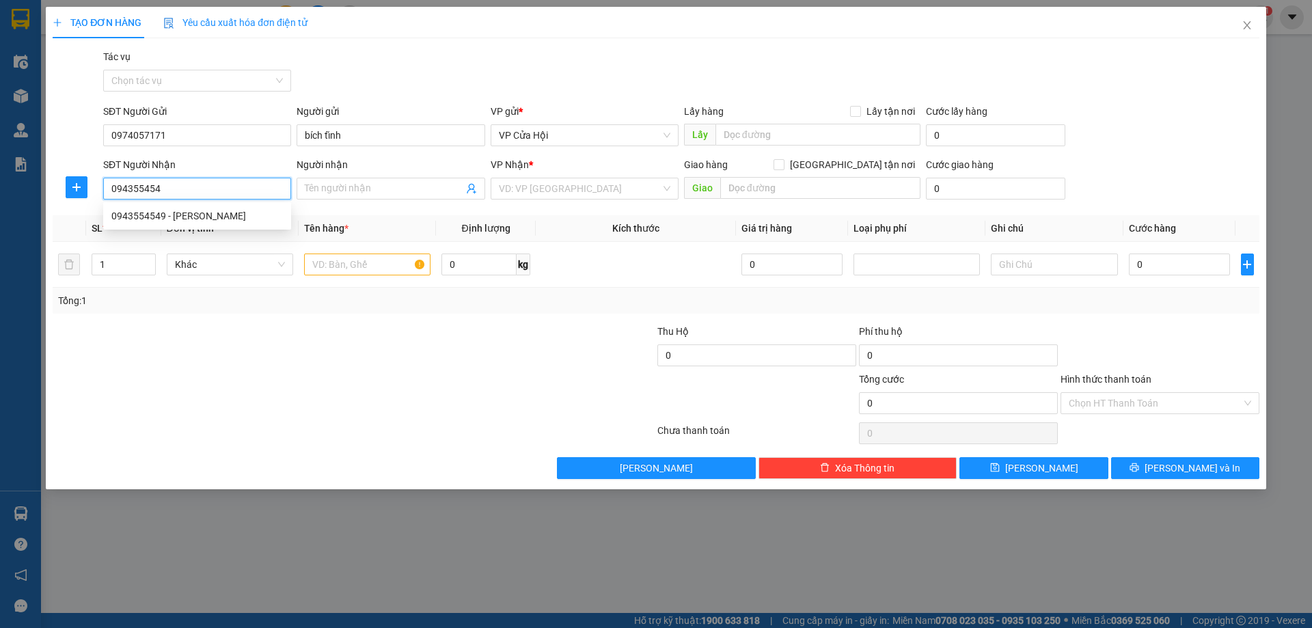
type input "0943554549"
click at [258, 212] on div "0943554549 - [PERSON_NAME]" at bounding box center [196, 215] width 171 height 15
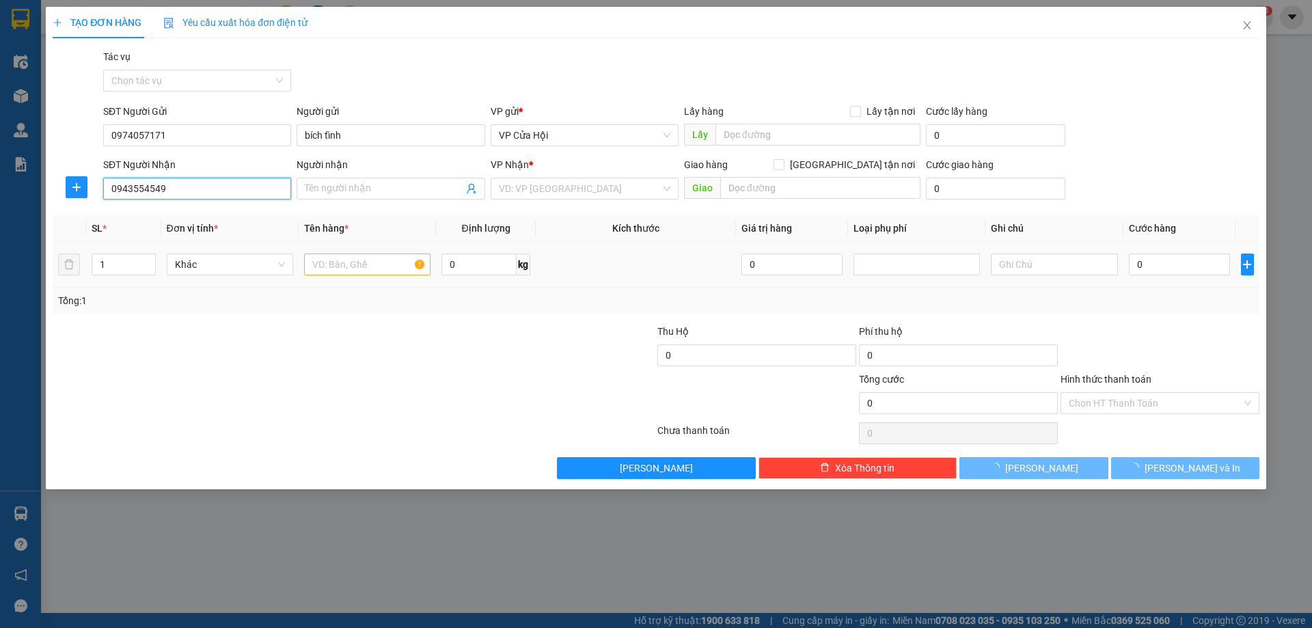
type input "thanh hương"
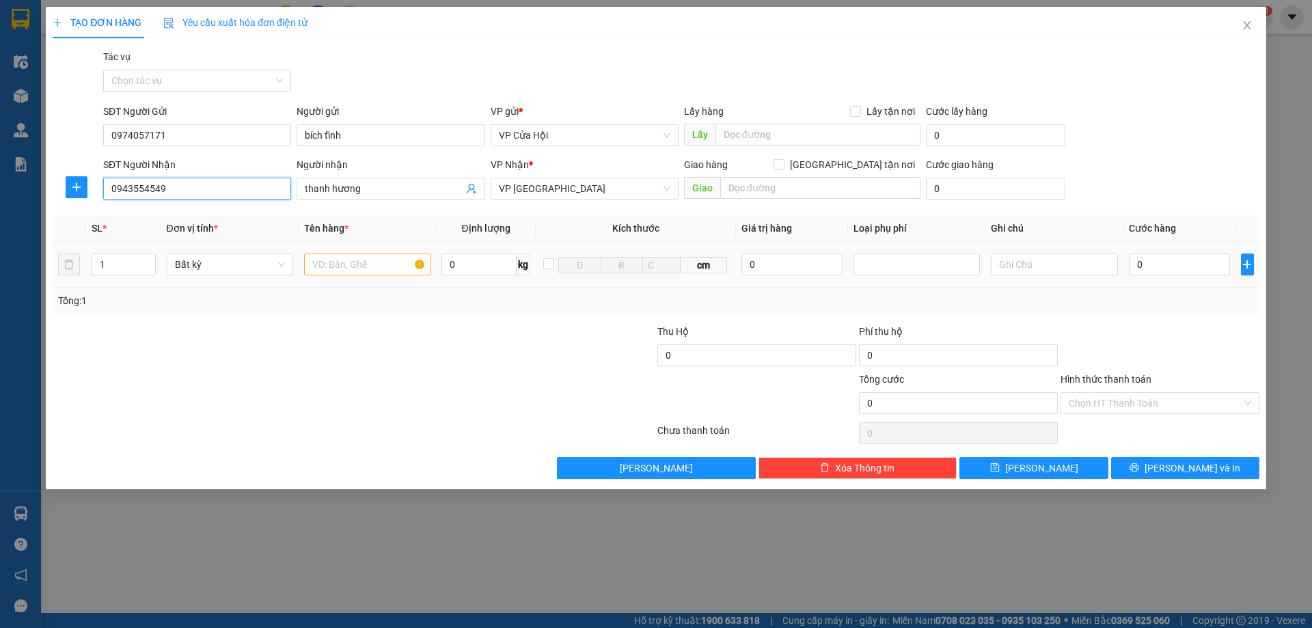
type input "0943554549"
click at [387, 262] on input "text" at bounding box center [367, 264] width 126 height 22
type input "bì xanh"
click at [1159, 247] on td "0" at bounding box center [1179, 265] width 113 height 46
click at [1158, 255] on input "0" at bounding box center [1180, 264] width 102 height 22
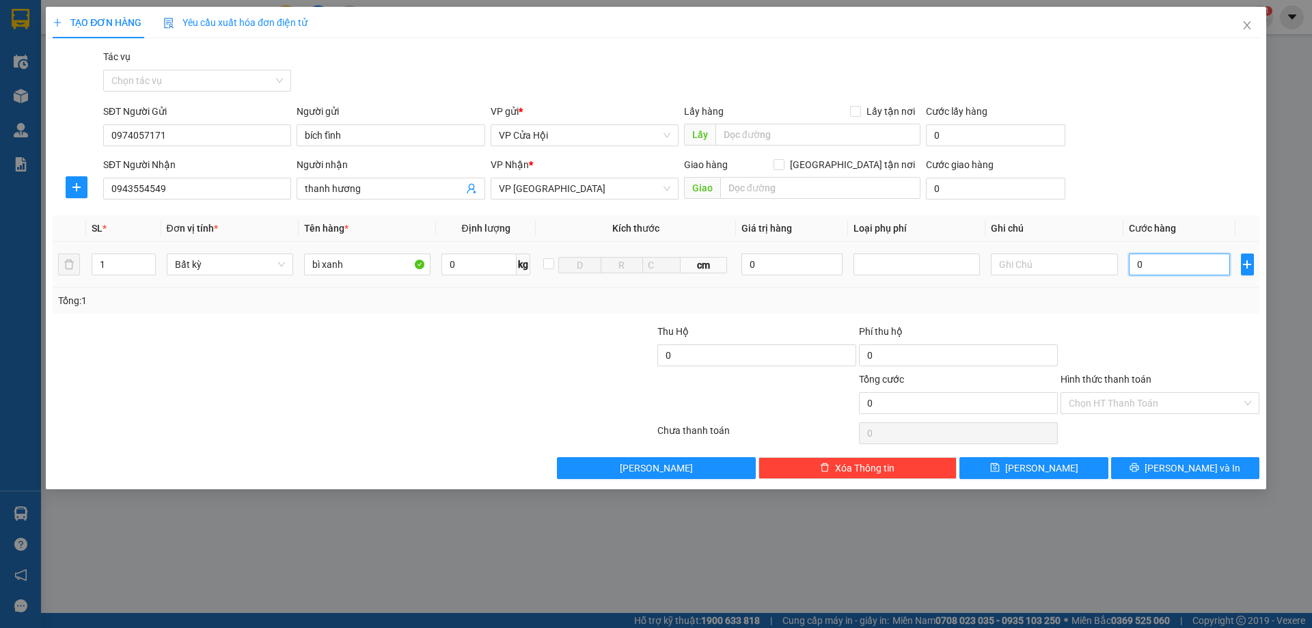
type input "5"
type input "50"
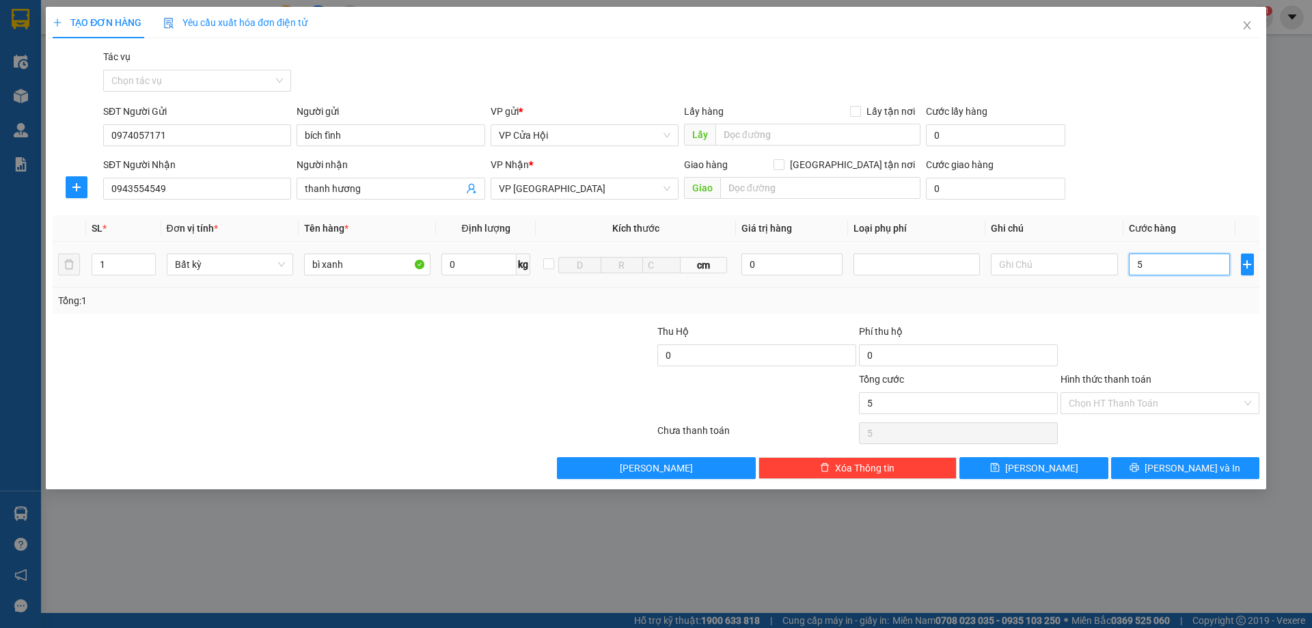
type input "50"
type input "500"
type input "5.000"
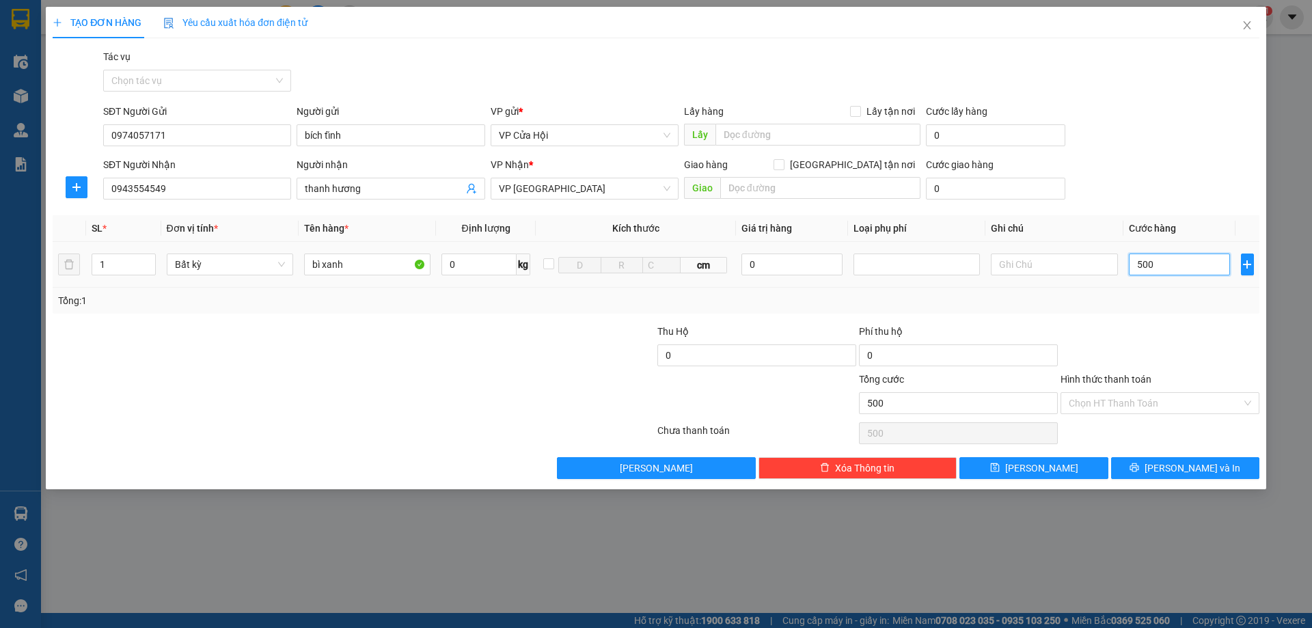
type input "5.000"
type input "50.000"
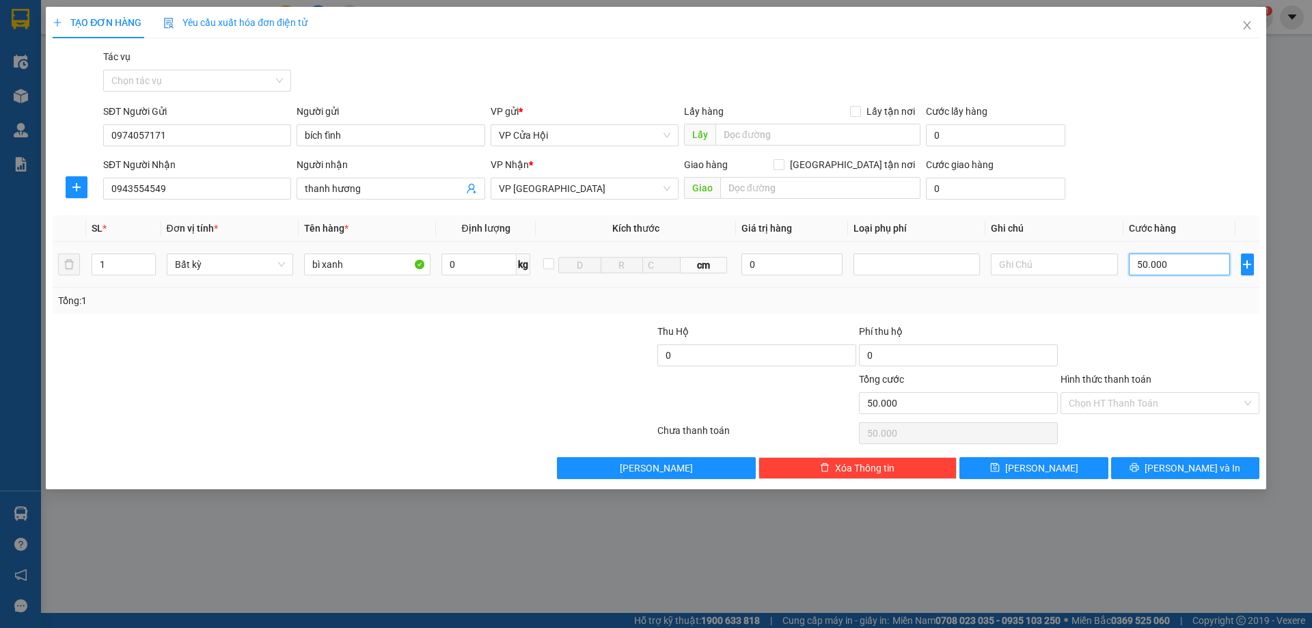
type input "500.000"
type input "50.000"
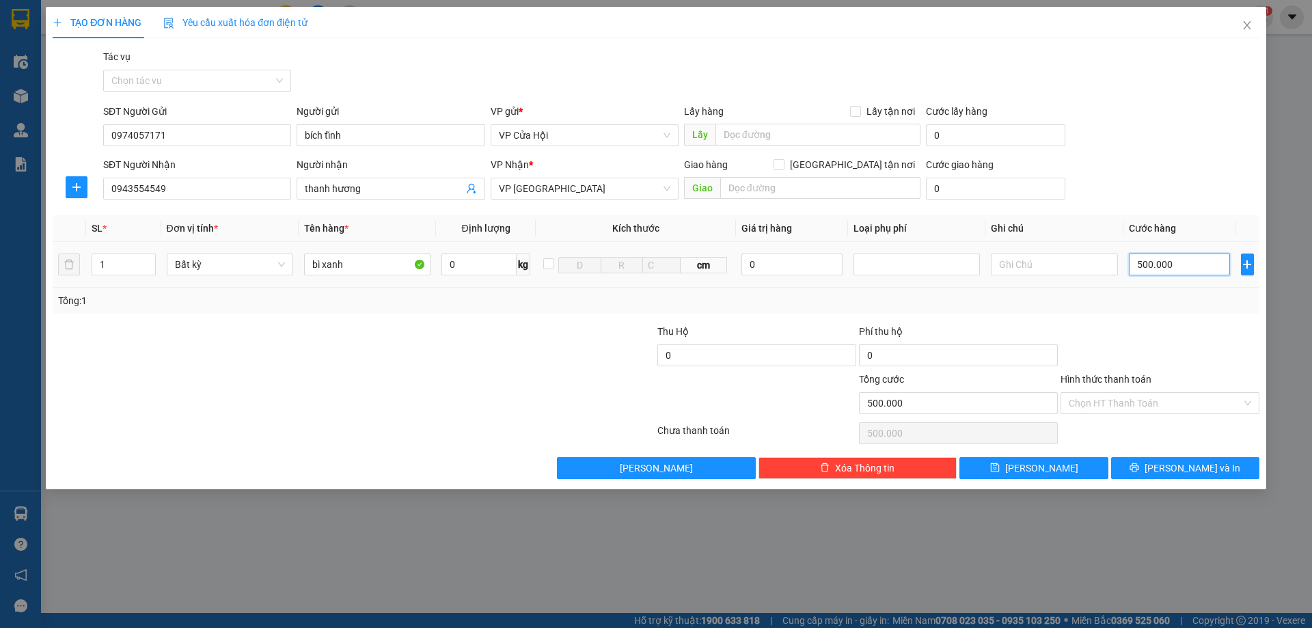
type input "50.000"
click at [1139, 473] on span "printer" at bounding box center [1134, 468] width 10 height 11
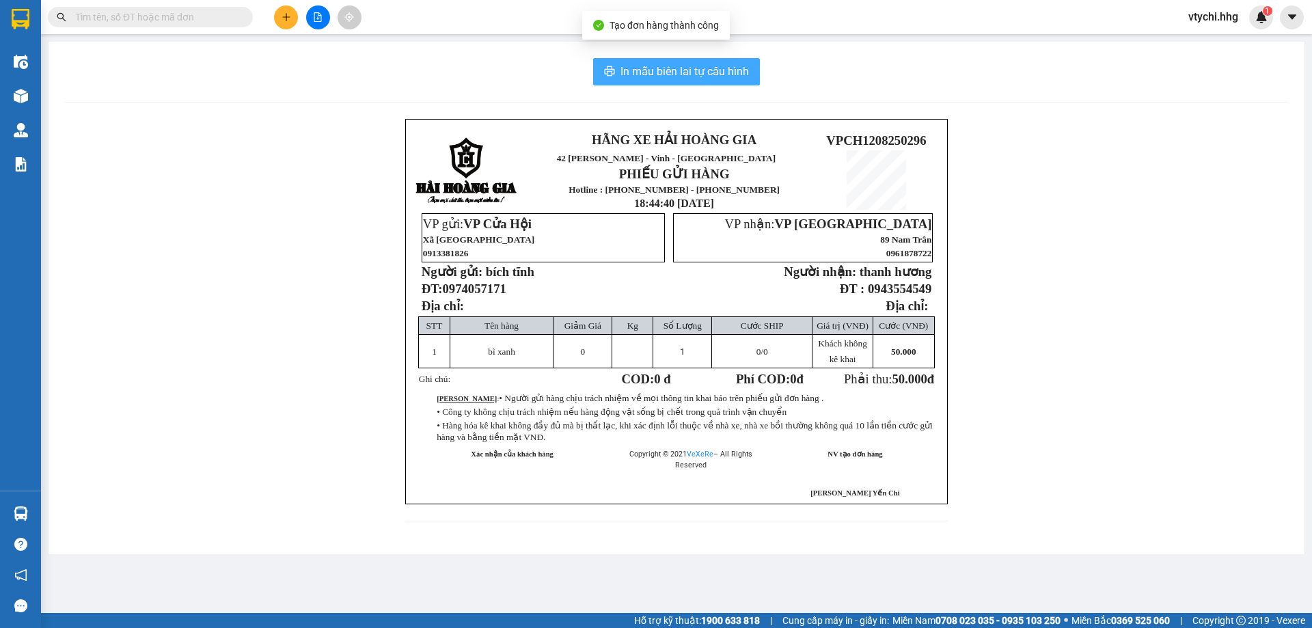
click at [685, 77] on span "In mẫu biên lai tự cấu hình" at bounding box center [684, 71] width 128 height 17
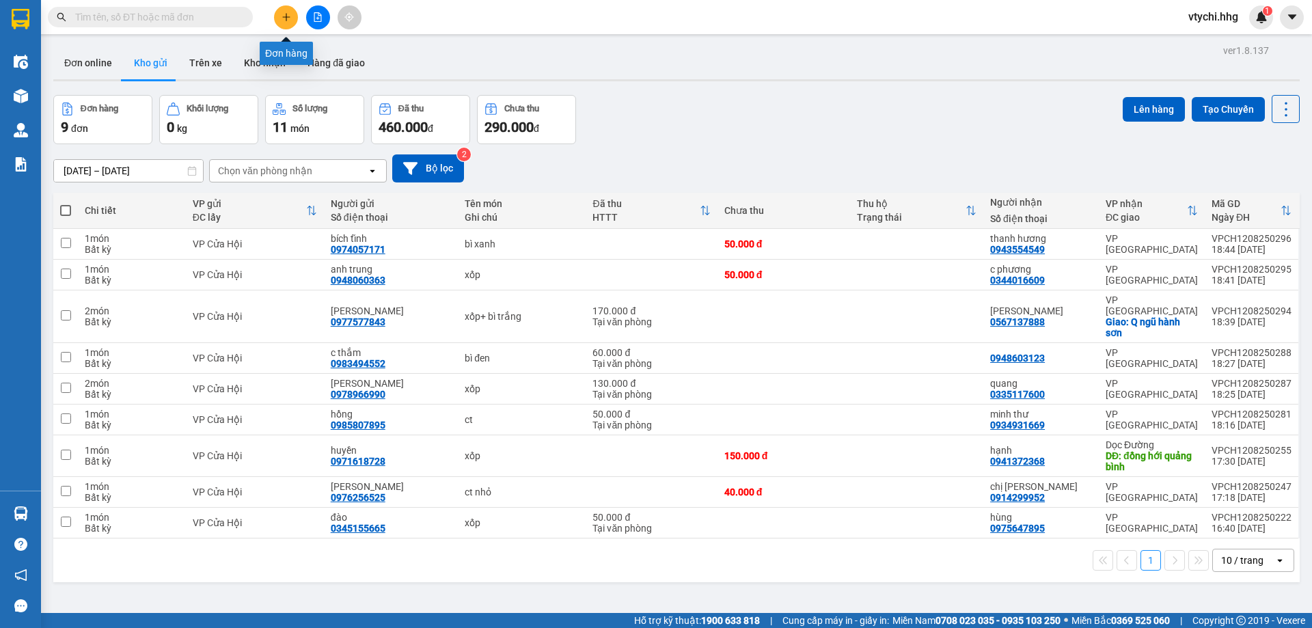
click at [290, 20] on icon "plus" at bounding box center [286, 17] width 10 height 10
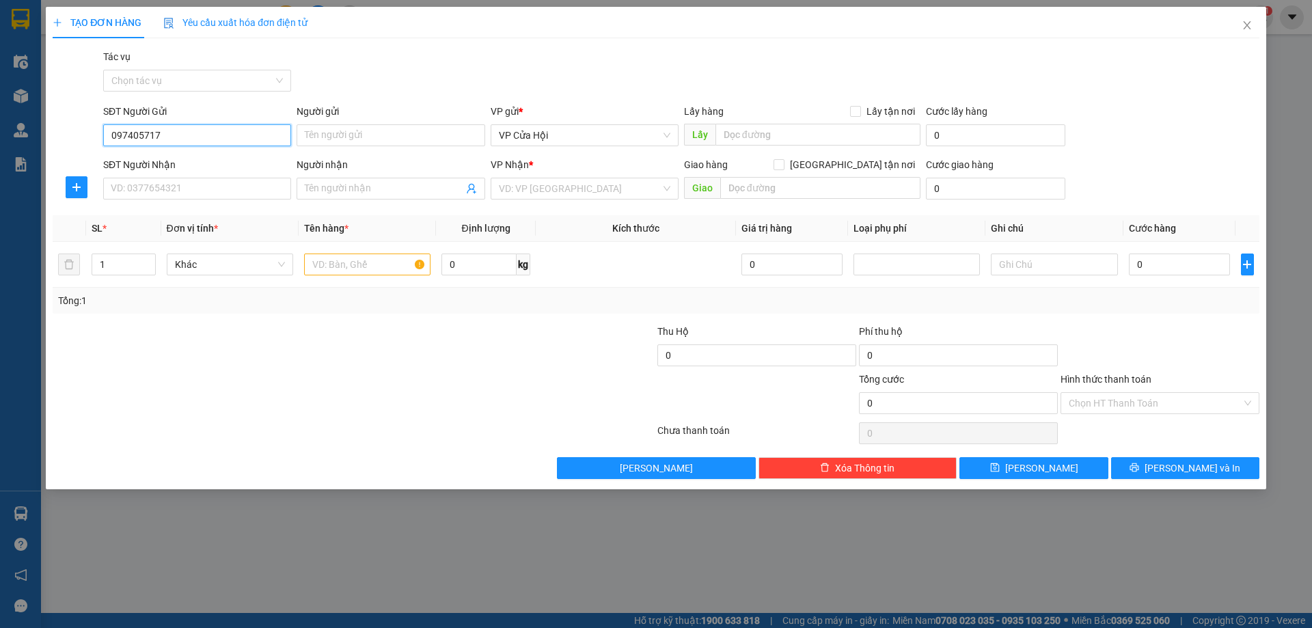
type input "0974057171"
click at [190, 159] on div "0974057171 - bích tĩnh" at bounding box center [196, 162] width 171 height 15
type input "bích tĩnh"
click at [222, 187] on input "SĐT Người Nhận" at bounding box center [197, 189] width 188 height 22
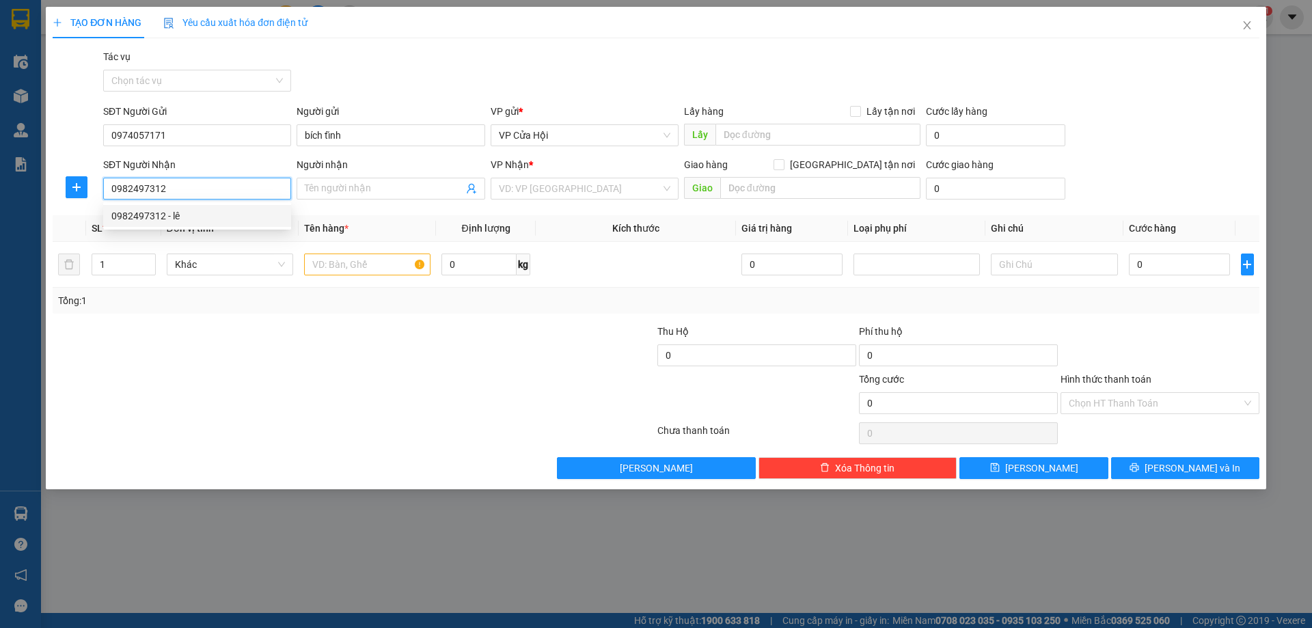
click at [229, 211] on div "0982497312 - lê" at bounding box center [196, 215] width 171 height 15
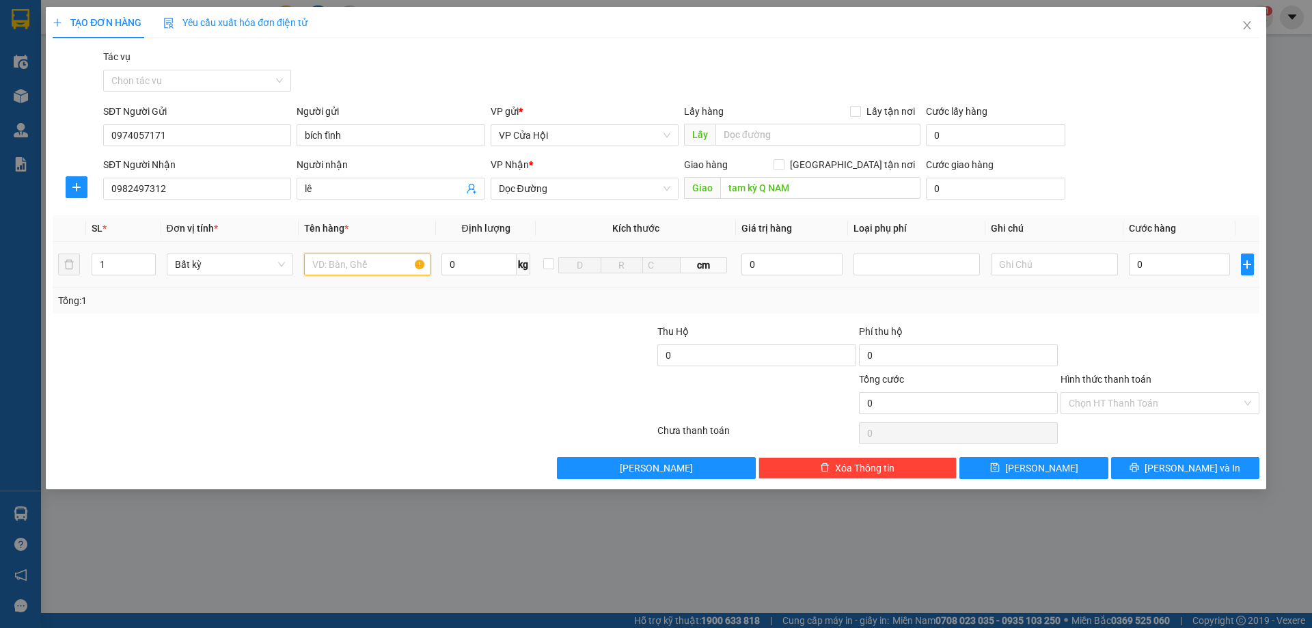
click at [350, 264] on input "text" at bounding box center [367, 264] width 126 height 22
click at [1145, 266] on input "0" at bounding box center [1180, 264] width 102 height 22
click at [1175, 471] on span "[PERSON_NAME] và In" at bounding box center [1192, 468] width 96 height 15
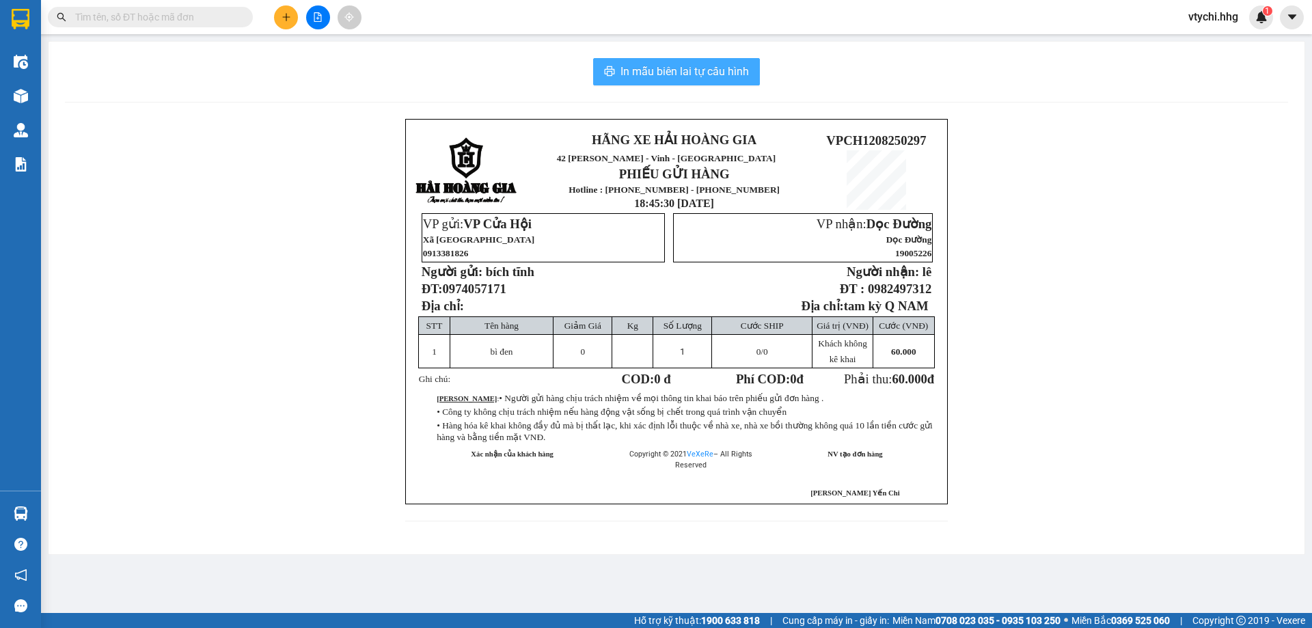
click at [707, 64] on span "In mẫu biên lai tự cấu hình" at bounding box center [684, 71] width 128 height 17
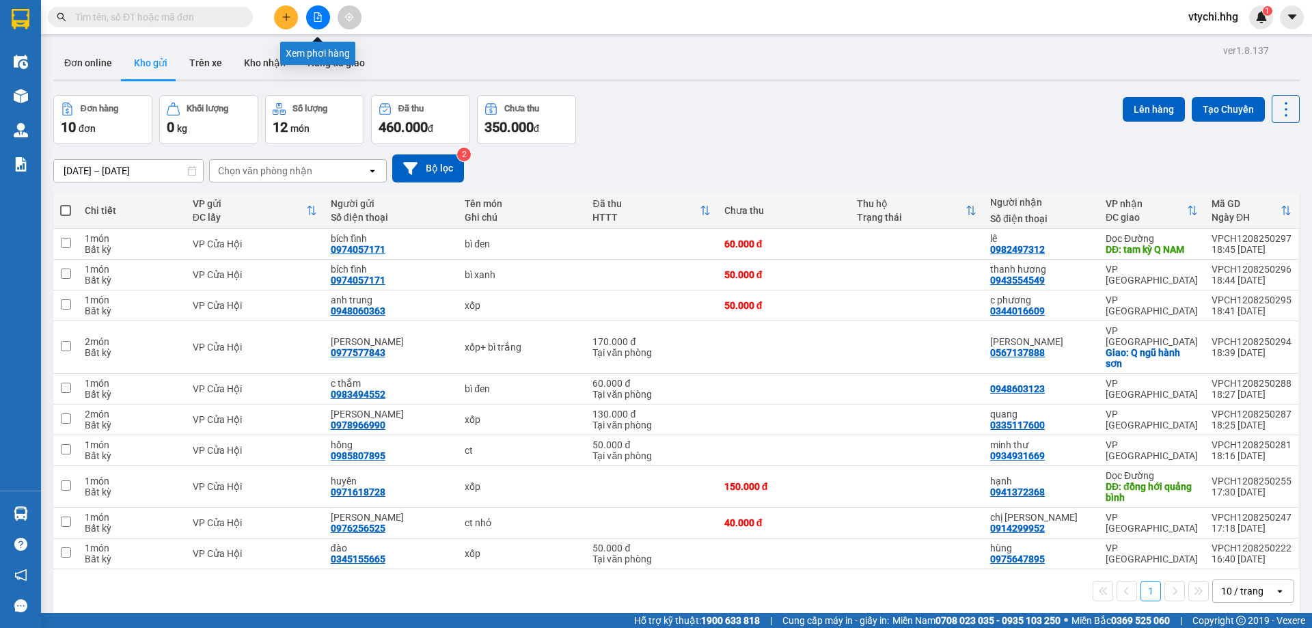
click at [329, 18] on button at bounding box center [318, 17] width 24 height 24
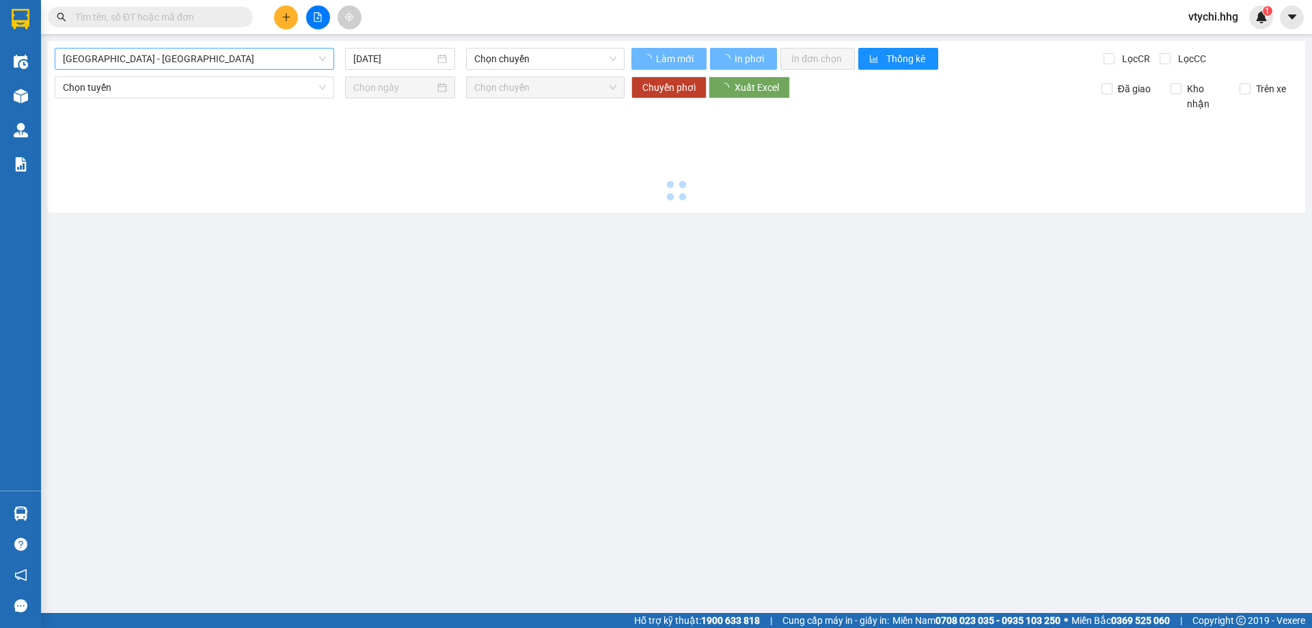
click at [293, 53] on span "[GEOGRAPHIC_DATA] - [GEOGRAPHIC_DATA]" at bounding box center [194, 59] width 263 height 20
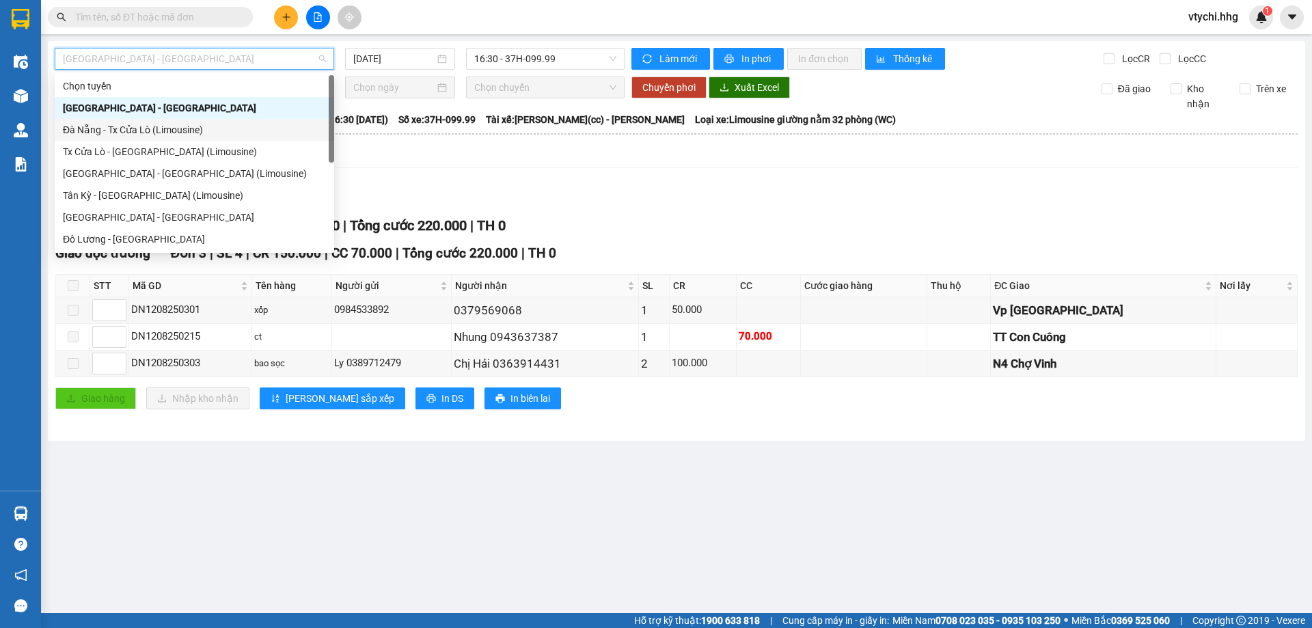
click at [270, 133] on div "Đà Nẵng - Tx Cửa Lò (Limousine)" at bounding box center [194, 129] width 263 height 15
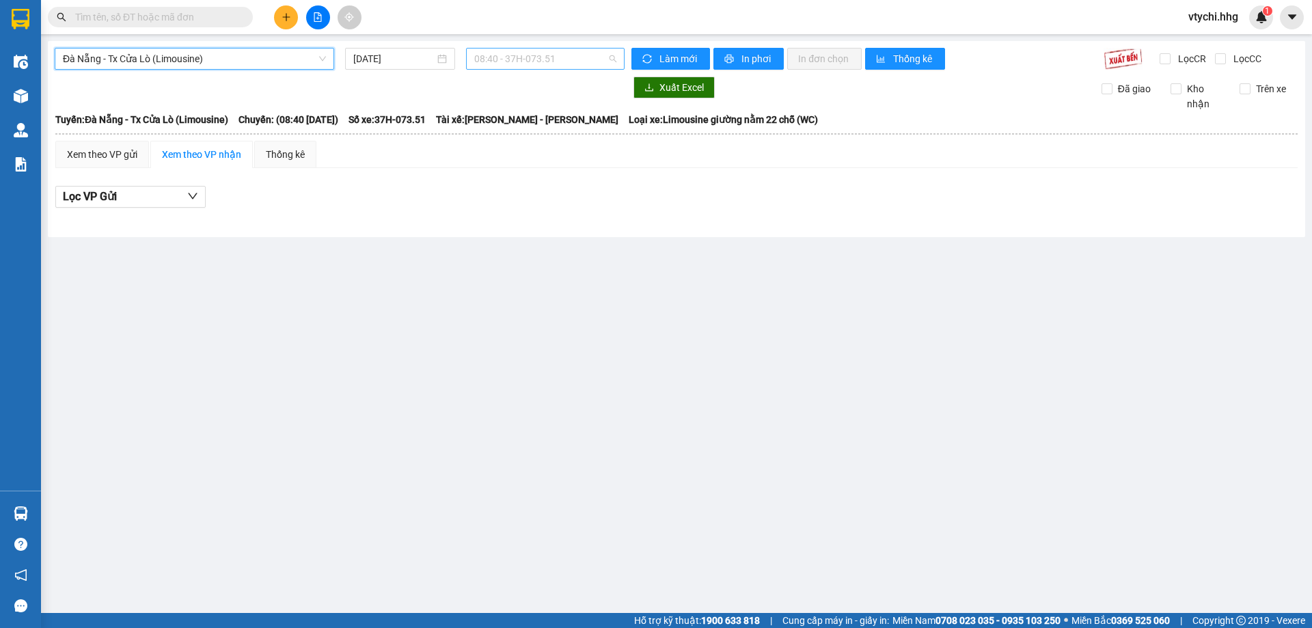
click at [551, 60] on span "08:40 - 37H-073.51" at bounding box center [545, 59] width 142 height 20
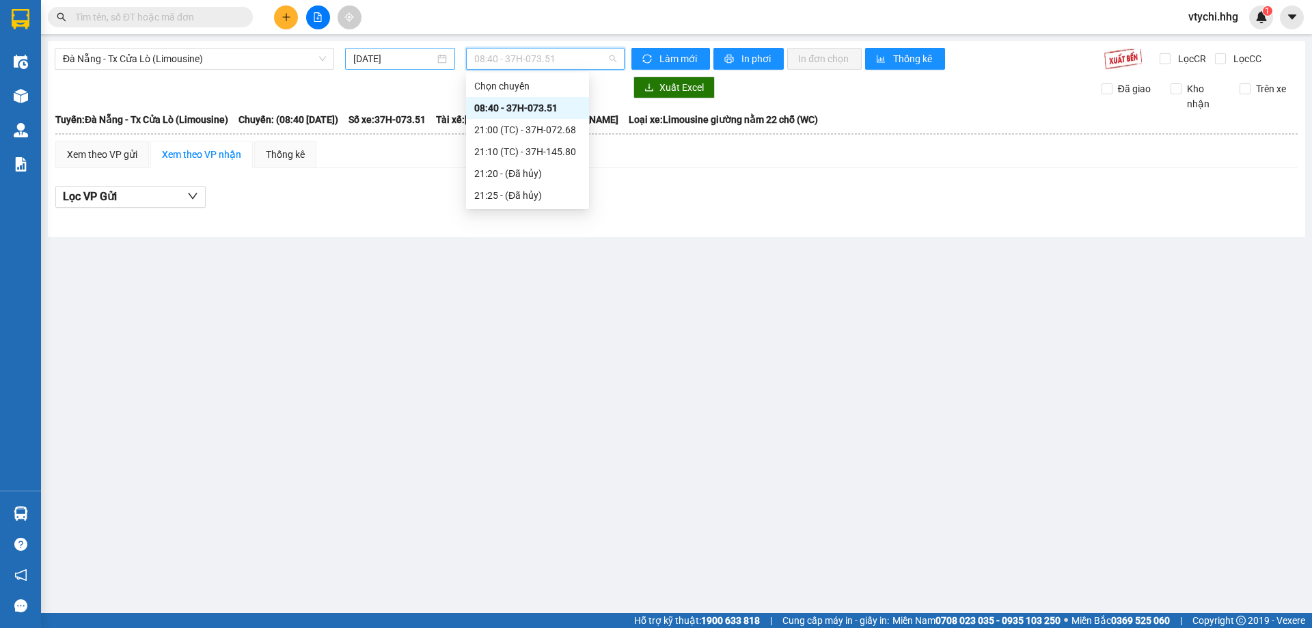
drag, startPoint x: 451, startPoint y: 64, endPoint x: 434, endPoint y: 63, distance: 17.1
click at [447, 64] on div "[DATE]" at bounding box center [400, 59] width 110 height 22
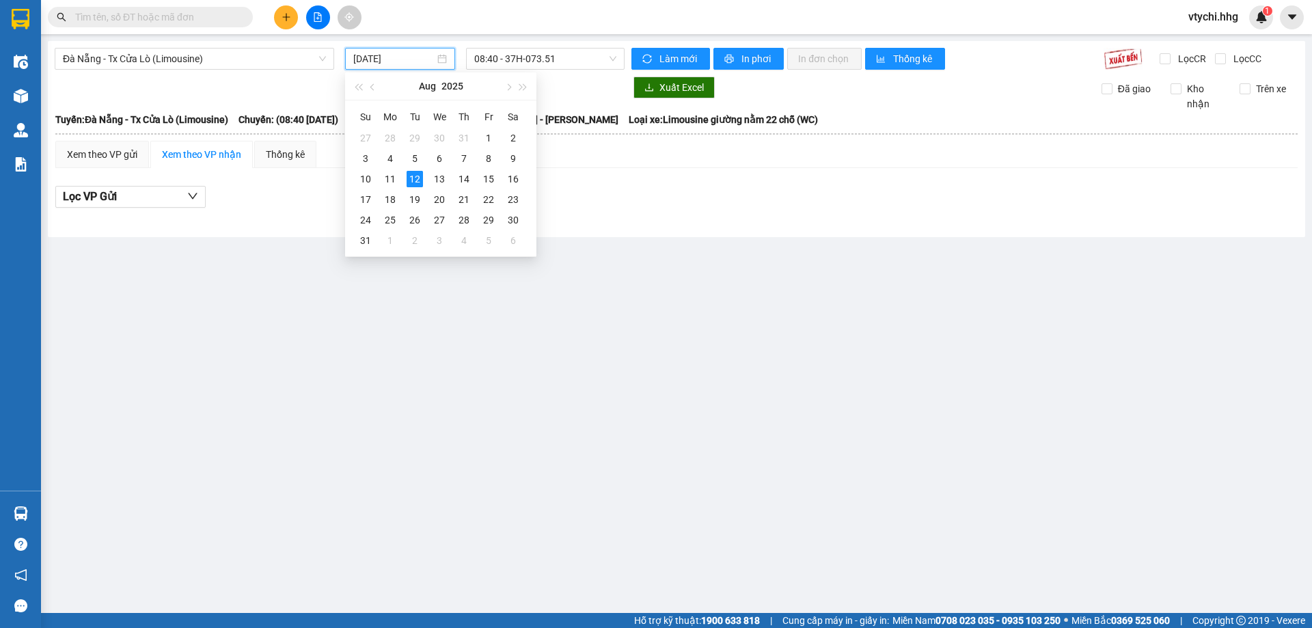
click at [423, 59] on input "[DATE]" at bounding box center [393, 58] width 81 height 15
click at [396, 176] on div "11" at bounding box center [390, 179] width 16 height 16
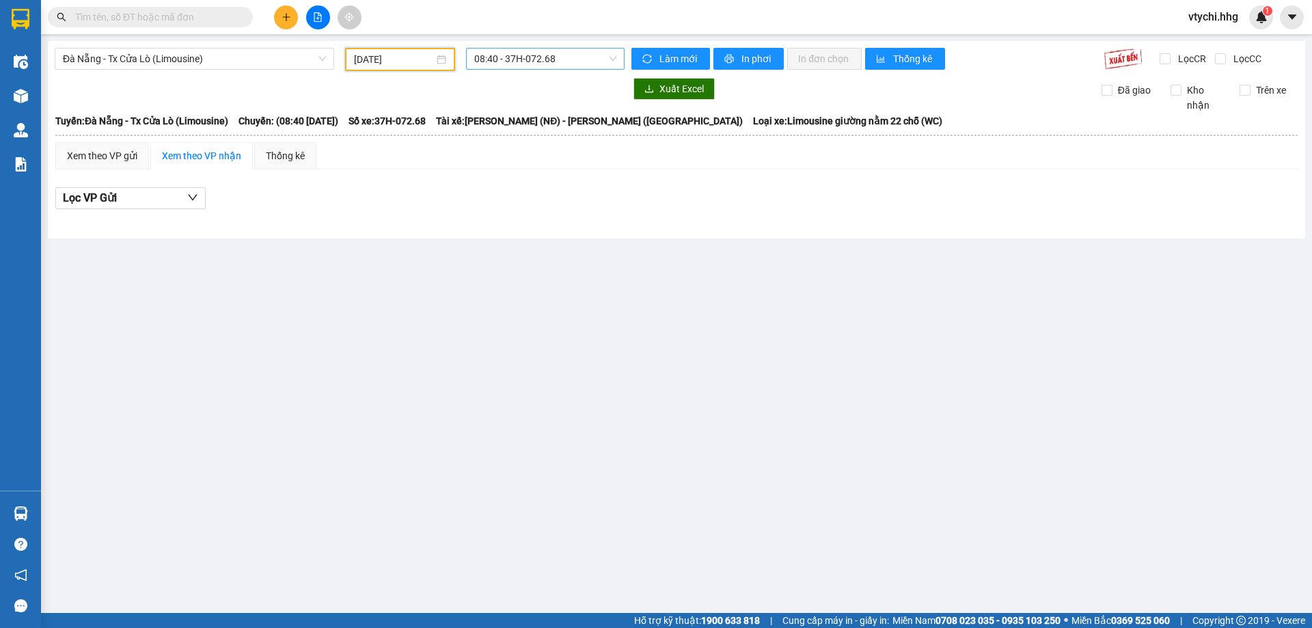
click at [572, 57] on span "08:40 - 37H-072.68" at bounding box center [545, 59] width 142 height 20
click at [548, 133] on div "21:20 - 37H-146.95" at bounding box center [527, 129] width 107 height 15
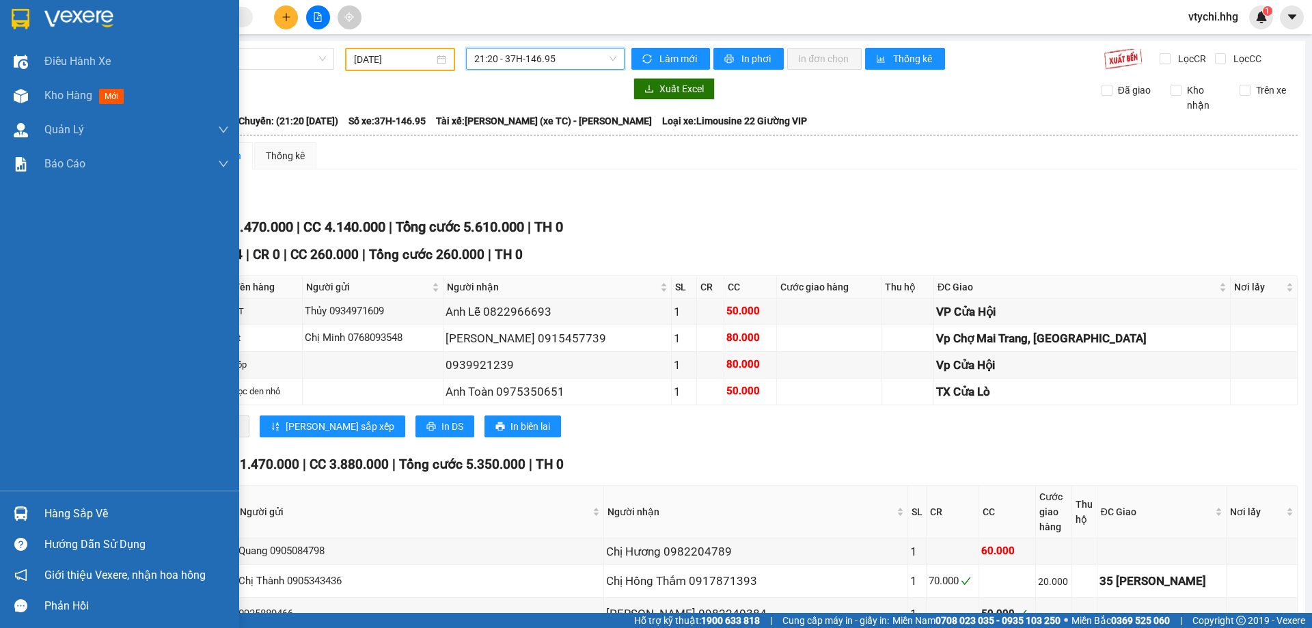
click at [24, 17] on img at bounding box center [21, 19] width 18 height 20
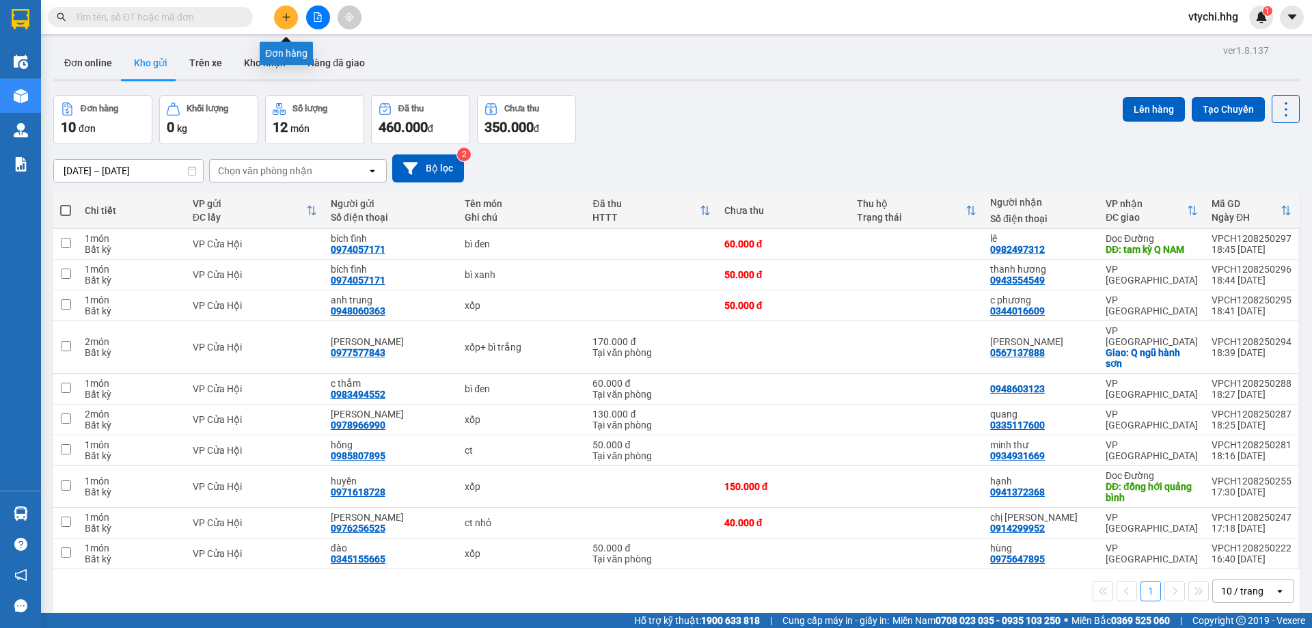
click at [284, 12] on icon "plus" at bounding box center [286, 17] width 10 height 10
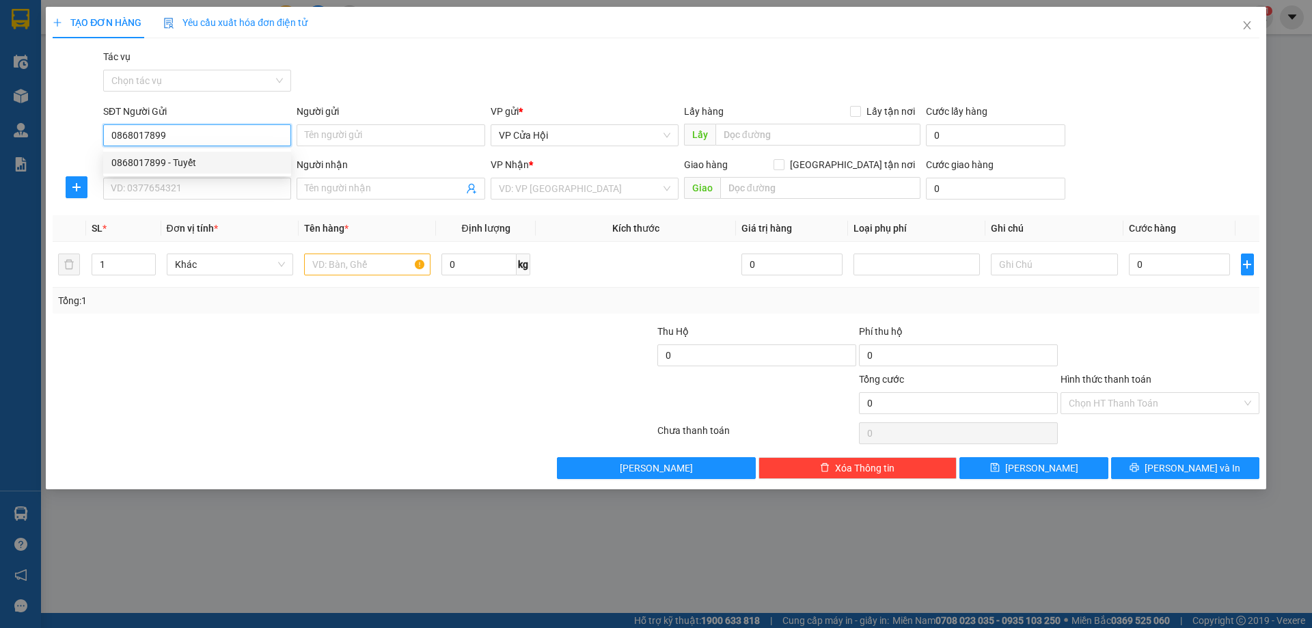
click at [179, 173] on div "0868017899 - Tuyết" at bounding box center [197, 163] width 188 height 22
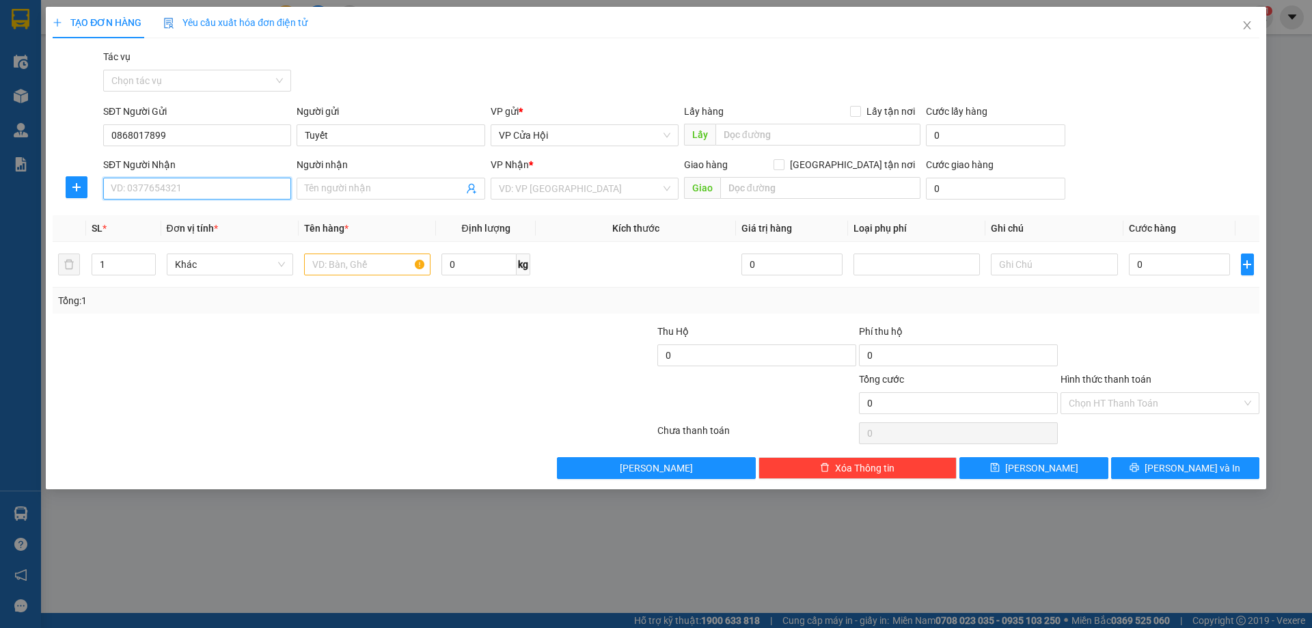
click at [189, 189] on input "SĐT Người Nhận" at bounding box center [197, 189] width 188 height 22
click at [198, 212] on div "0838028678 - Lành" at bounding box center [196, 215] width 171 height 15
click at [349, 267] on input "text" at bounding box center [367, 264] width 126 height 22
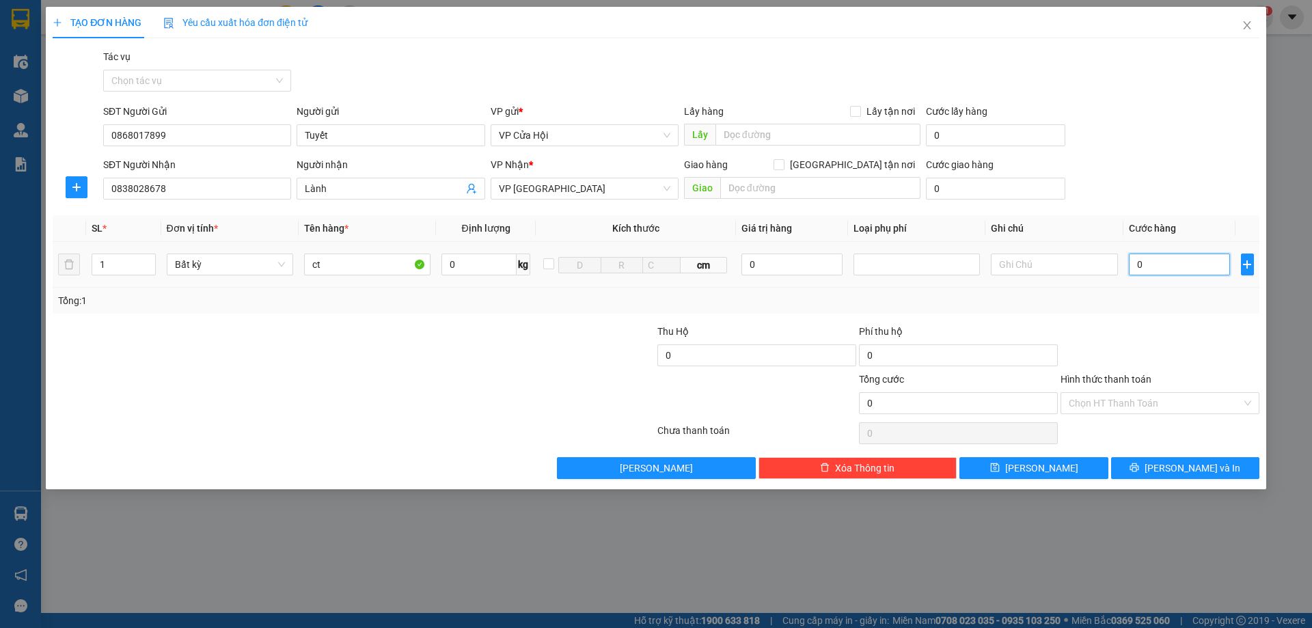
click at [1181, 256] on input "0" at bounding box center [1180, 264] width 102 height 22
drag, startPoint x: 1202, startPoint y: 467, endPoint x: 1200, endPoint y: 342, distance: 124.4
click at [1200, 342] on div "Transit Pickup Surcharge Ids Transit Deliver Surcharge Ids Transit Deliver Surc…" at bounding box center [656, 264] width 1207 height 430
click at [1200, 342] on div at bounding box center [1160, 348] width 202 height 48
click at [1167, 410] on input "Hình thức thanh toán" at bounding box center [1155, 403] width 173 height 20
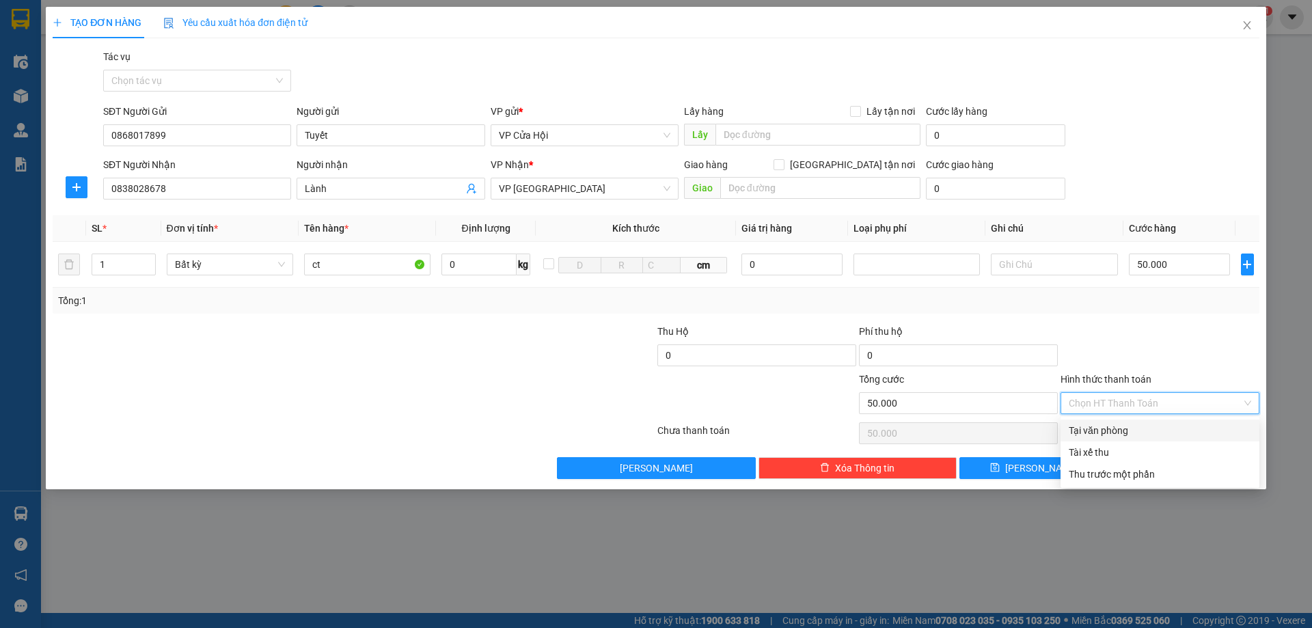
click at [1158, 425] on div "Tại văn phòng" at bounding box center [1160, 430] width 182 height 15
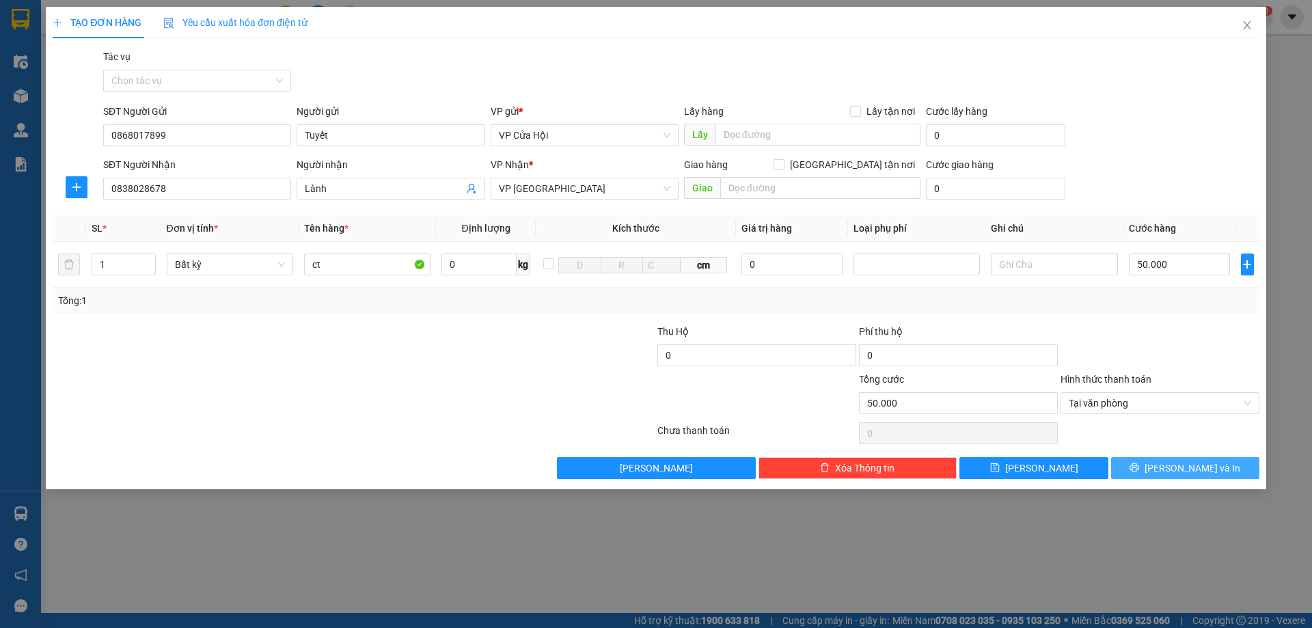
click at [1139, 469] on icon "printer" at bounding box center [1134, 467] width 9 height 9
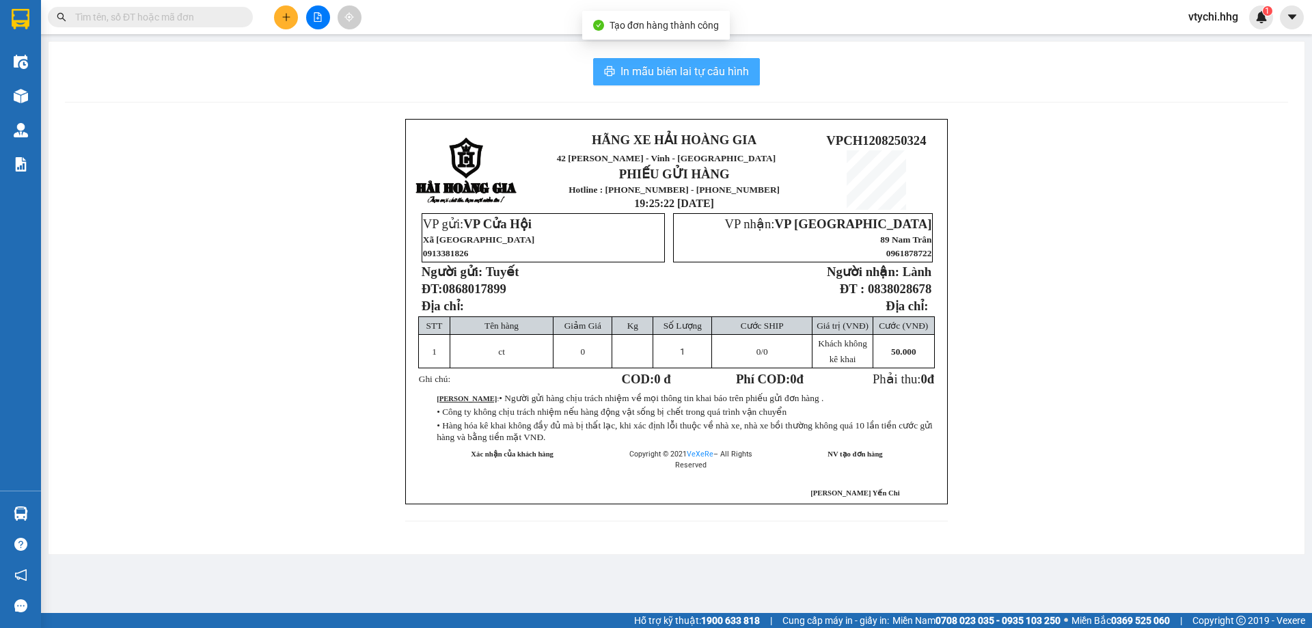
click at [670, 72] on span "In mẫu biên lai tự cấu hình" at bounding box center [684, 71] width 128 height 17
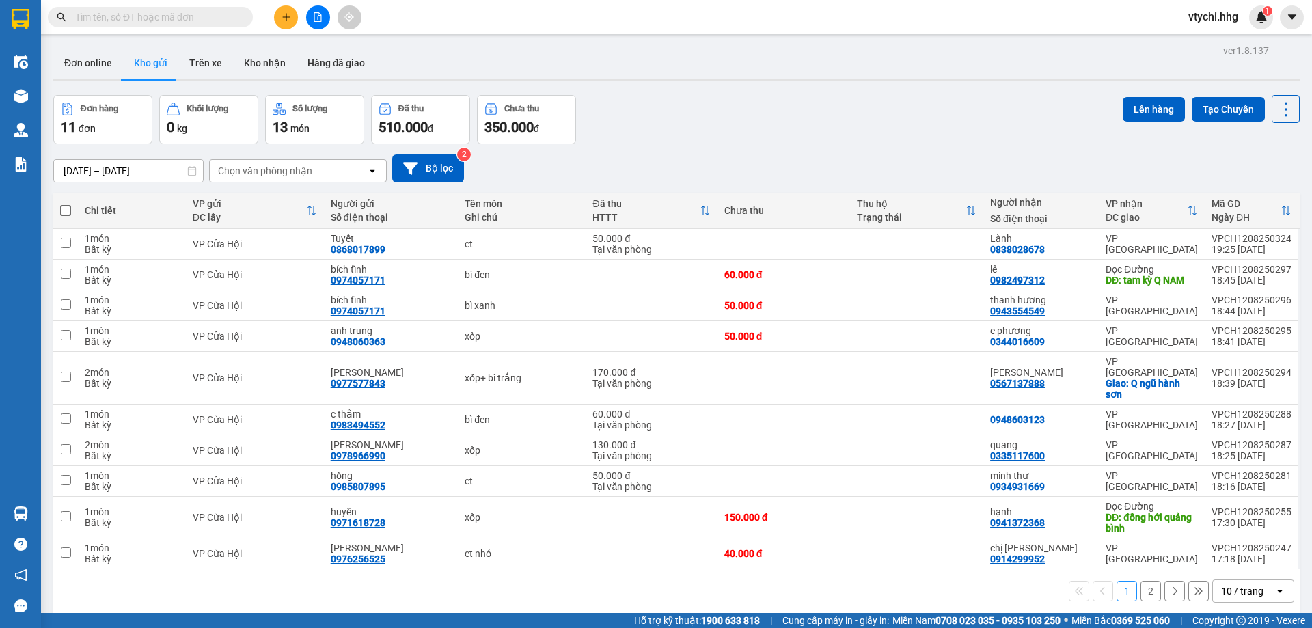
click at [747, 136] on div "Đơn hàng 11 đơn Khối lượng 0 kg Số lượng 13 món Đã thu 510.000 đ Chưa thu 350.0…" at bounding box center [676, 119] width 1246 height 49
click at [290, 23] on button at bounding box center [286, 17] width 24 height 24
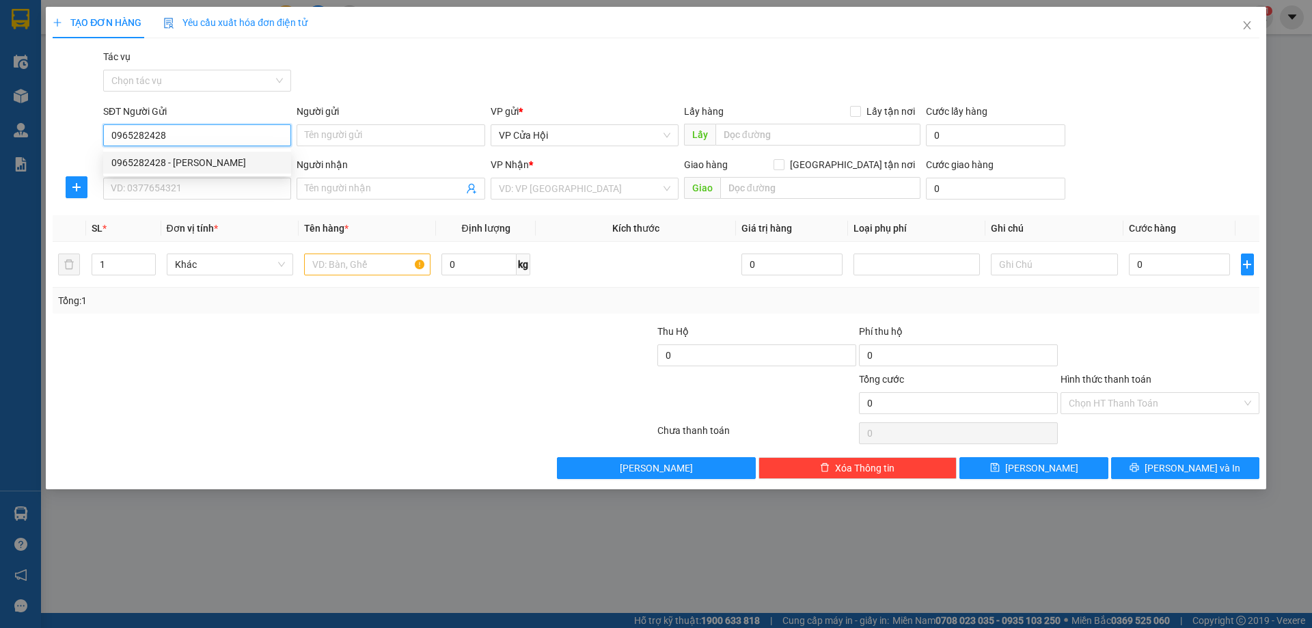
click at [223, 162] on div "0965282428 - [PERSON_NAME]" at bounding box center [196, 162] width 171 height 15
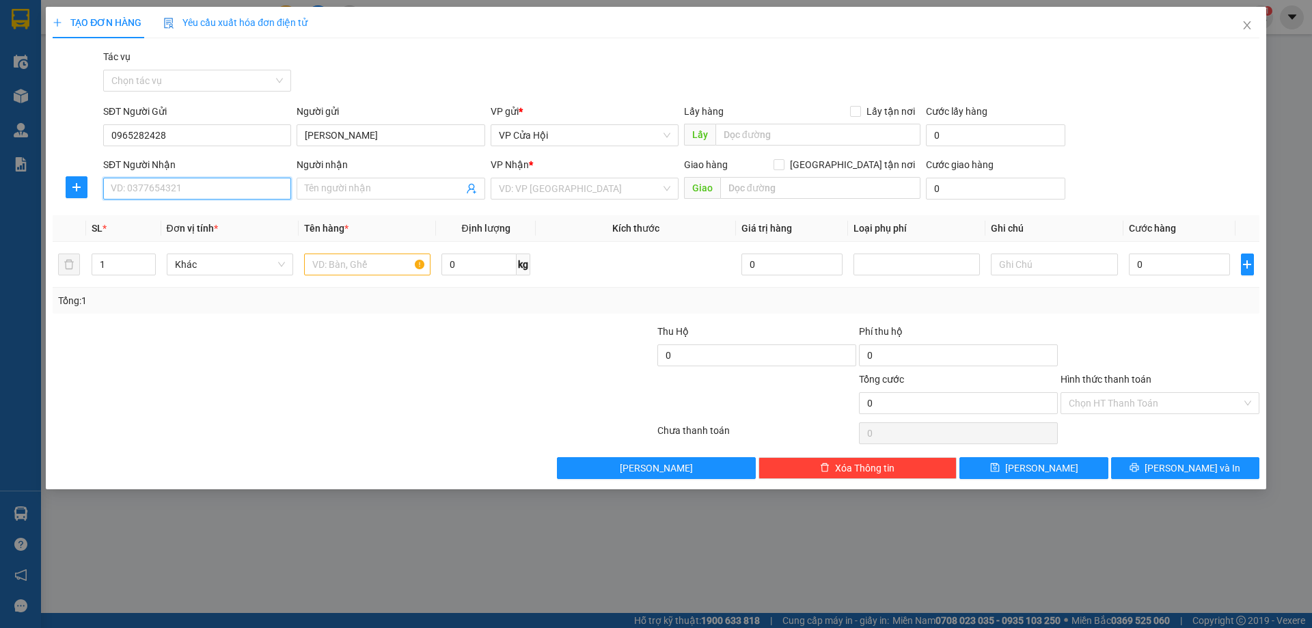
click at [221, 188] on input "SĐT Người Nhận" at bounding box center [197, 189] width 188 height 22
click at [210, 220] on div "0325277899 - như [PERSON_NAME]" at bounding box center [196, 215] width 171 height 15
click at [325, 265] on input "text" at bounding box center [367, 264] width 126 height 22
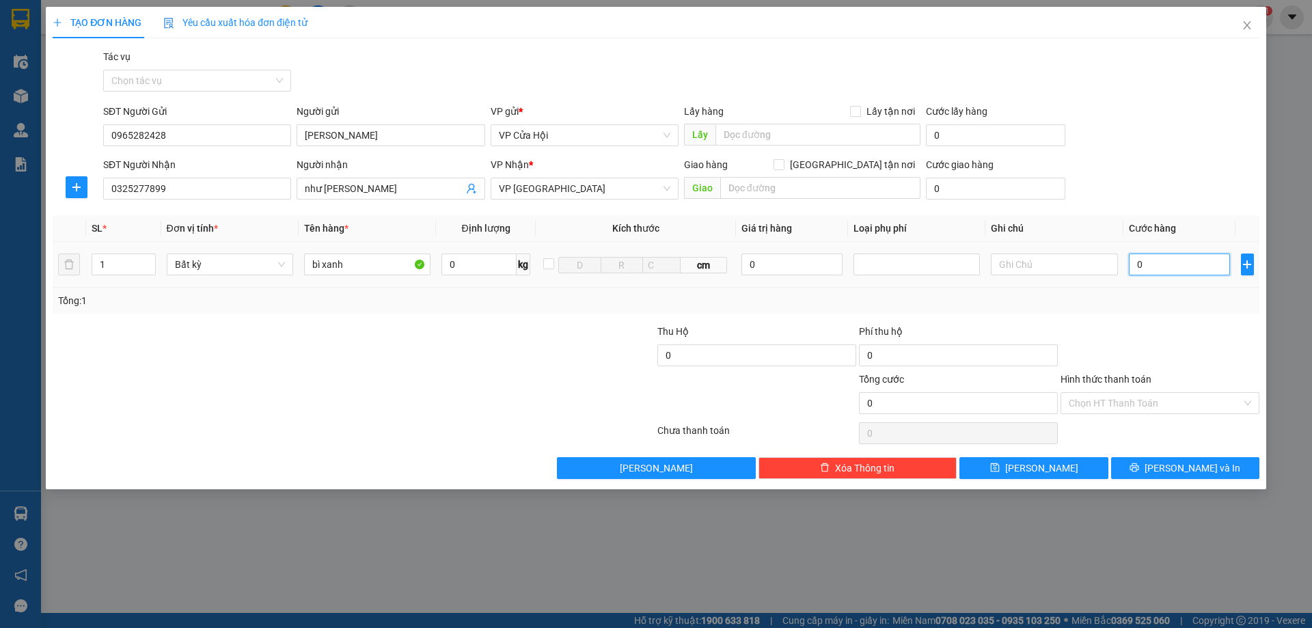
click at [1166, 256] on input "0" at bounding box center [1180, 264] width 102 height 22
click at [1150, 400] on input "Hình thức thanh toán" at bounding box center [1155, 403] width 173 height 20
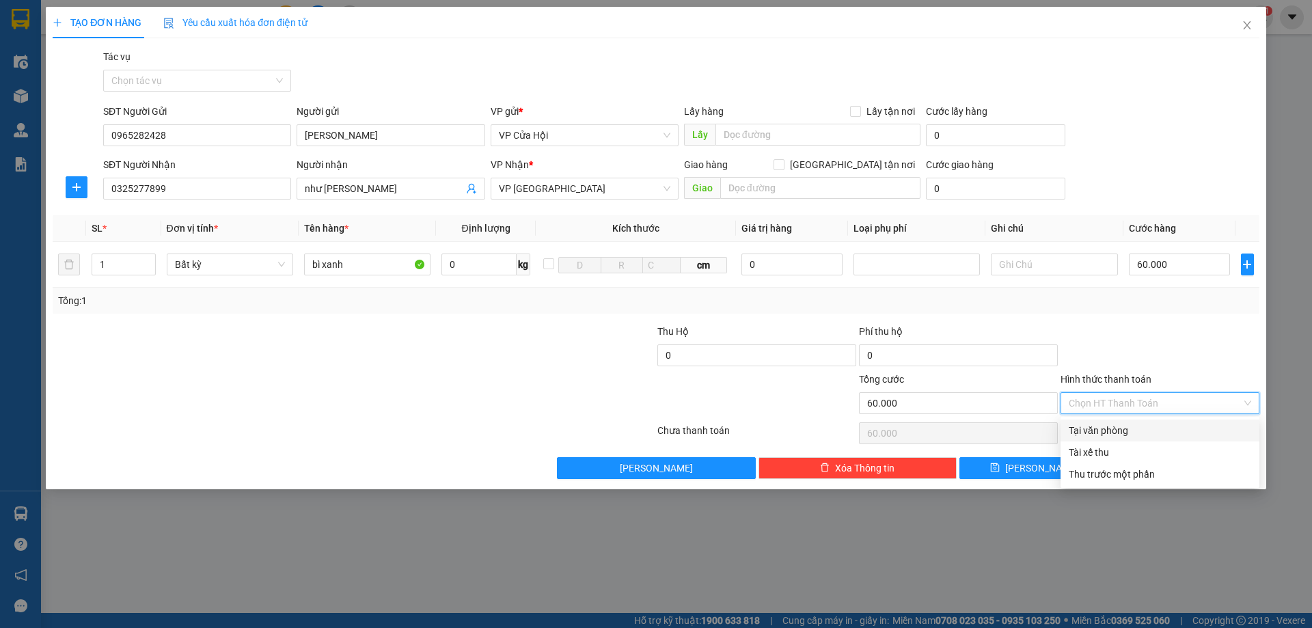
click at [1150, 424] on div "Tại văn phòng" at bounding box center [1160, 430] width 182 height 15
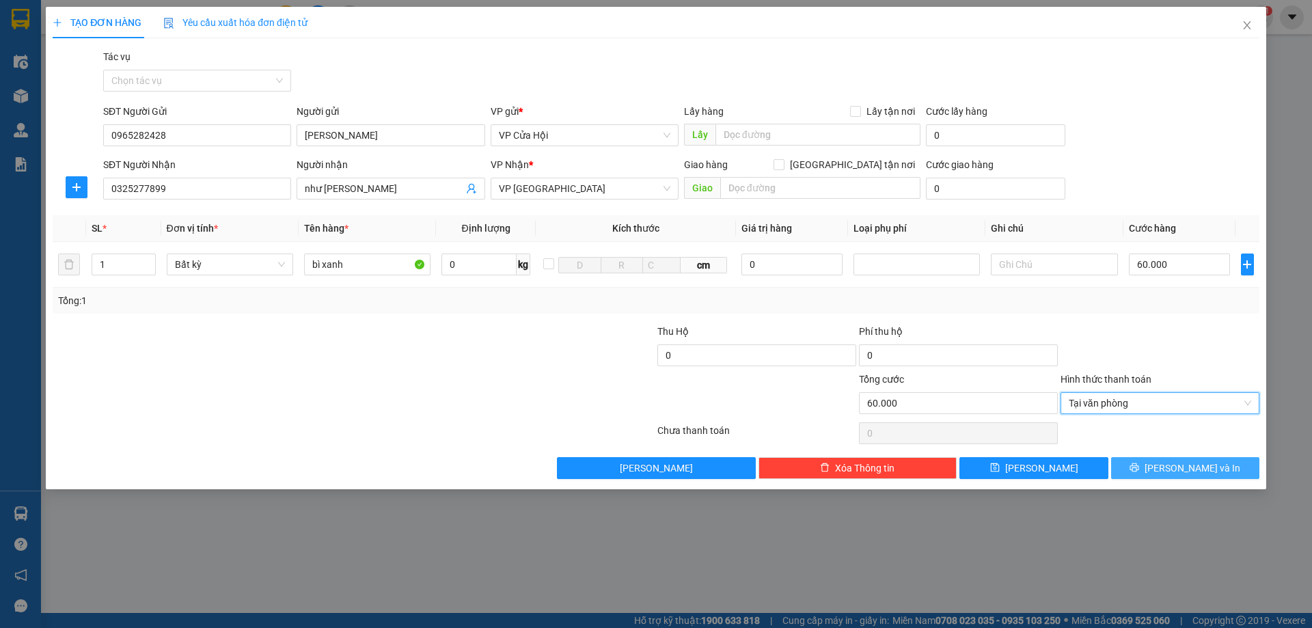
click at [1139, 472] on icon "printer" at bounding box center [1134, 468] width 10 height 10
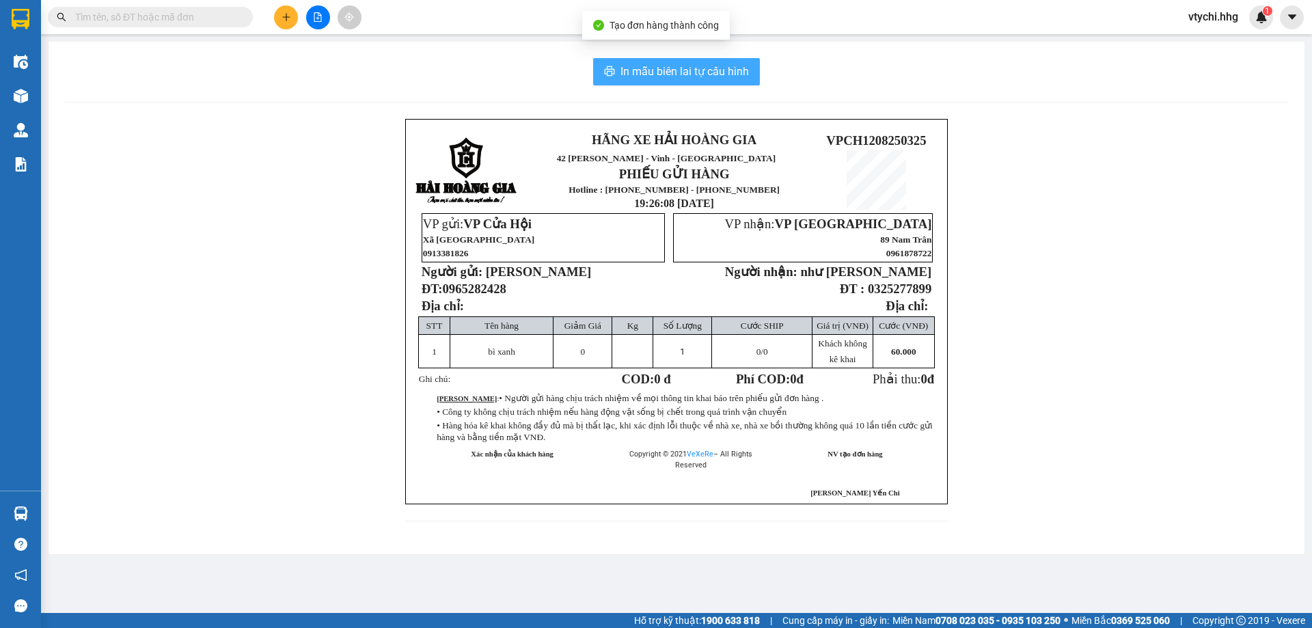
click at [652, 65] on span "In mẫu biên lai tự cấu hình" at bounding box center [684, 71] width 128 height 17
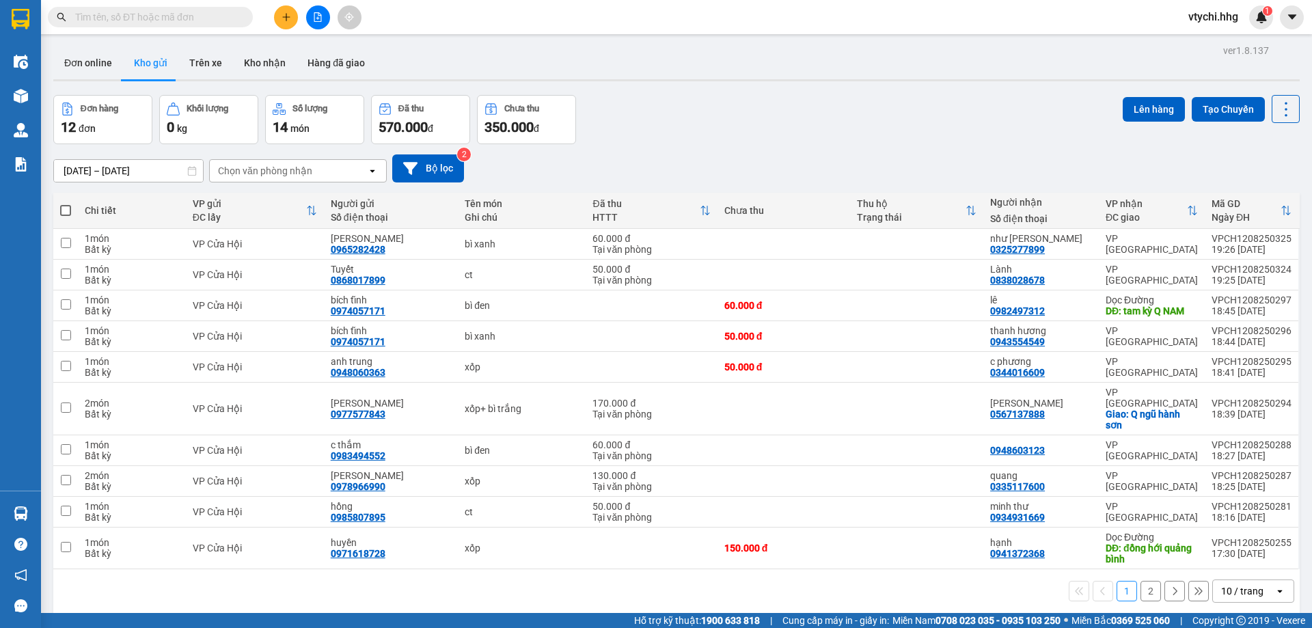
click at [784, 115] on div "Đơn hàng 12 đơn Khối lượng 0 kg Số lượng 14 món Đã thu 570.000 đ Chưa thu 350.0…" at bounding box center [676, 119] width 1246 height 49
click at [324, 16] on button at bounding box center [318, 17] width 24 height 24
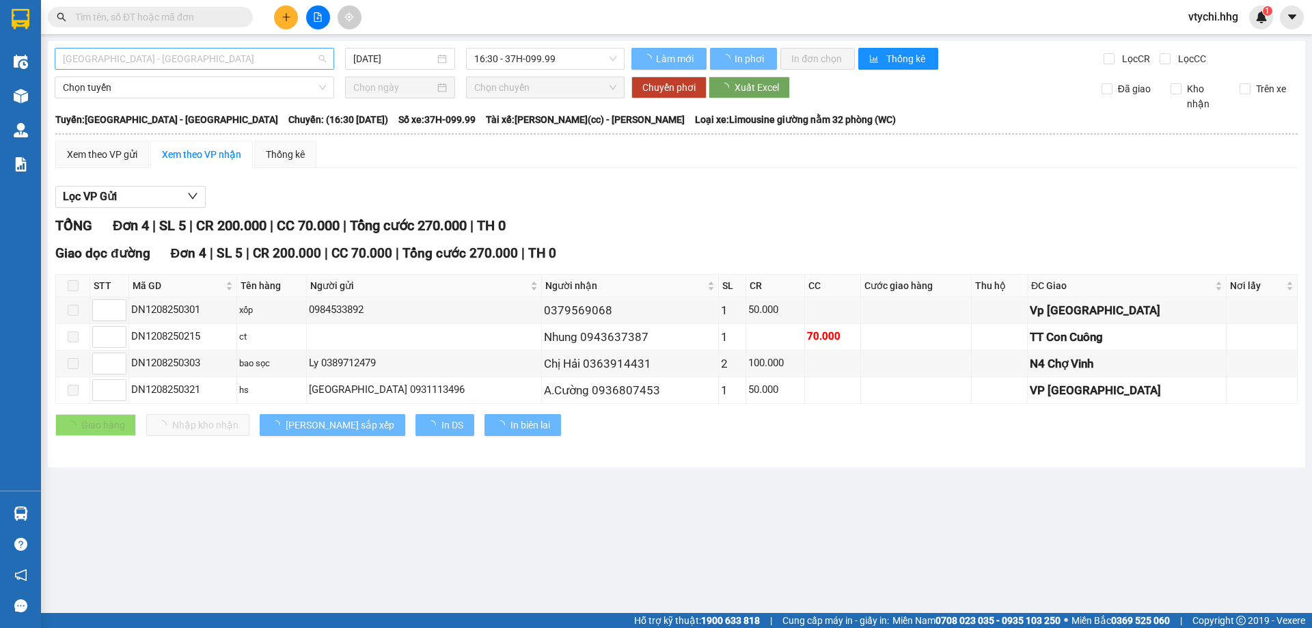
click at [307, 66] on span "[GEOGRAPHIC_DATA] - [GEOGRAPHIC_DATA]" at bounding box center [194, 59] width 263 height 20
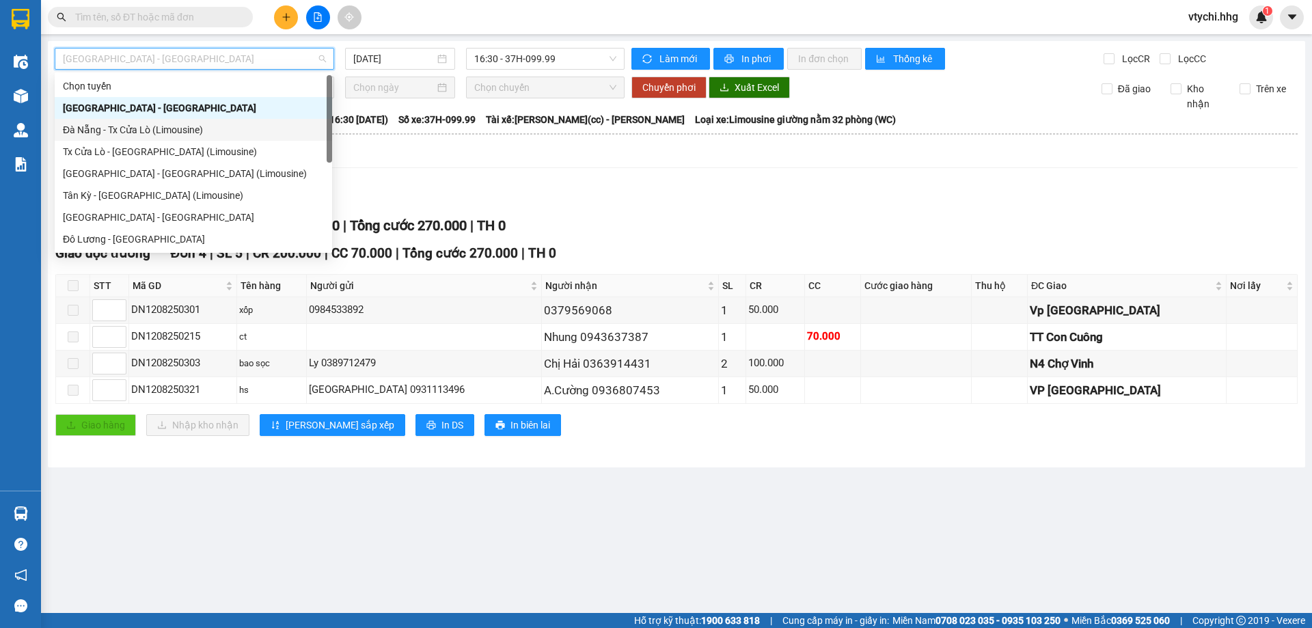
click at [208, 134] on div "Đà Nẵng - Tx Cửa Lò (Limousine)" at bounding box center [193, 129] width 261 height 15
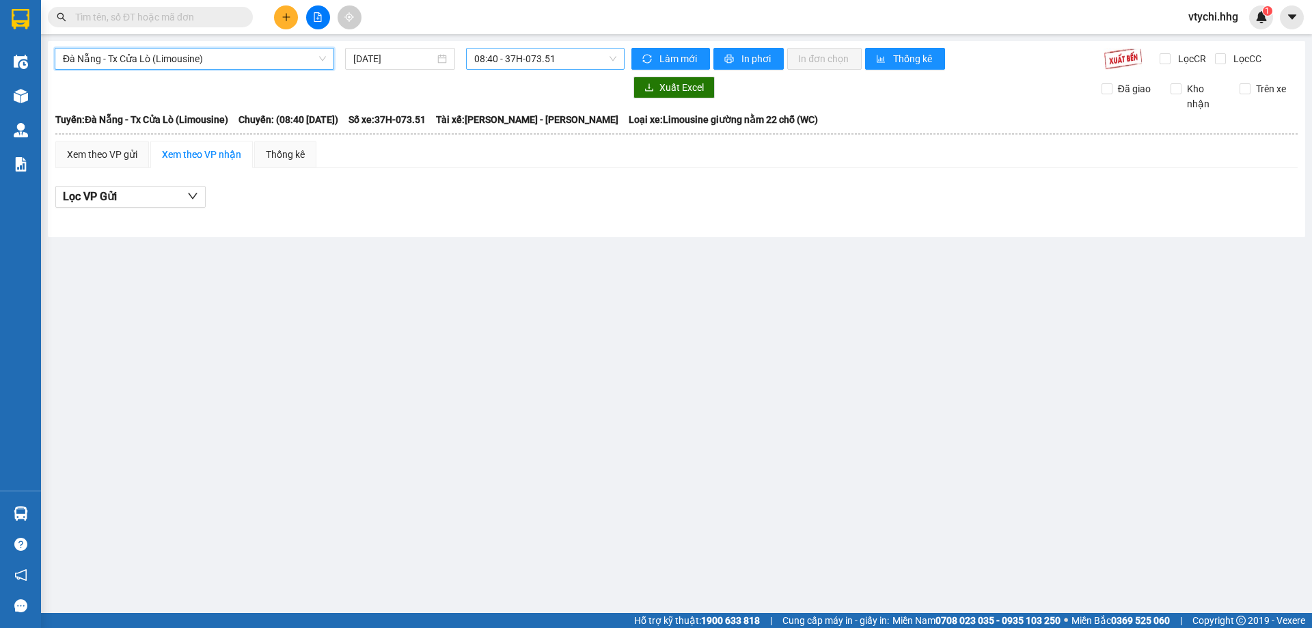
click at [549, 56] on span "08:40 - 37H-073.51" at bounding box center [545, 59] width 142 height 20
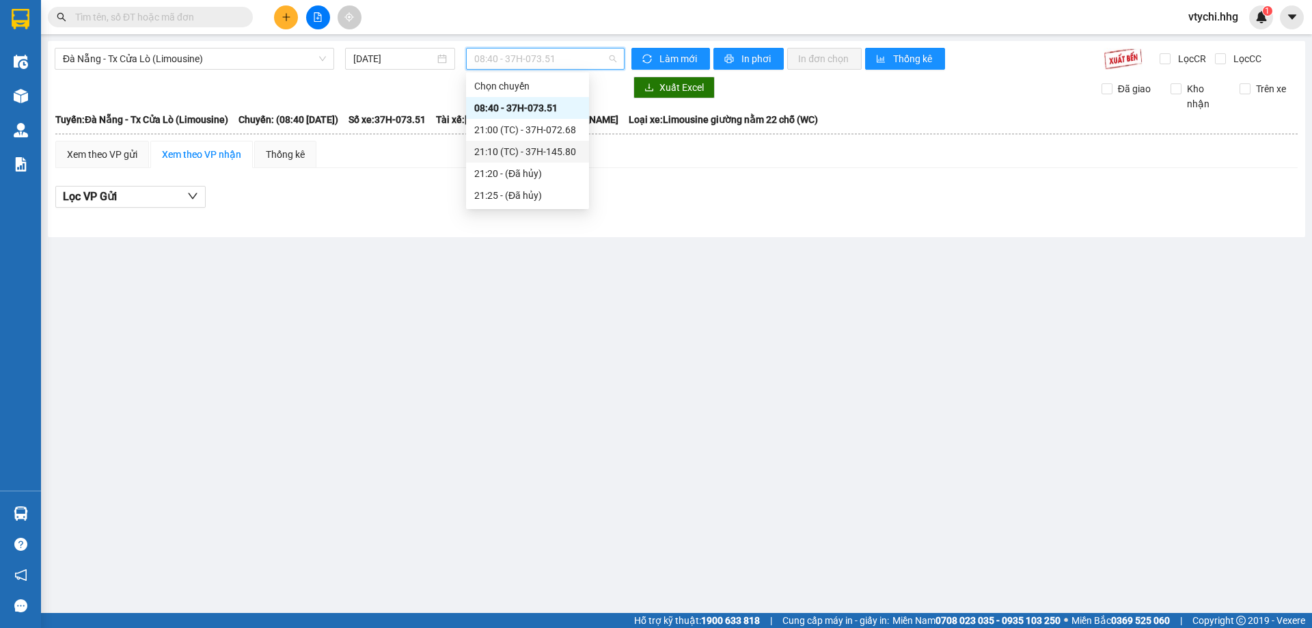
click at [539, 150] on div "21:10 (TC) - 37H-145.80" at bounding box center [527, 151] width 107 height 15
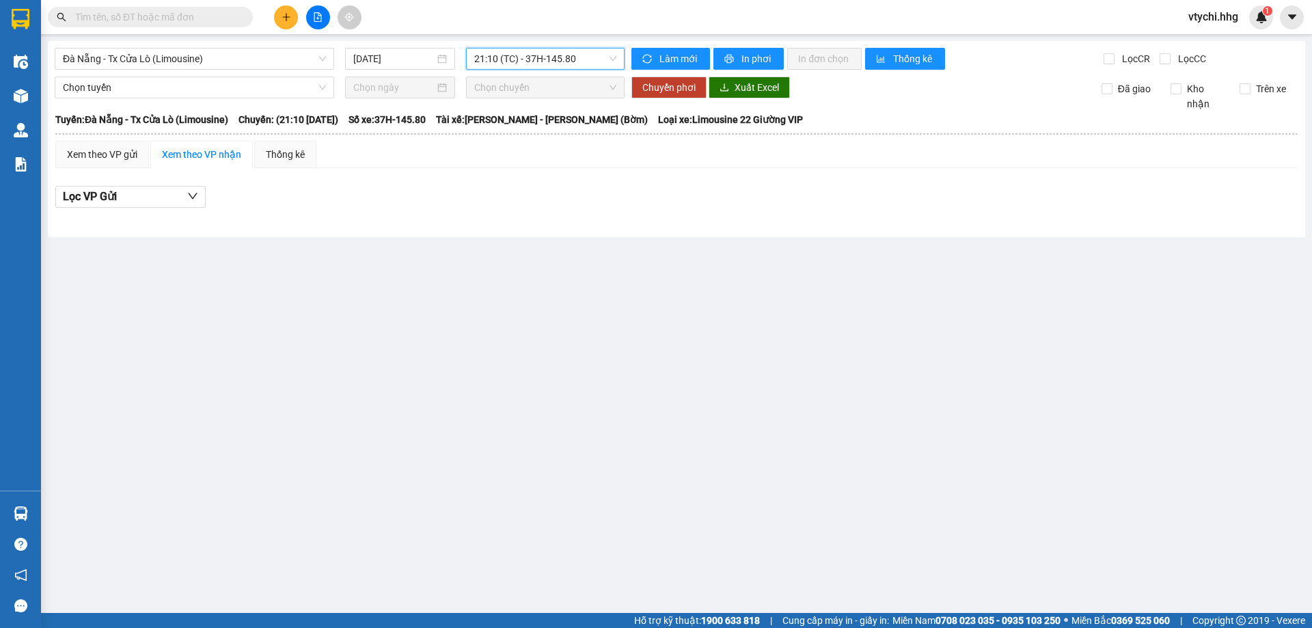
click at [562, 61] on span "21:10 (TC) - 37H-145.80" at bounding box center [545, 59] width 142 height 20
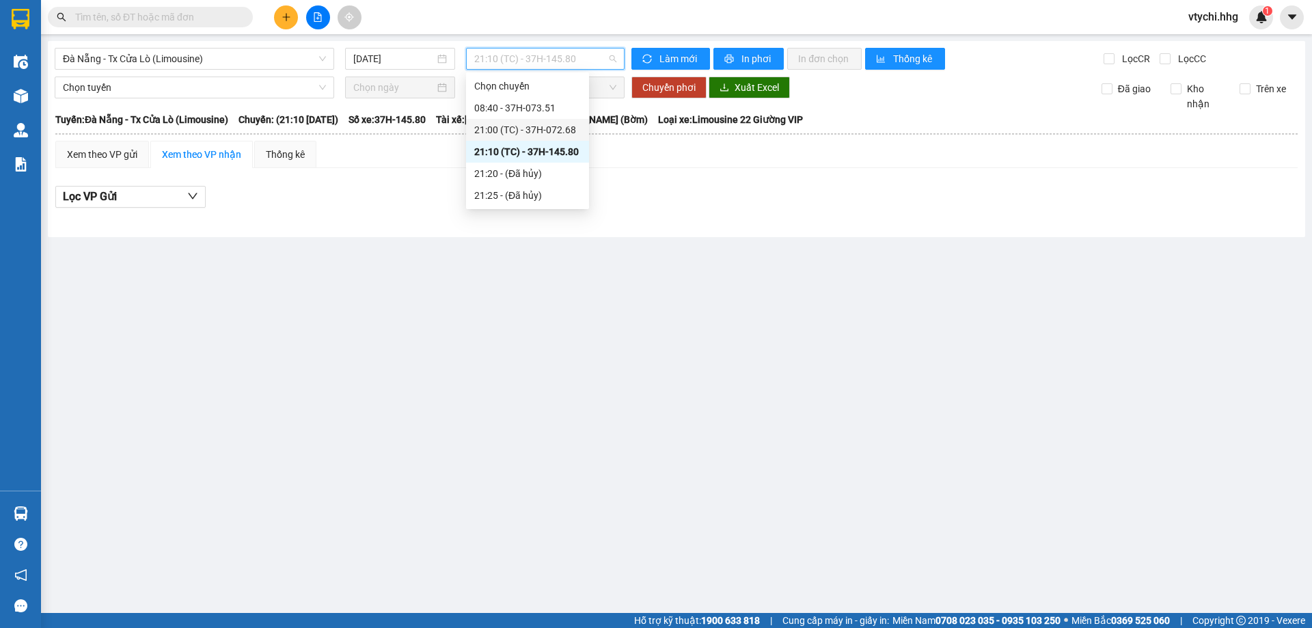
click at [555, 131] on div "21:00 (TC) - 37H-072.68" at bounding box center [527, 129] width 107 height 15
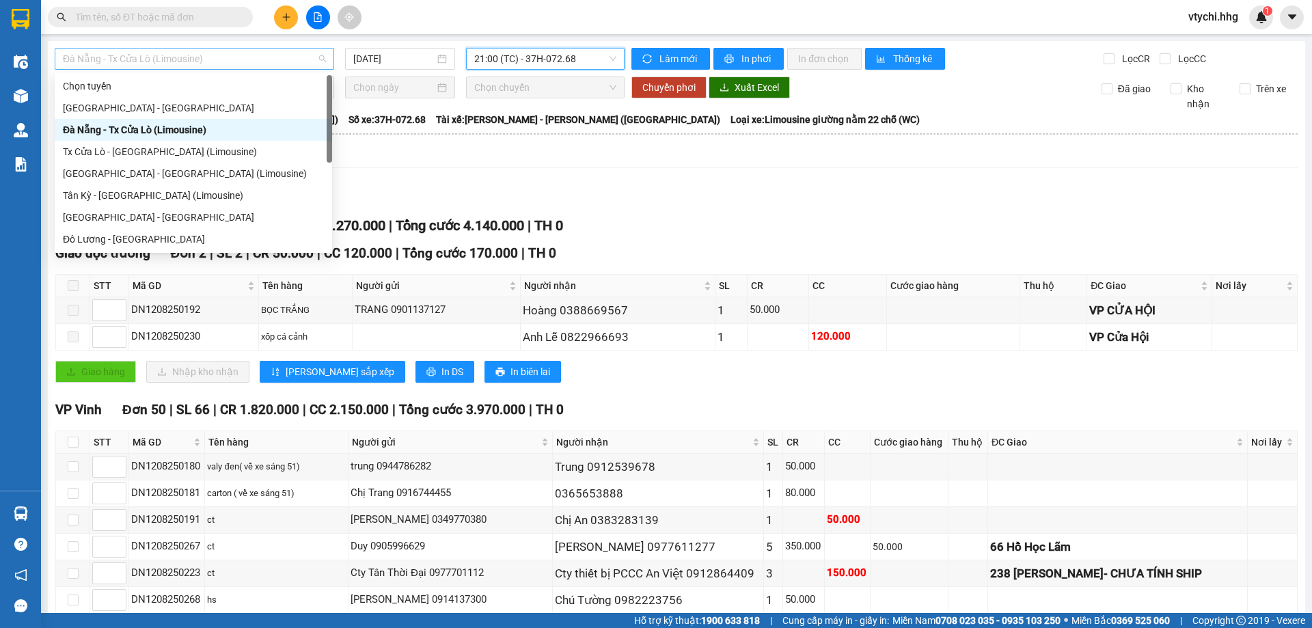
click at [224, 51] on span "Đà Nẵng - Tx Cửa Lò (Limousine)" at bounding box center [194, 59] width 263 height 20
click at [174, 161] on div "Tx Cửa Lò - [GEOGRAPHIC_DATA] (Limousine)" at bounding box center [193, 152] width 277 height 22
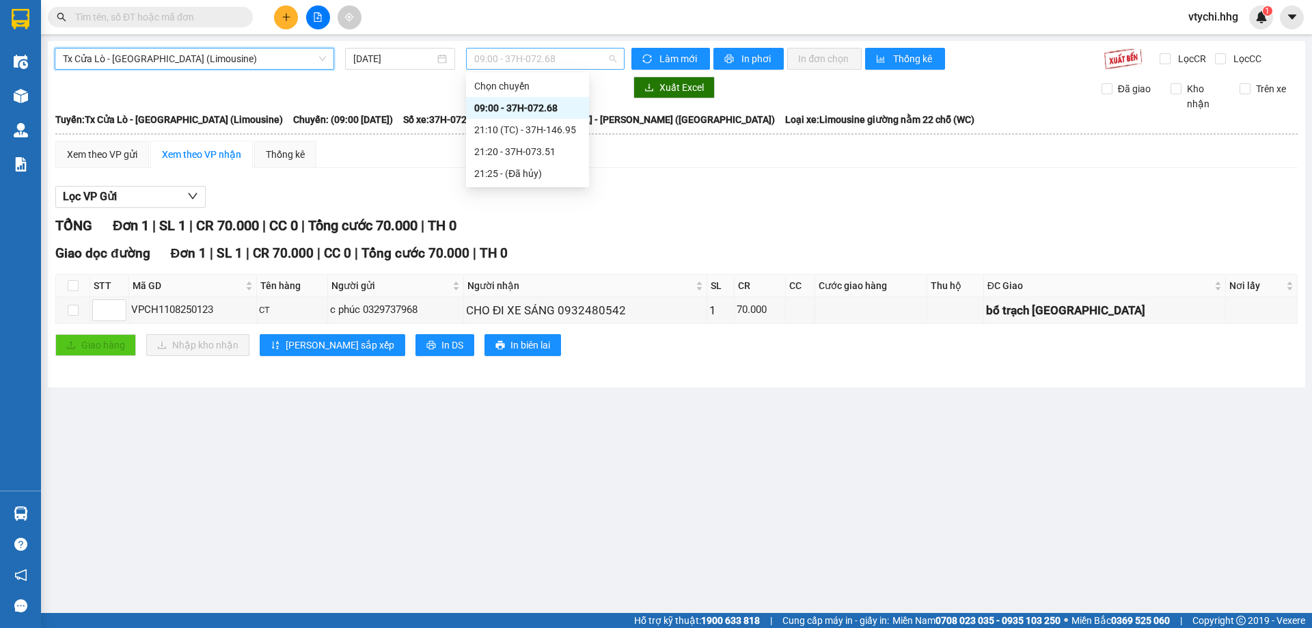
click at [566, 60] on span "09:00 - 37H-072.68" at bounding box center [545, 59] width 142 height 20
click at [521, 126] on div "21:10 (TC) - 37H-146.95" at bounding box center [527, 129] width 107 height 15
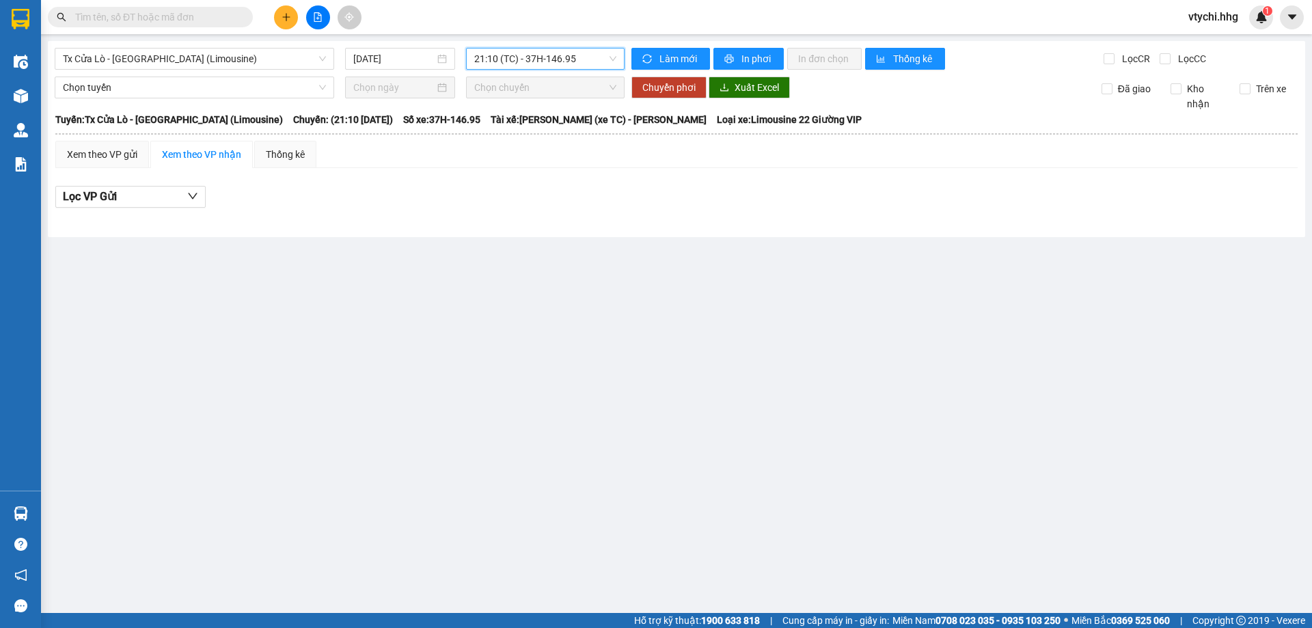
click at [594, 61] on span "21:10 (TC) - 37H-146.95" at bounding box center [545, 59] width 142 height 20
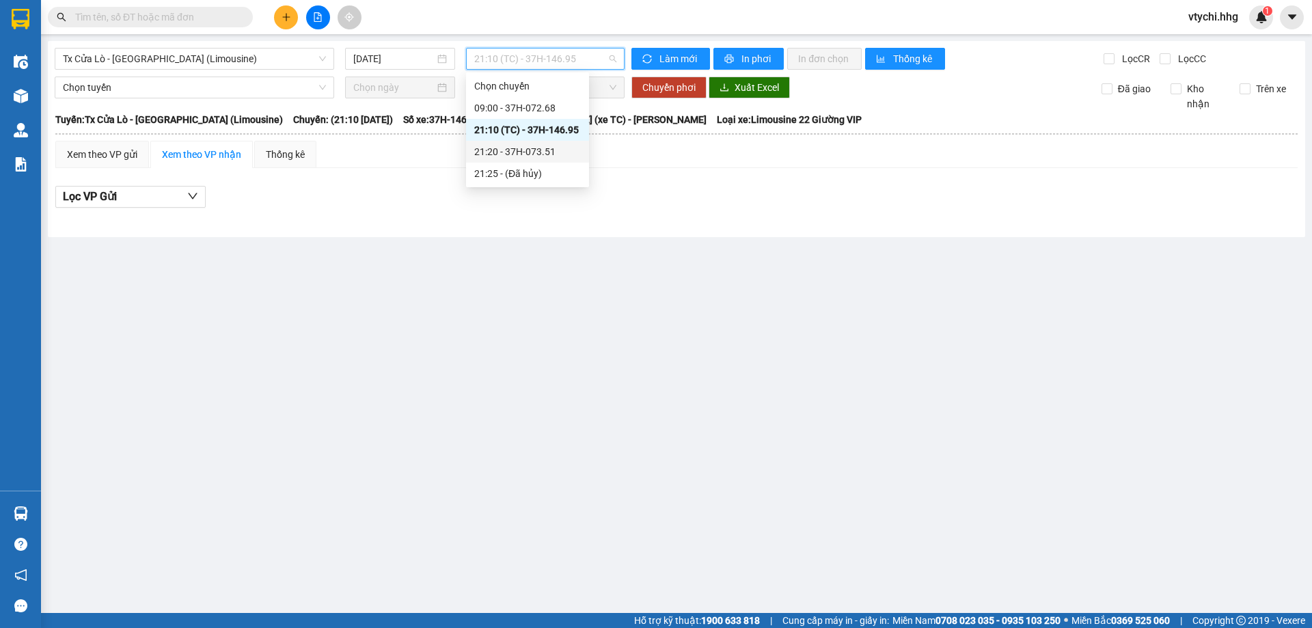
click at [542, 146] on div "21:20 - 37H-073.51" at bounding box center [527, 151] width 107 height 15
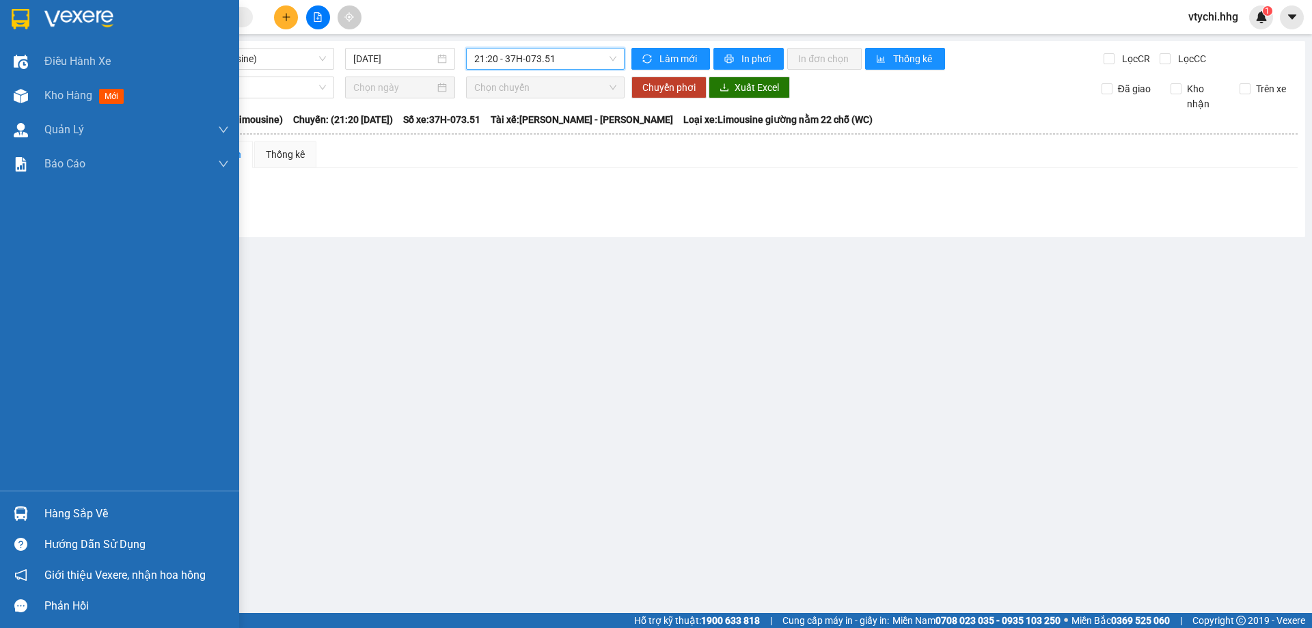
click at [28, 22] on img at bounding box center [21, 19] width 18 height 20
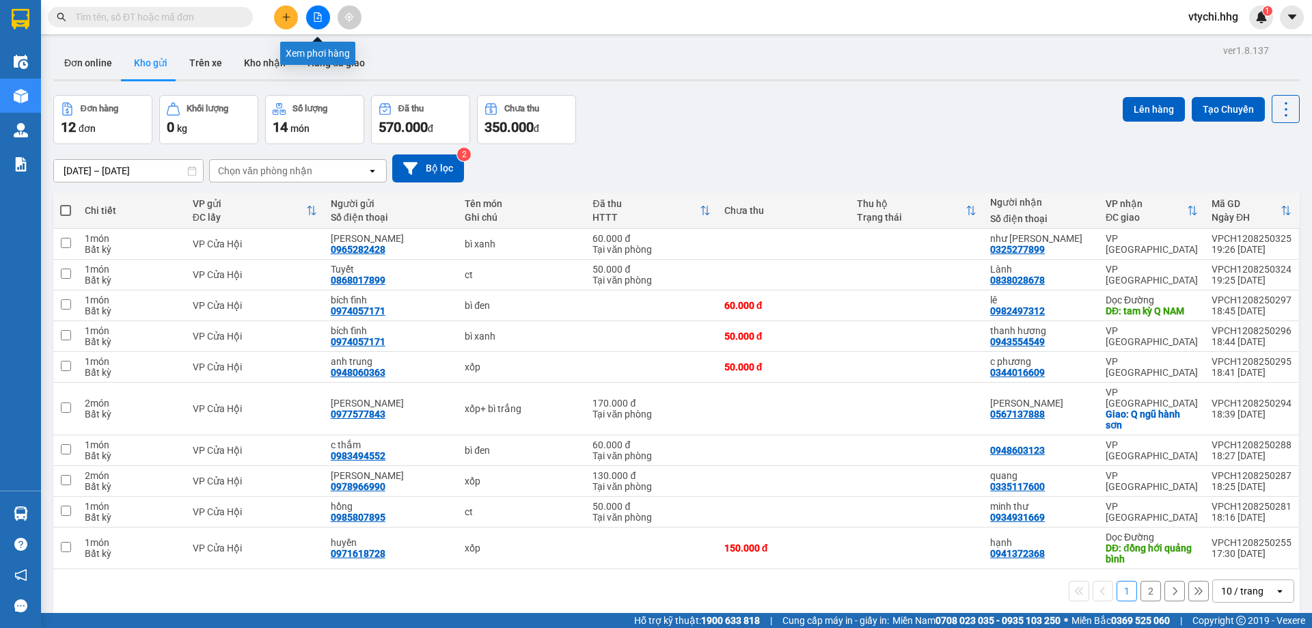
click at [316, 14] on icon "file-add" at bounding box center [318, 17] width 10 height 10
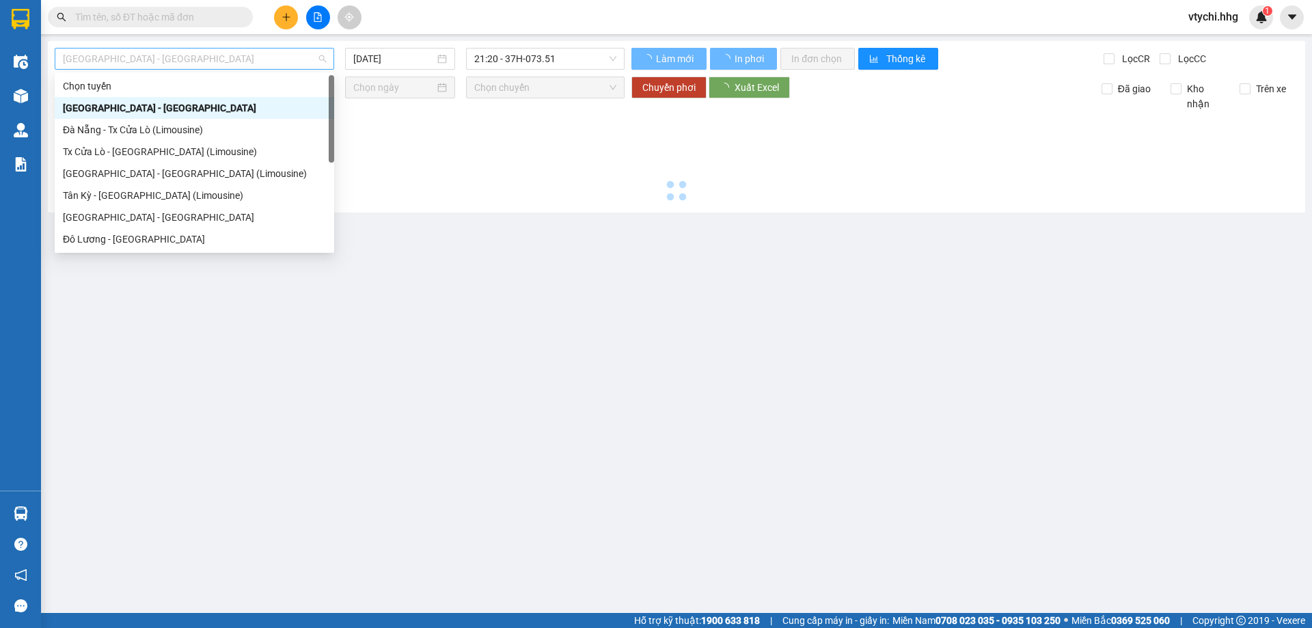
click at [299, 59] on span "[GEOGRAPHIC_DATA] - [GEOGRAPHIC_DATA]" at bounding box center [194, 59] width 263 height 20
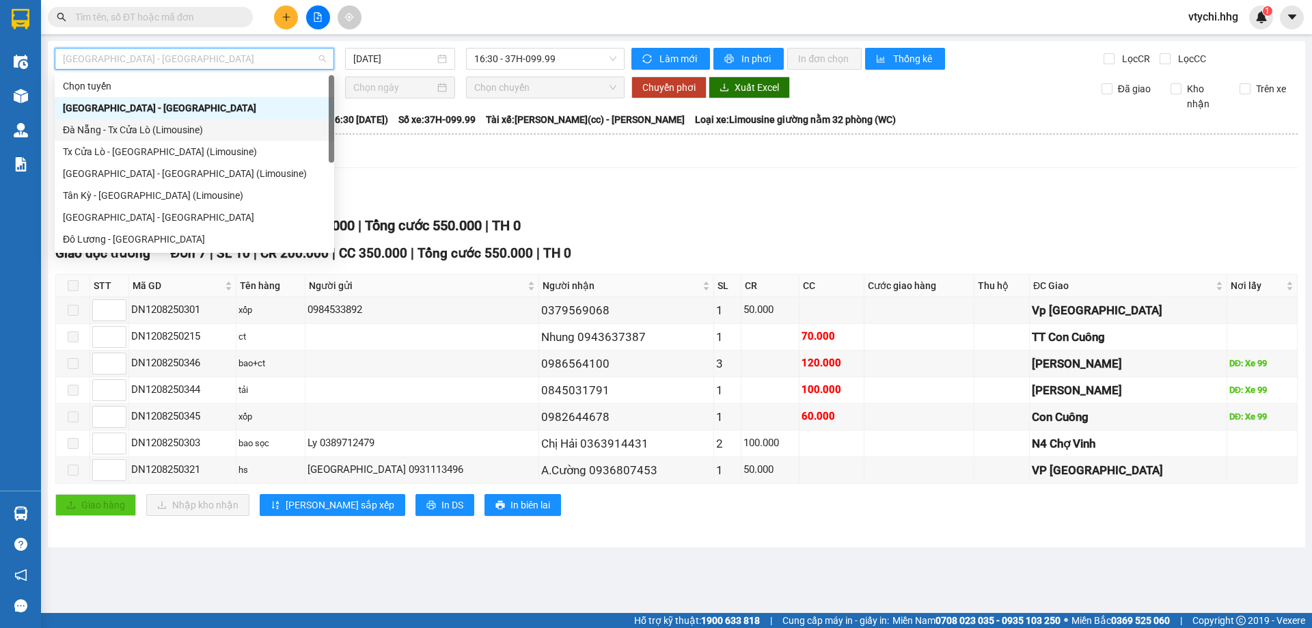
click at [262, 133] on div "Đà Nẵng - Tx Cửa Lò (Limousine)" at bounding box center [194, 129] width 263 height 15
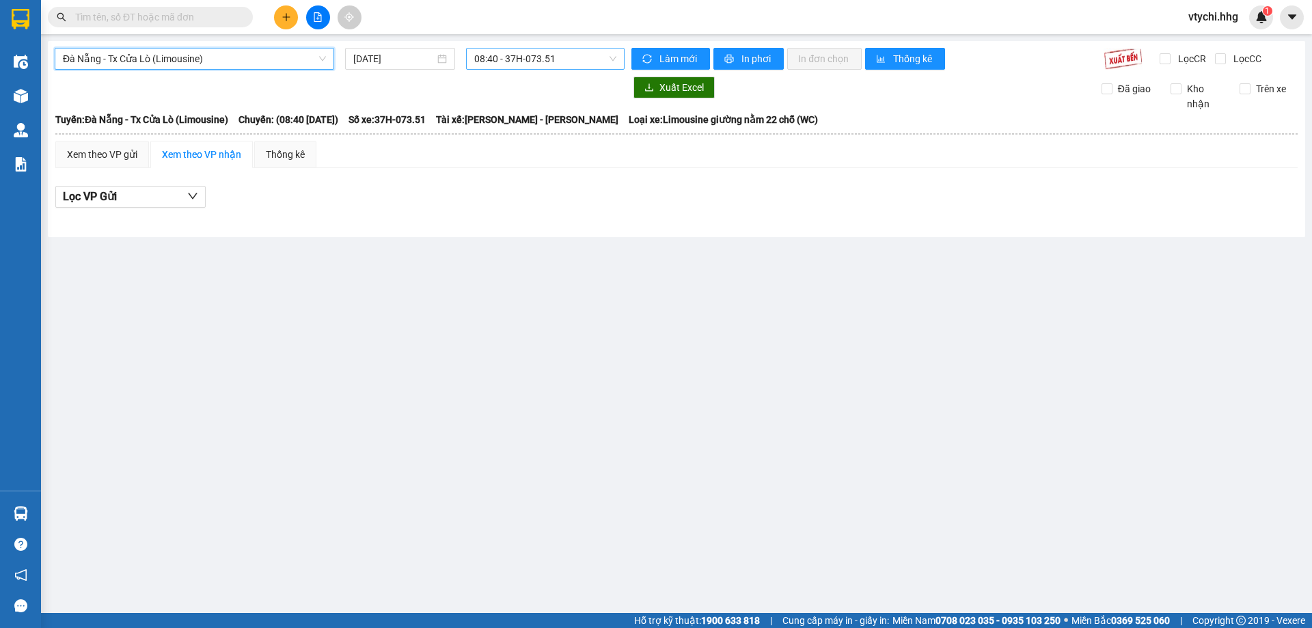
click at [586, 55] on span "08:40 - 37H-073.51" at bounding box center [545, 59] width 142 height 20
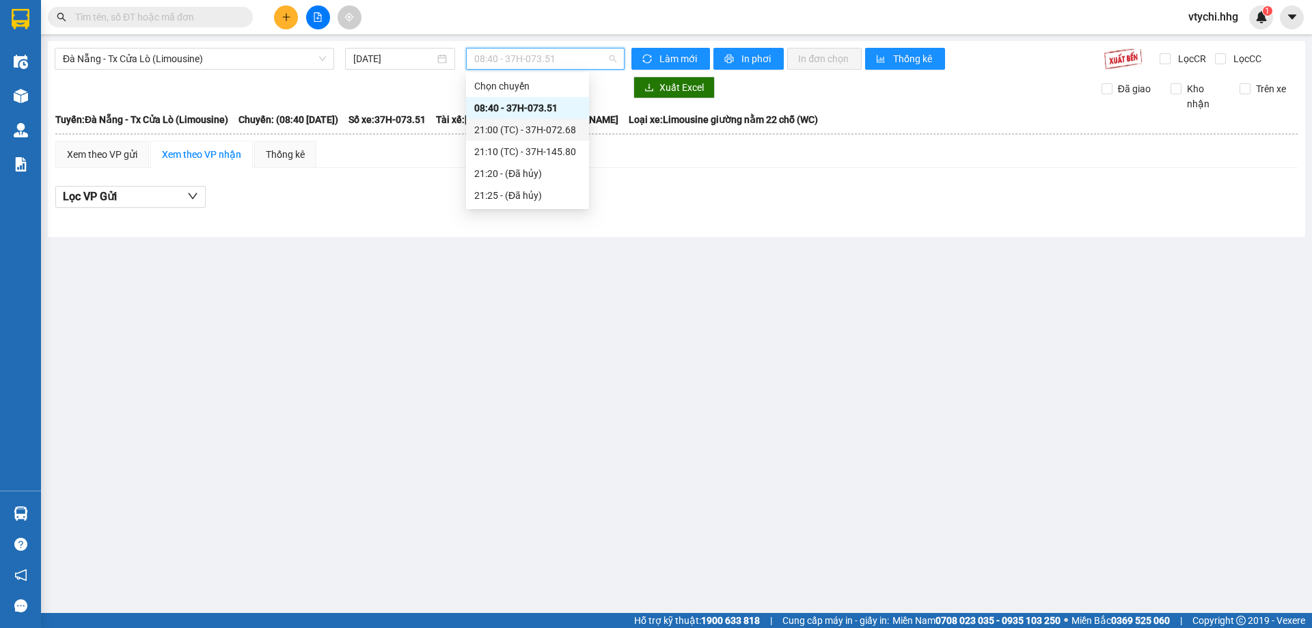
click at [538, 131] on div "21:00 (TC) - 37H-072.68" at bounding box center [527, 129] width 107 height 15
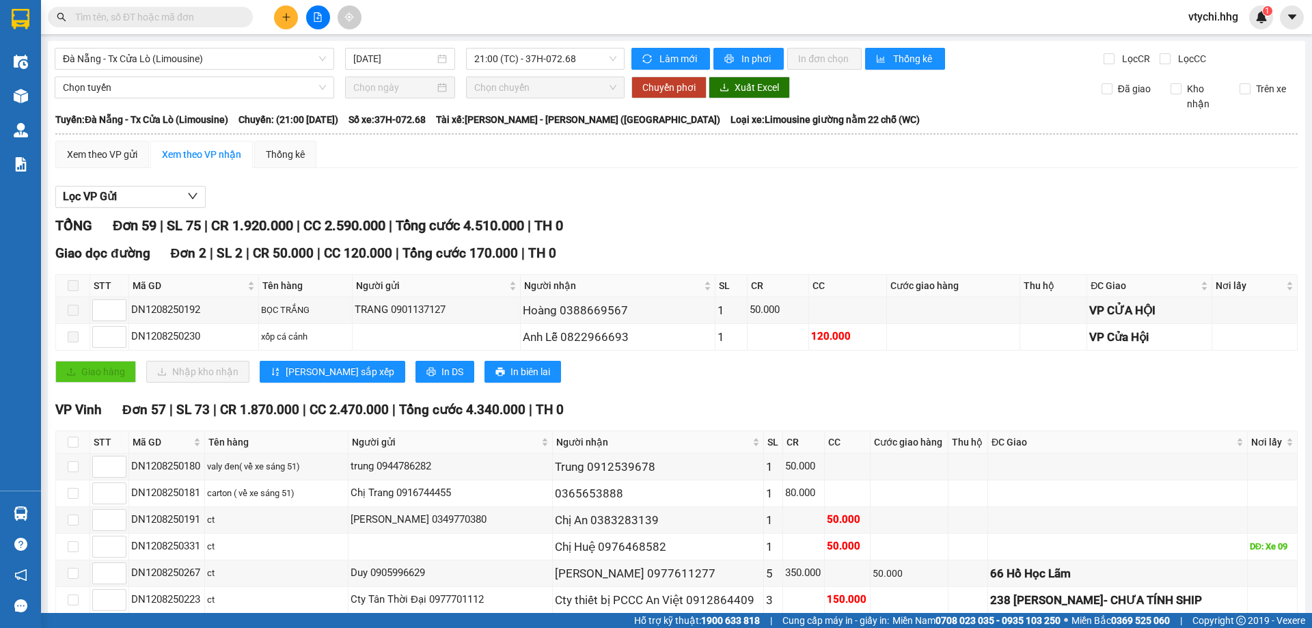
click at [1207, 18] on span "vtychi.hhg" at bounding box center [1213, 16] width 72 height 17
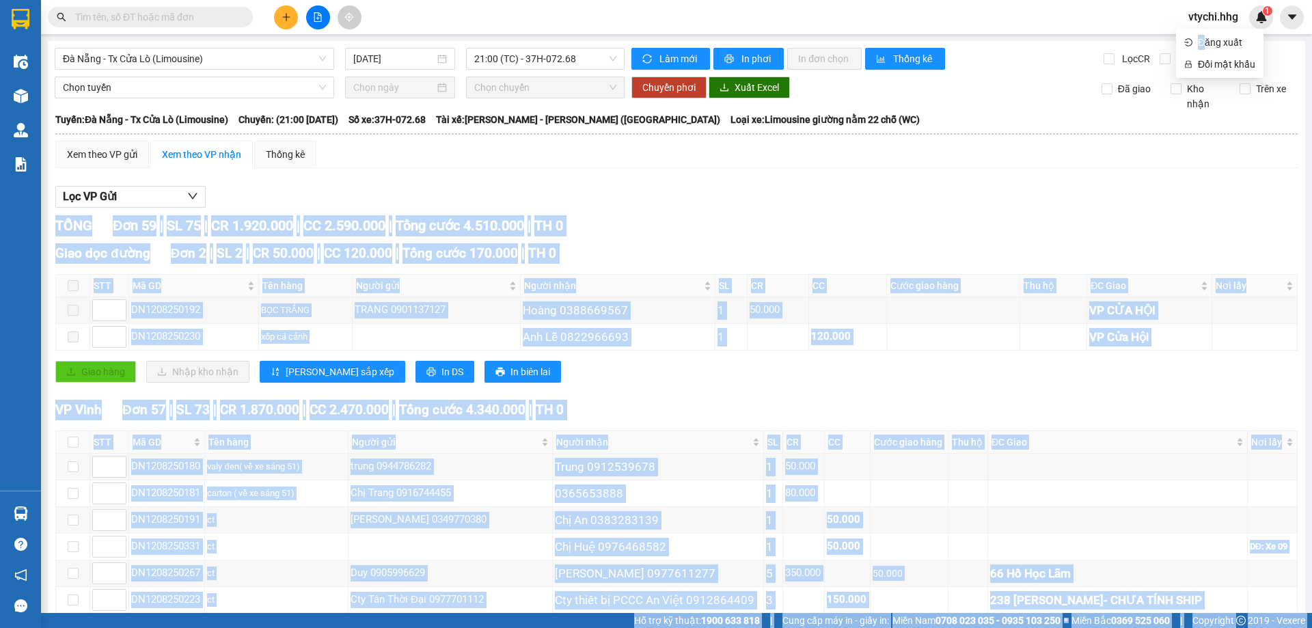
drag, startPoint x: 1203, startPoint y: 41, endPoint x: 675, endPoint y: 196, distance: 549.8
click at [675, 196] on body "Kết quả tìm kiếm ( 0 ) Bộ lọc No Data vtychi.hhg 1 Điều hành xe Kho hàng mới Qu…" at bounding box center [656, 314] width 1312 height 628
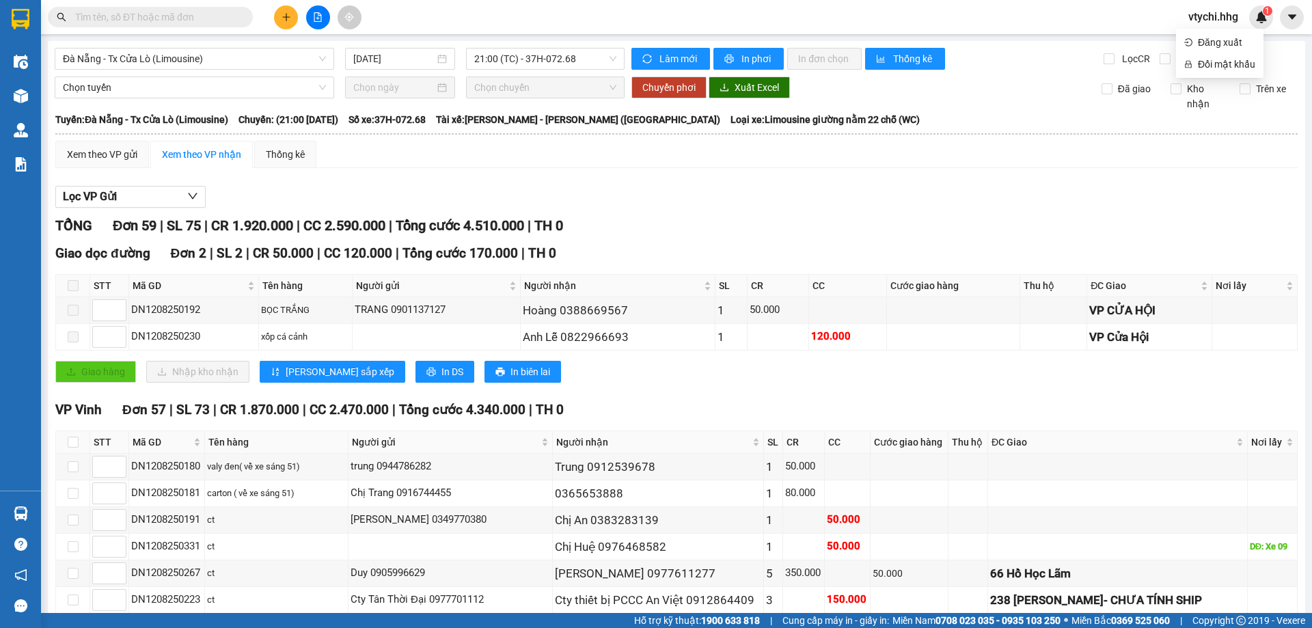
click at [676, 197] on div "Lọc VP Gửi" at bounding box center [676, 197] width 1242 height 23
click at [42, 21] on div at bounding box center [133, 17] width 266 height 20
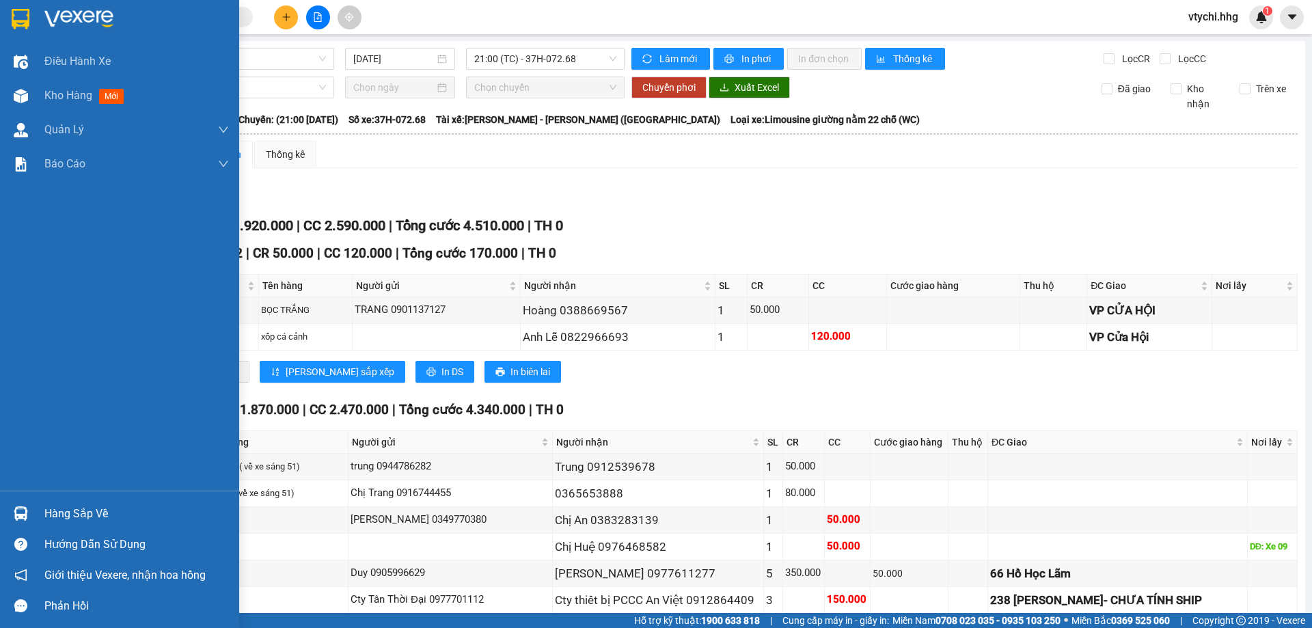
click at [23, 17] on img at bounding box center [21, 19] width 18 height 20
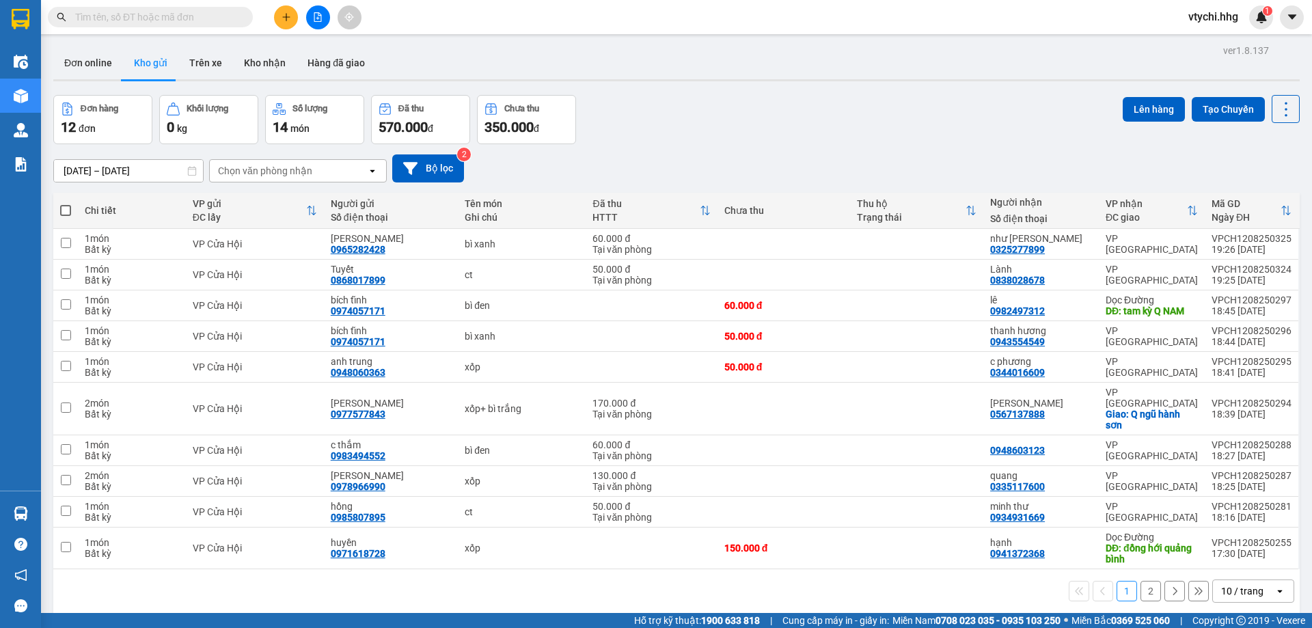
click at [1221, 584] on div "10 / trang" at bounding box center [1242, 591] width 42 height 14
click at [1205, 553] on div "100 / trang" at bounding box center [1243, 550] width 82 height 25
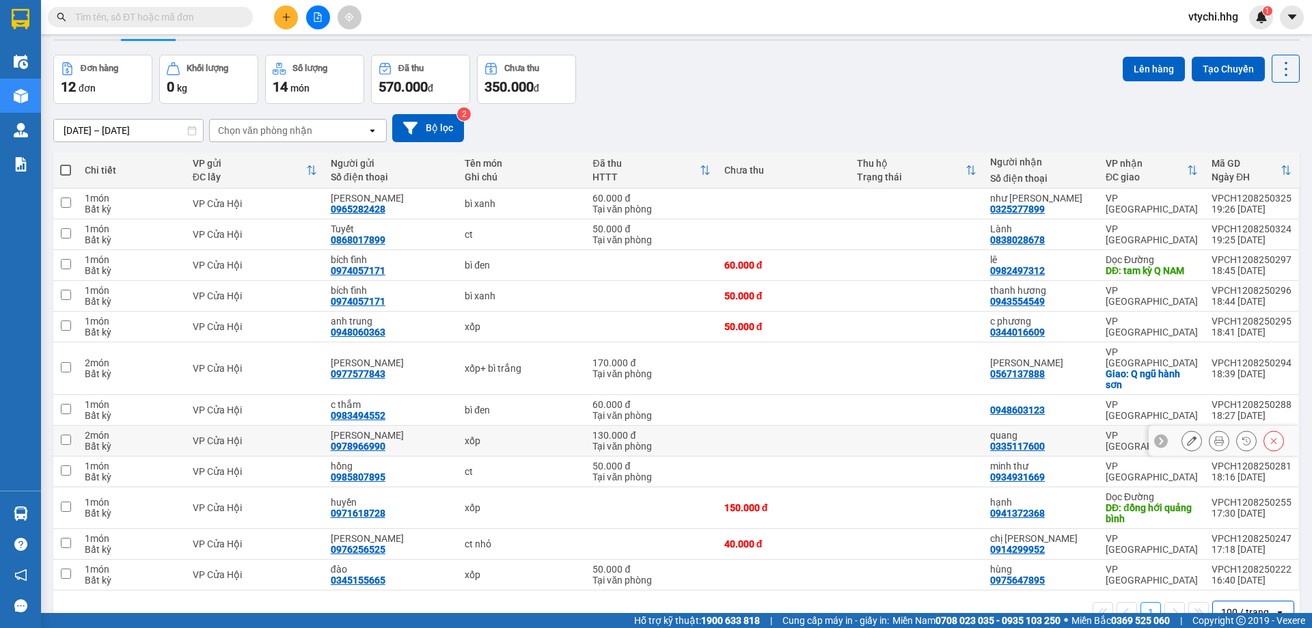
scroll to position [63, 0]
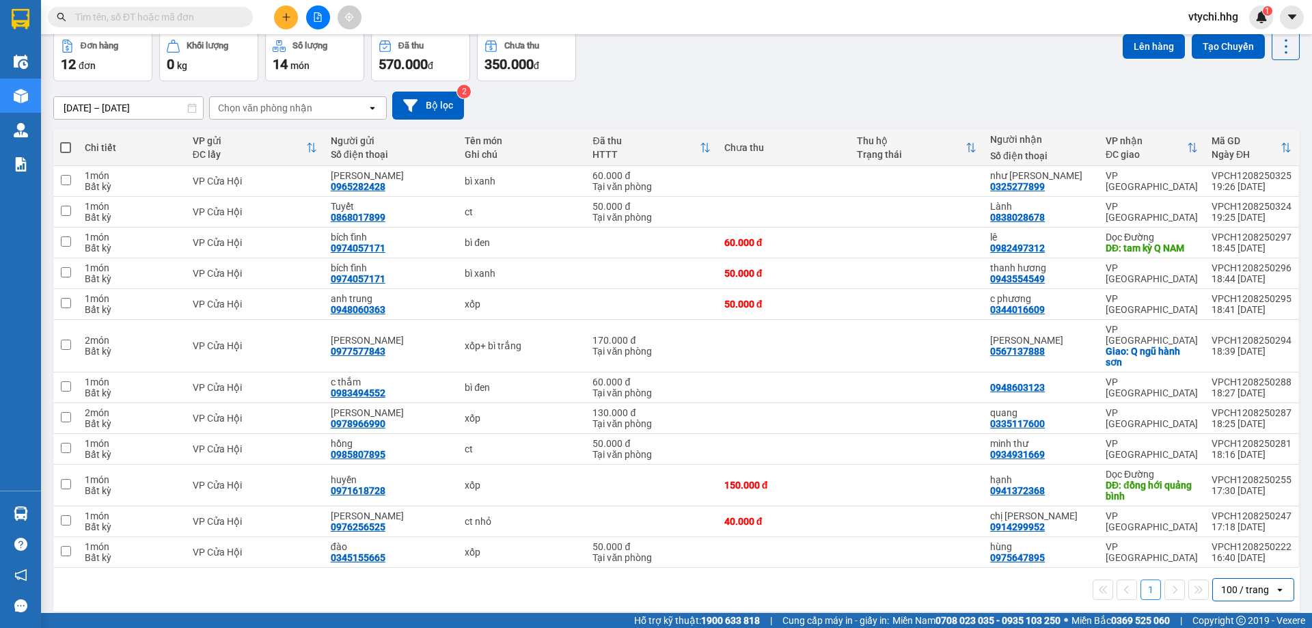
click at [1211, 13] on span "vtychi.hhg" at bounding box center [1213, 16] width 72 height 17
click at [1222, 44] on span "Đăng xuất" at bounding box center [1226, 42] width 57 height 15
